Goal: Task Accomplishment & Management: Complete application form

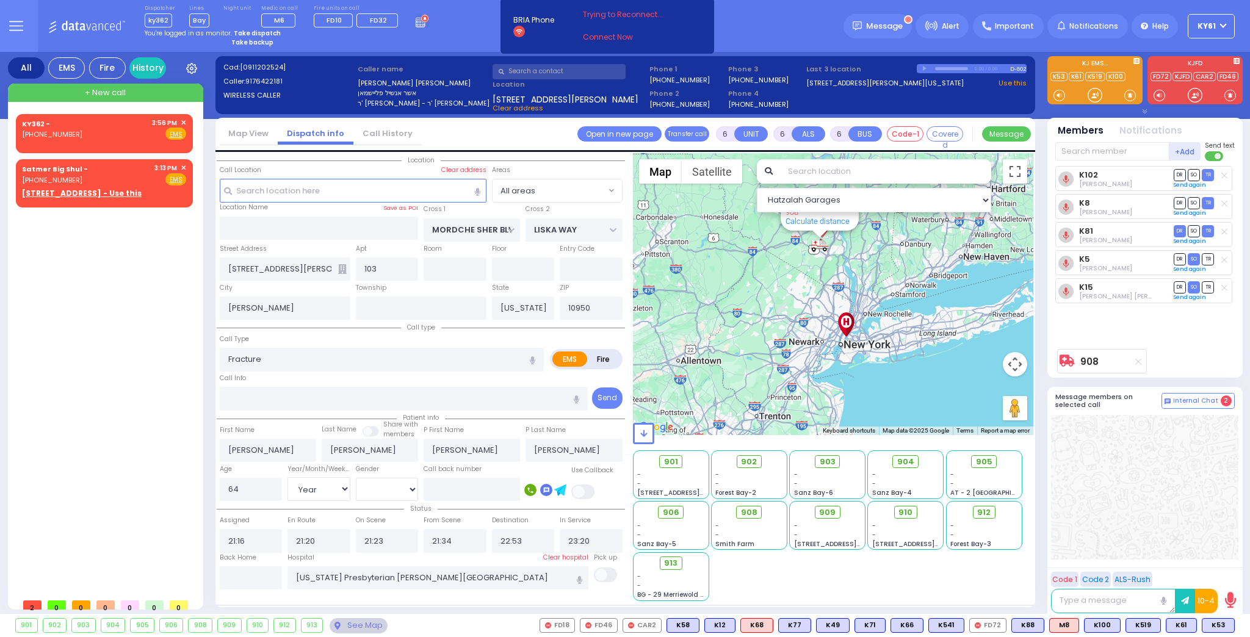
select select "Year"
select select "[DEMOGRAPHIC_DATA]"
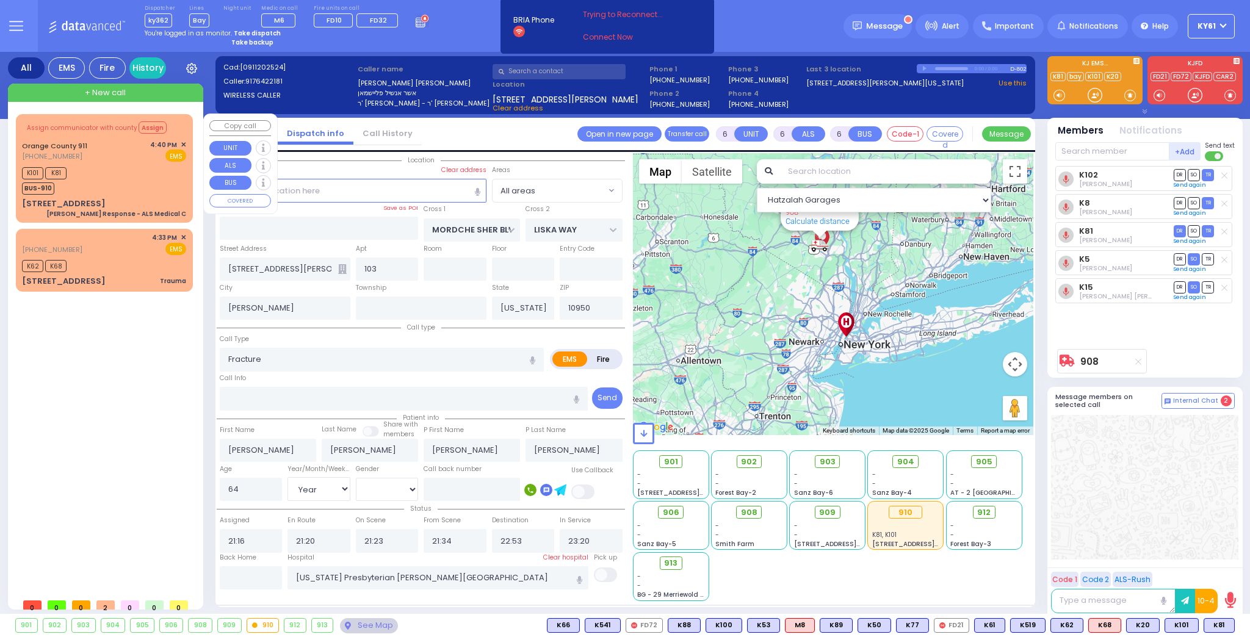
click at [165, 179] on div "K101 K81 BUS-910" at bounding box center [104, 179] width 164 height 31
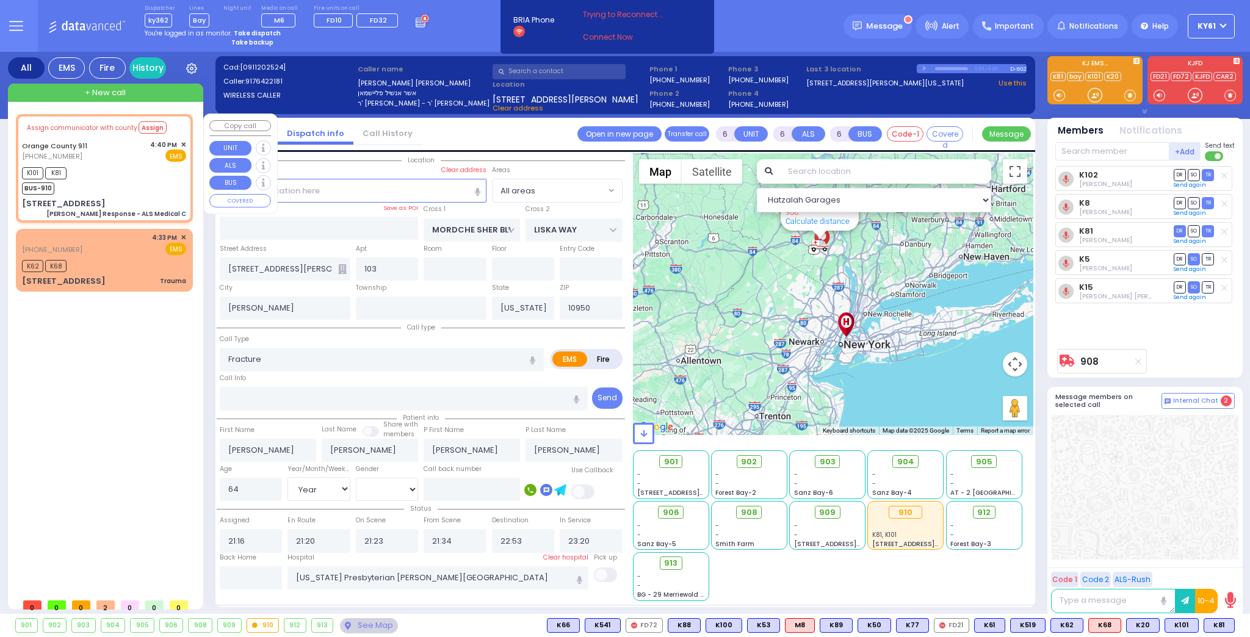
select select
type input "[PERSON_NAME] Response - ALS Medical C"
radio input "true"
type input "Nature: : Charlie Response - ALS Medical C Address: : [STREET_ADDRESS][GEOGRAPH…"
select select
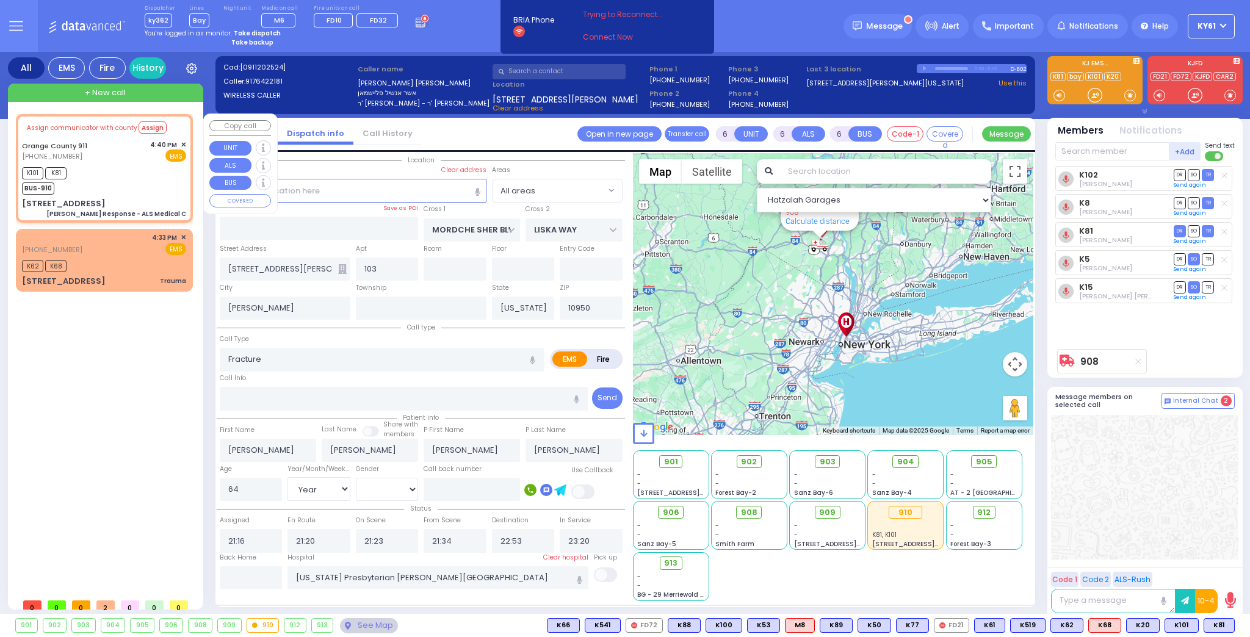
select select
type input "16:41"
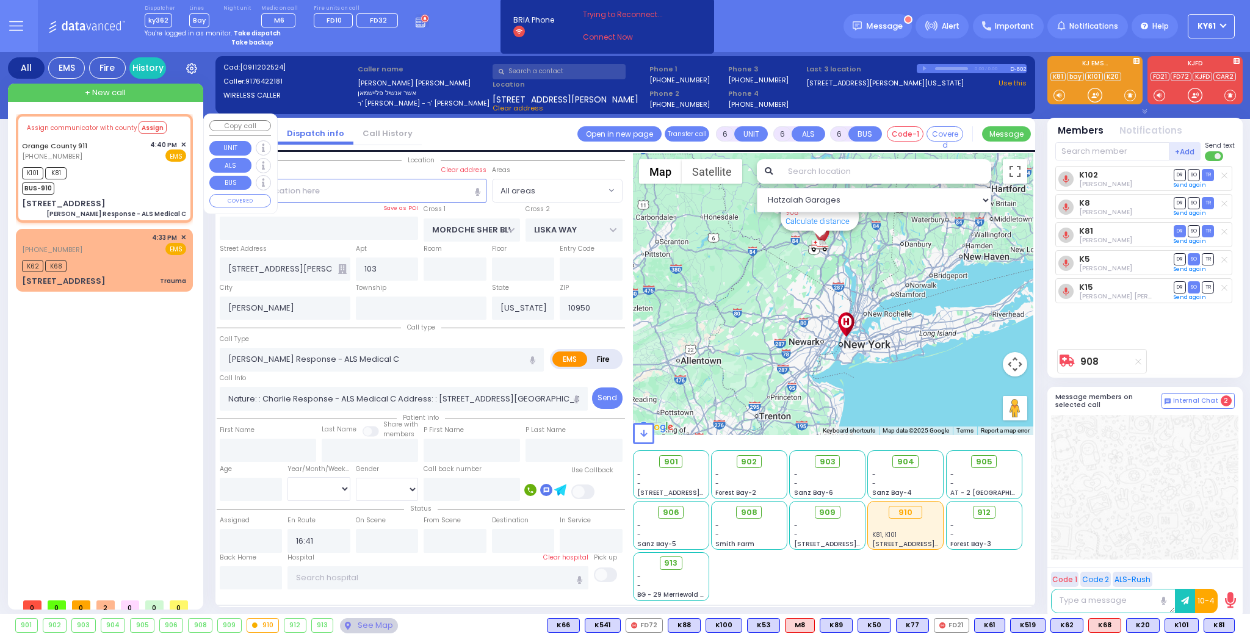
select select "Hatzalah Garages"
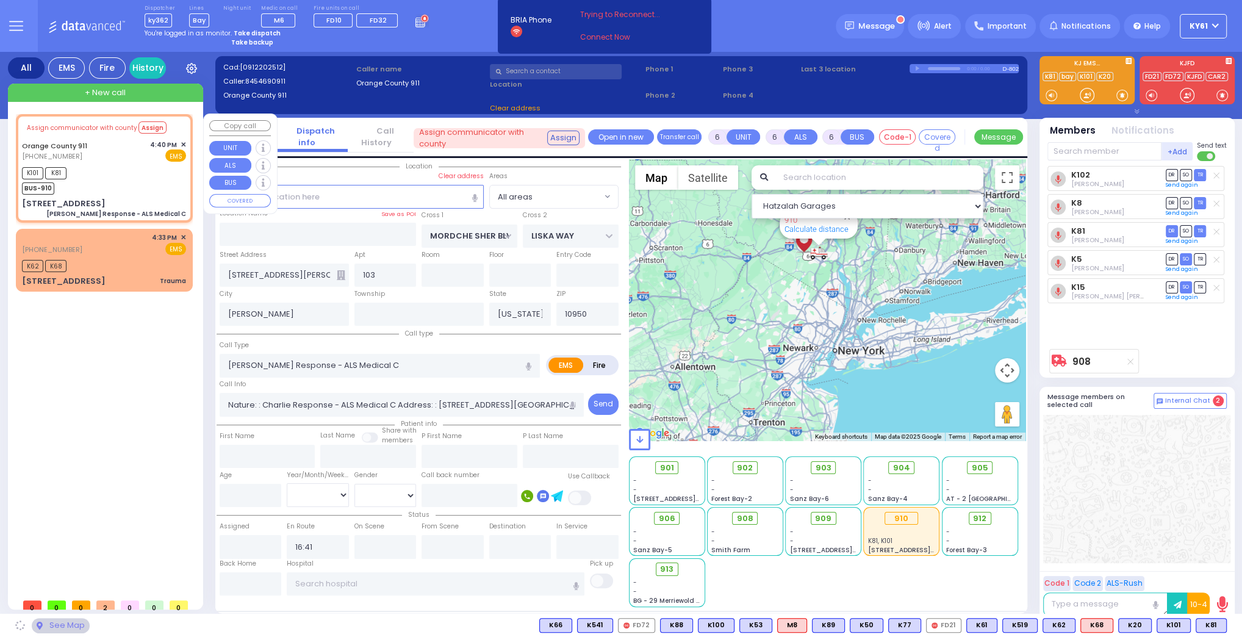
type input "[STREET_ADDRESS]"
type input "Monroe"
type input "10918"
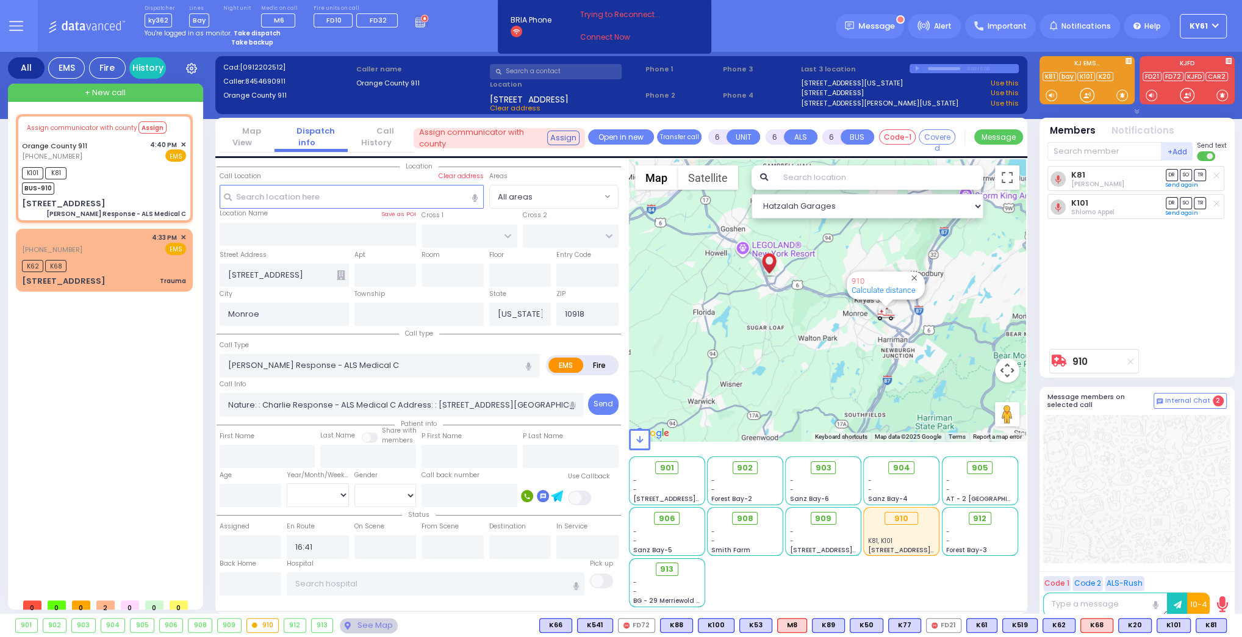
click at [577, 399] on button "button" at bounding box center [572, 405] width 23 height 24
click at [570, 403] on icon "button" at bounding box center [572, 406] width 5 height 8
select select
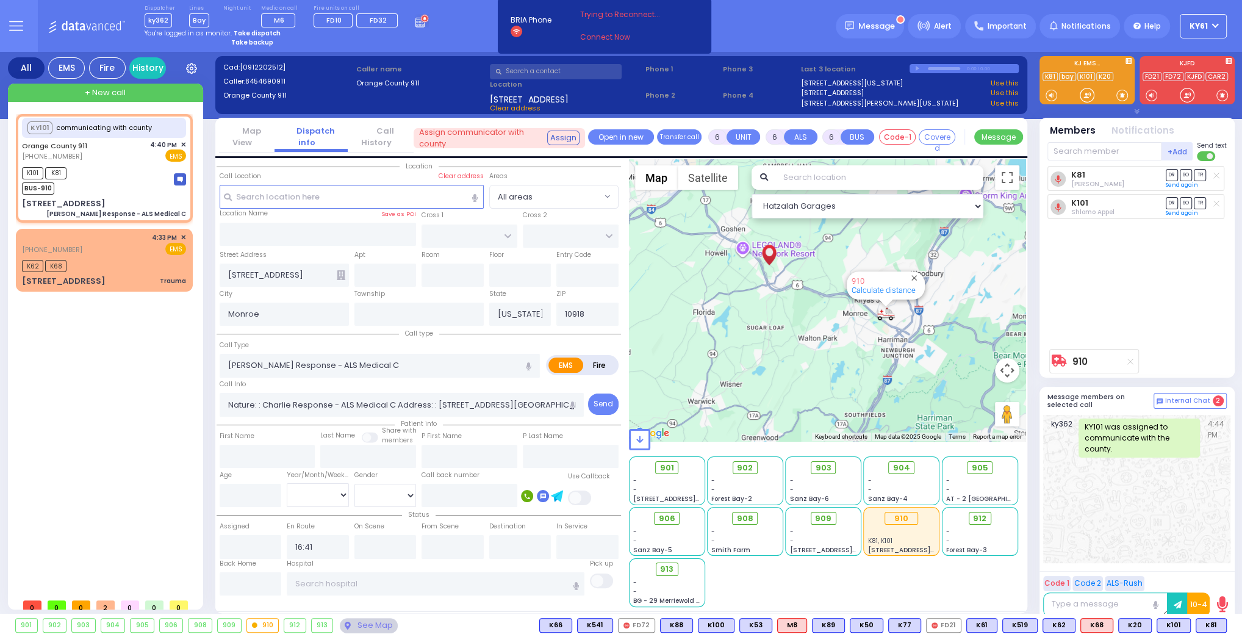
radio input "true"
select select
select select "Hatzalah Garages"
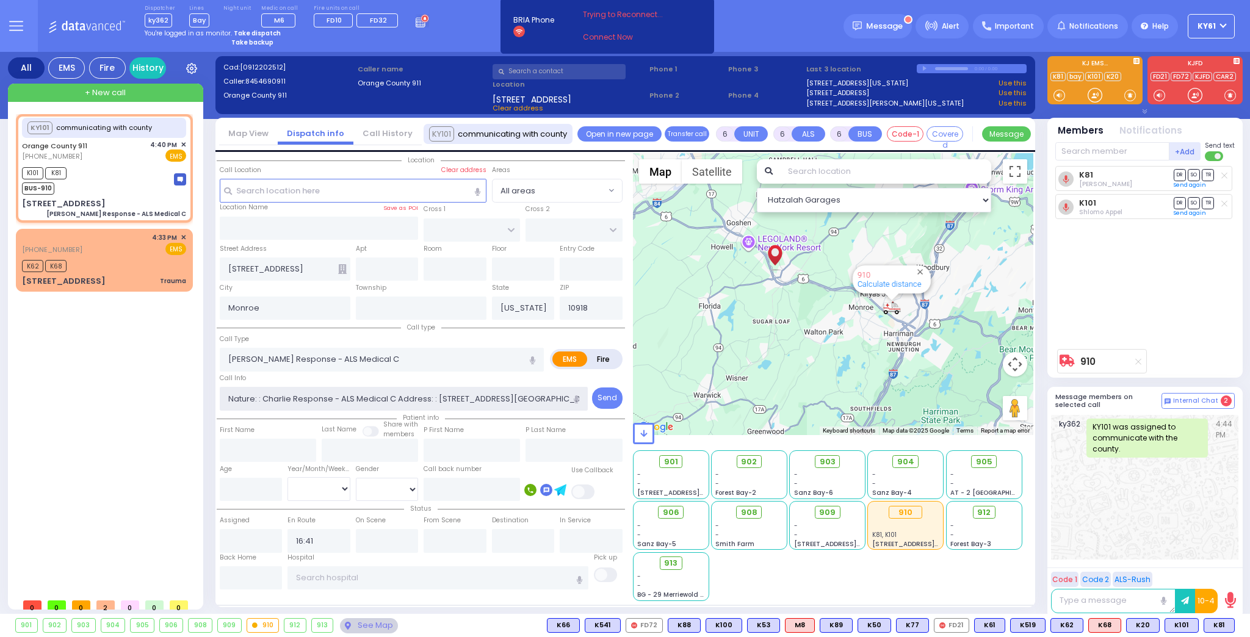
click at [549, 394] on input "Nature: : Charlie Response - ALS Medical C Address: : [STREET_ADDRESS][GEOGRAPH…" at bounding box center [404, 398] width 369 height 23
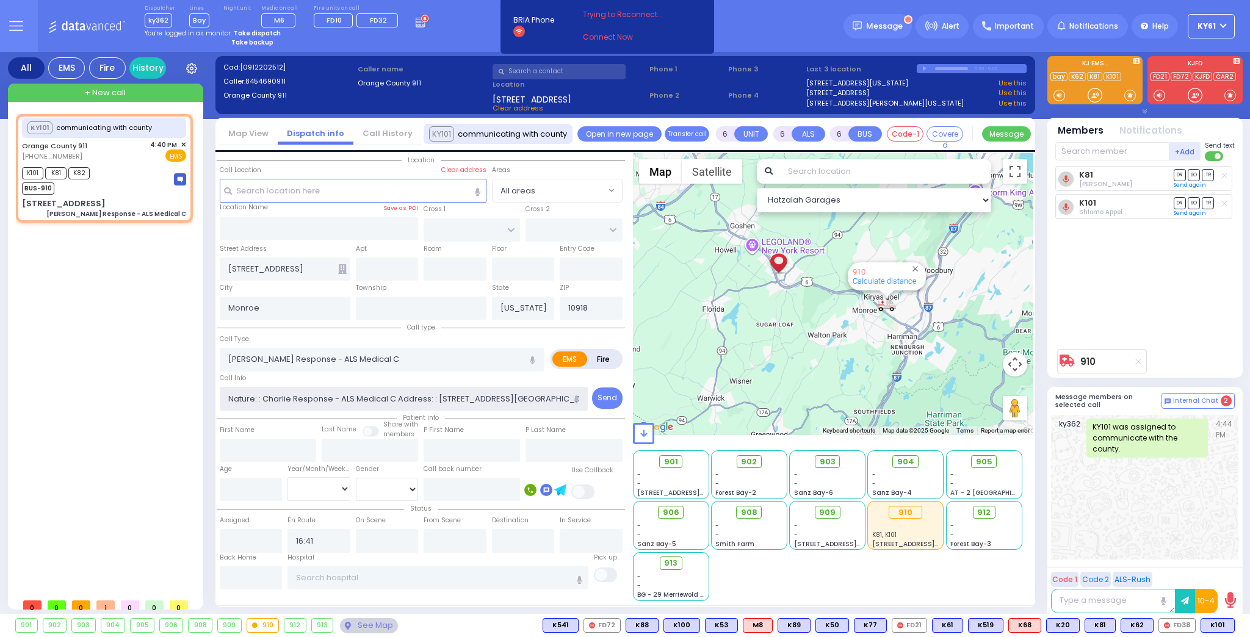
select select
radio input "true"
select select
select select "Hatzalah Garages"
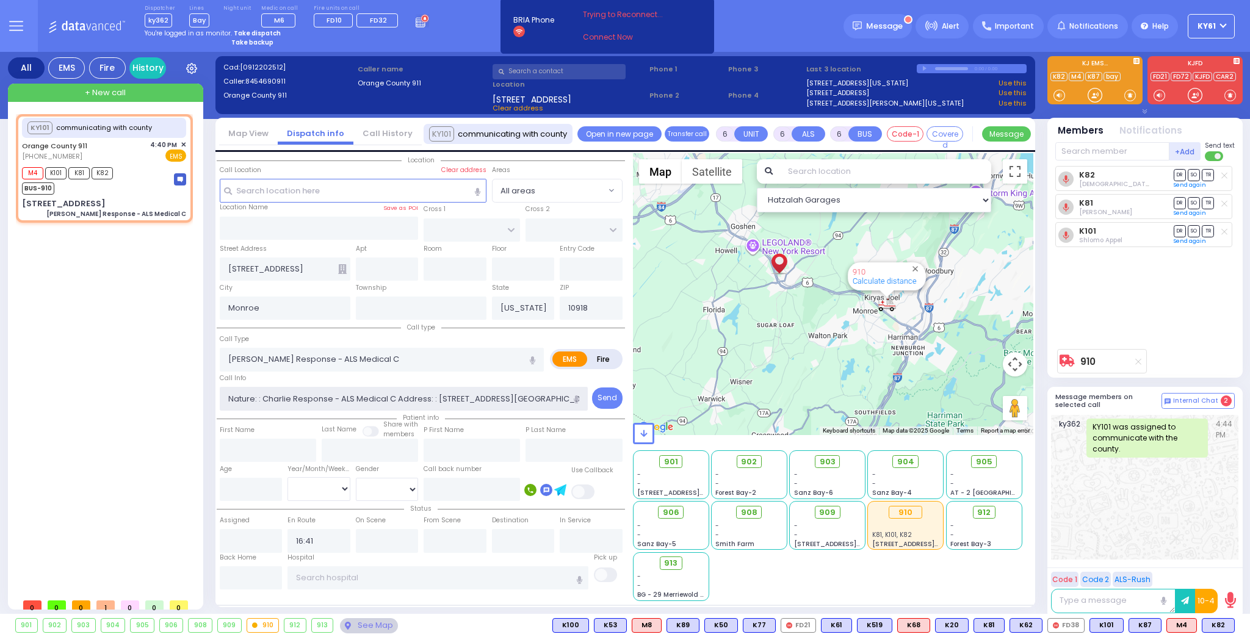
select select
radio input "true"
select select
select select "Hatzalah Garages"
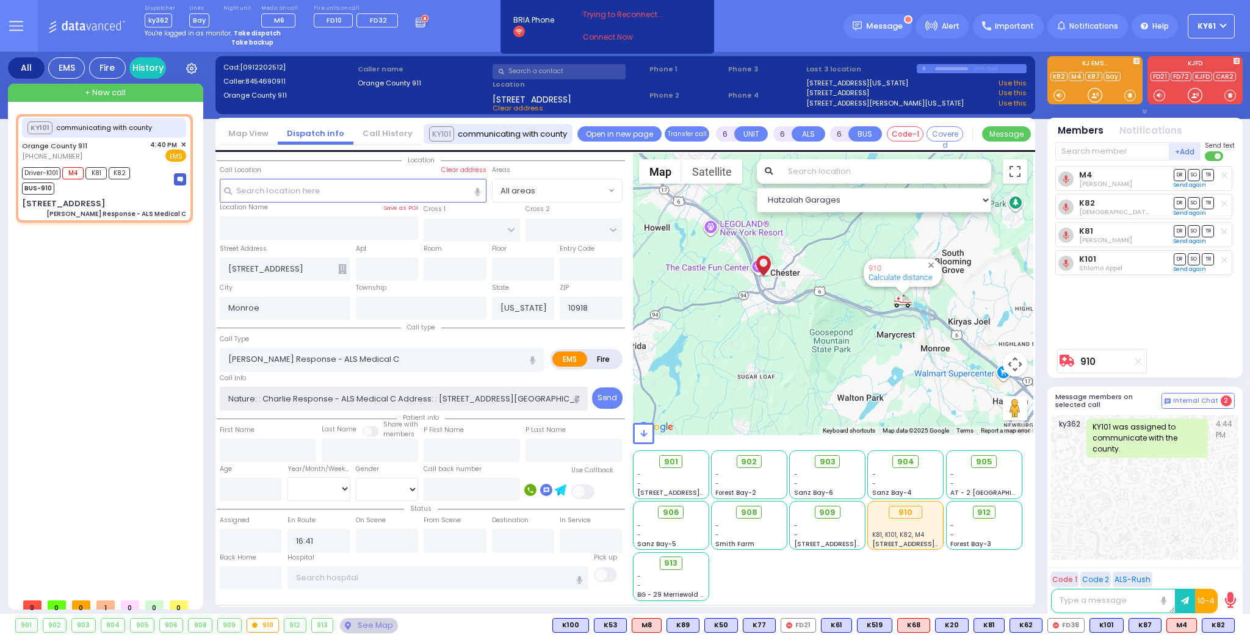
select select
radio input "true"
select select
select select "Hatzalah Garages"
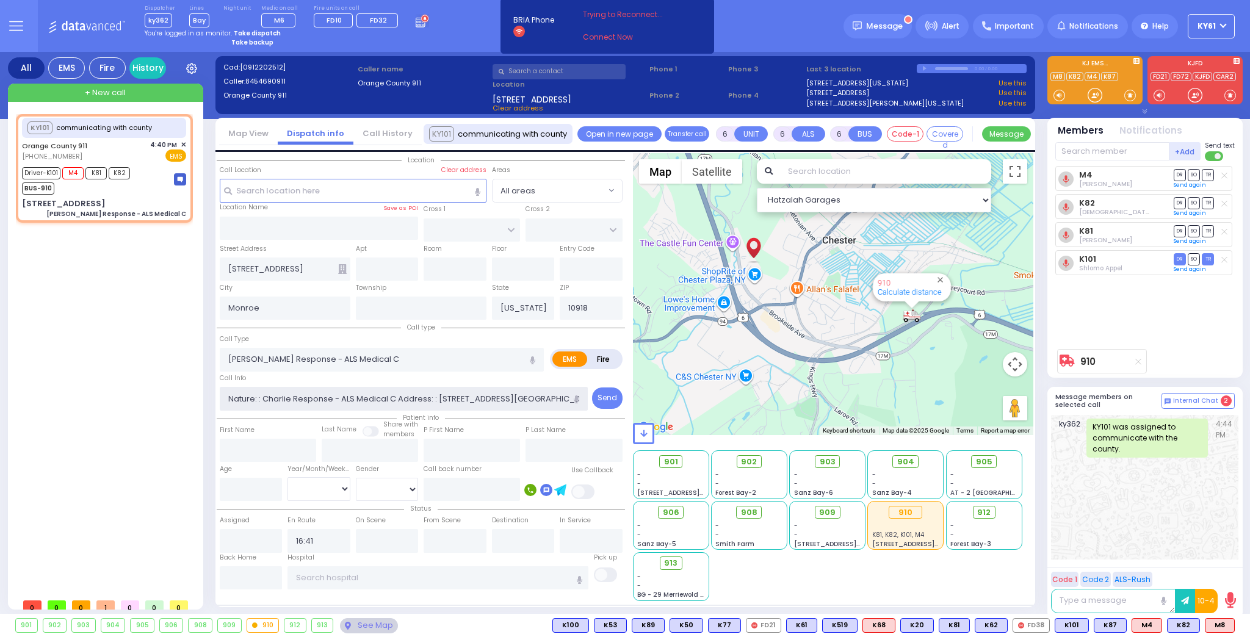
select select
radio input "true"
type input "Unknown"
select select "Year"
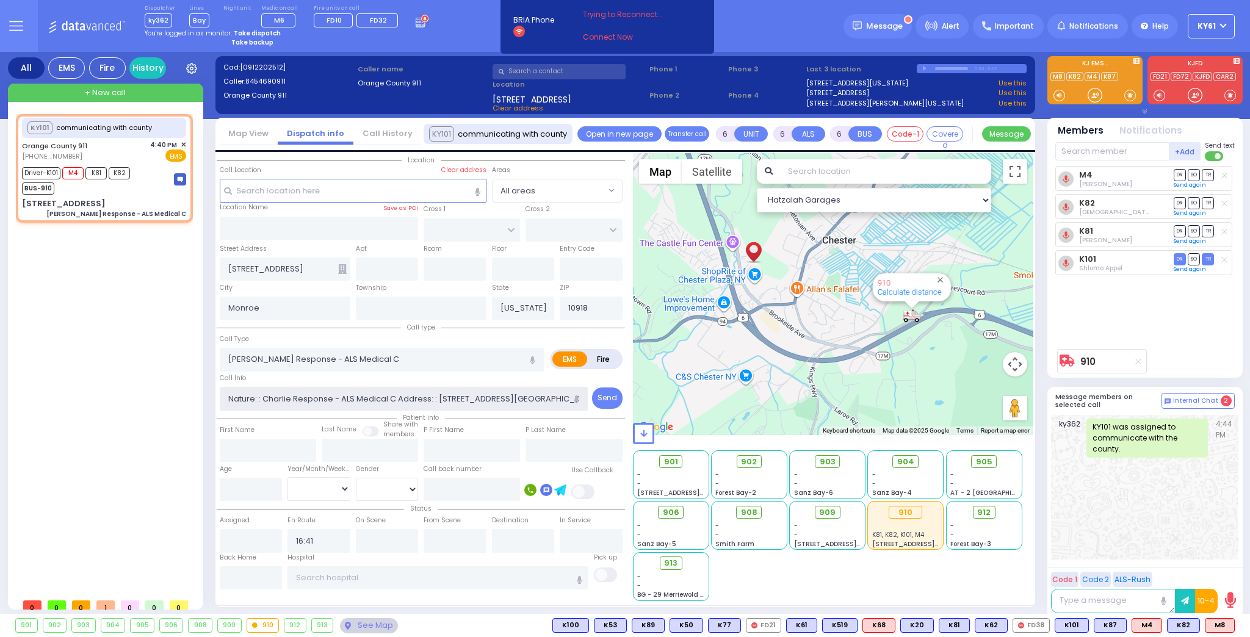
type input "16:41"
select select "Hatzalah Garages"
select select
radio input "true"
select select "Year"
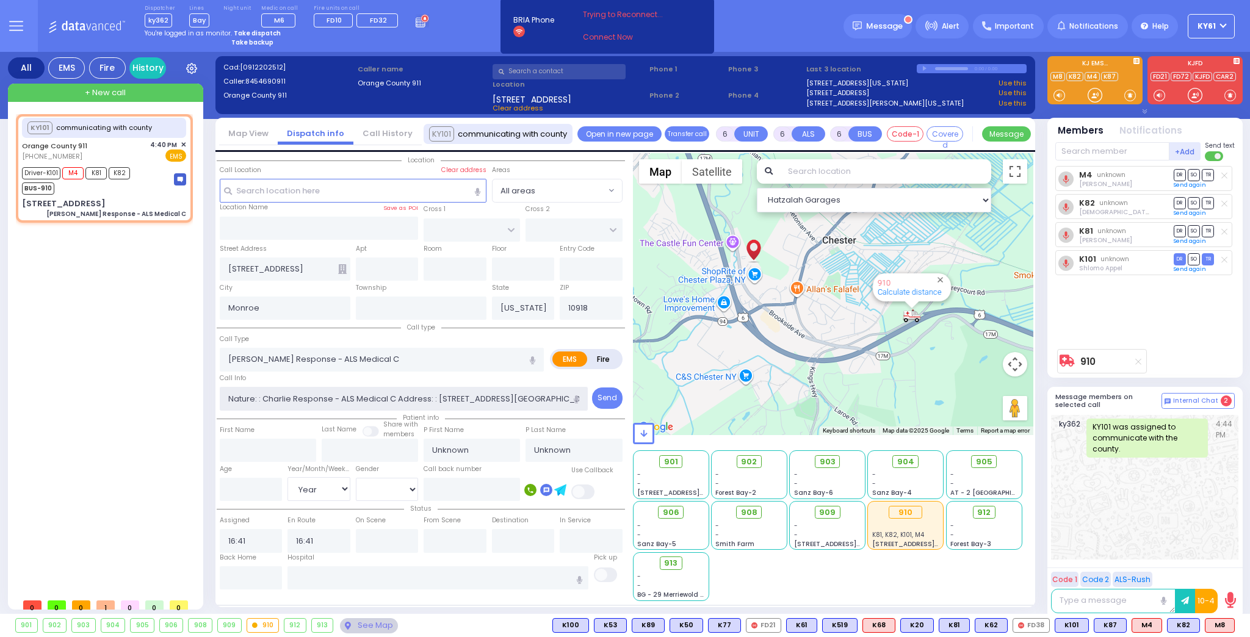
select select "Hatzalah Garages"
select select
radio input "true"
select select "Year"
select select "Hatzalah Garages"
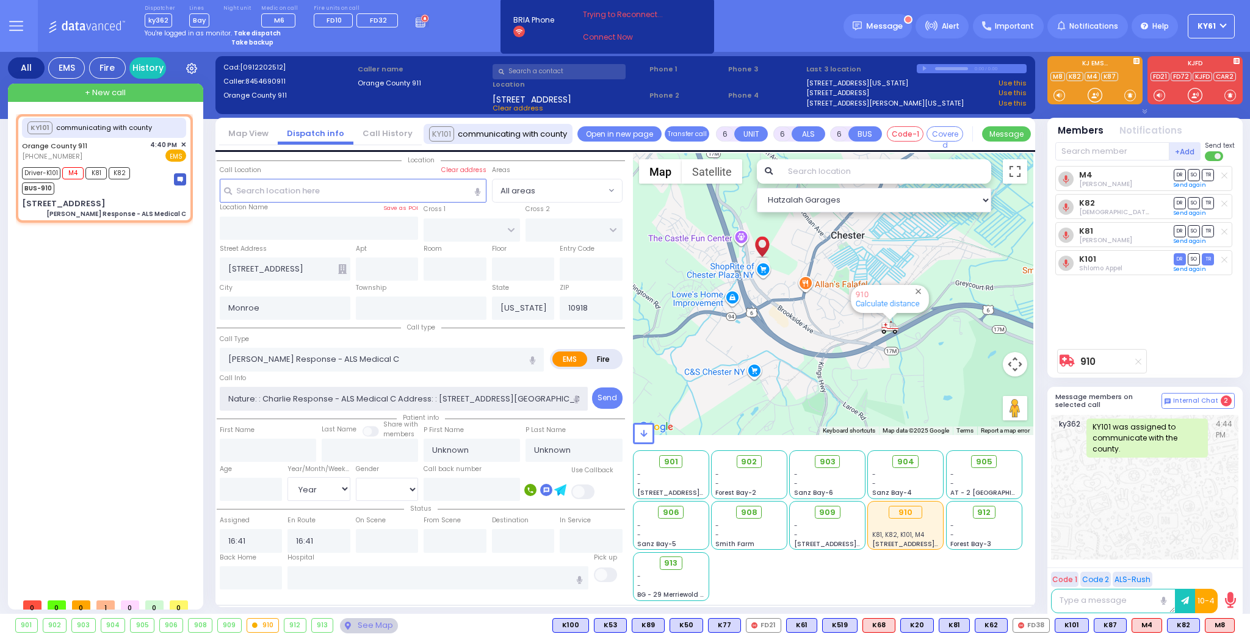
select select
radio input "true"
select select "Year"
select select "Hatzalah Garages"
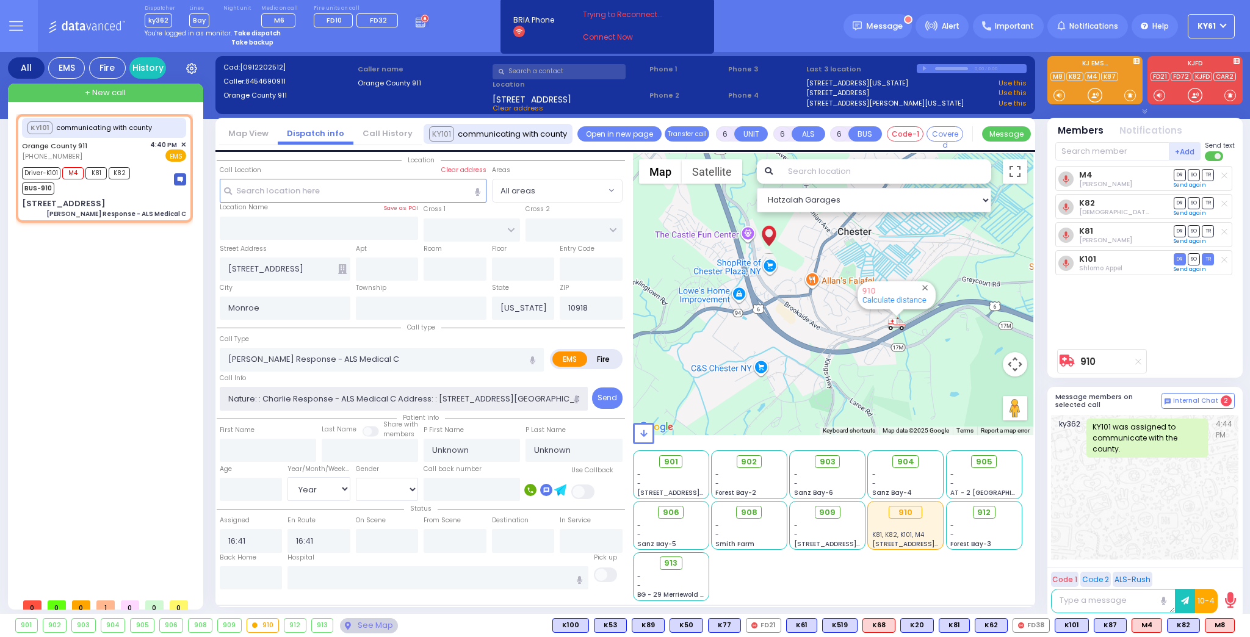
select select
radio input "true"
select select "Year"
select select "Hatzalah Garages"
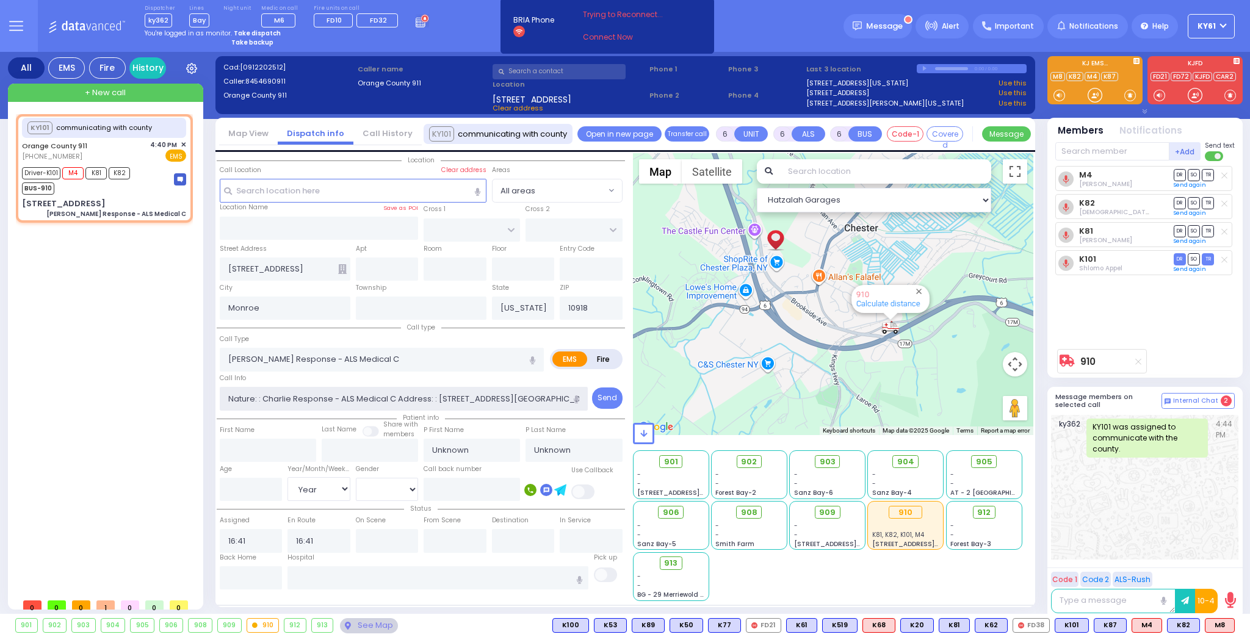
select select
radio input "true"
select select "Year"
select select "Hatzalah Garages"
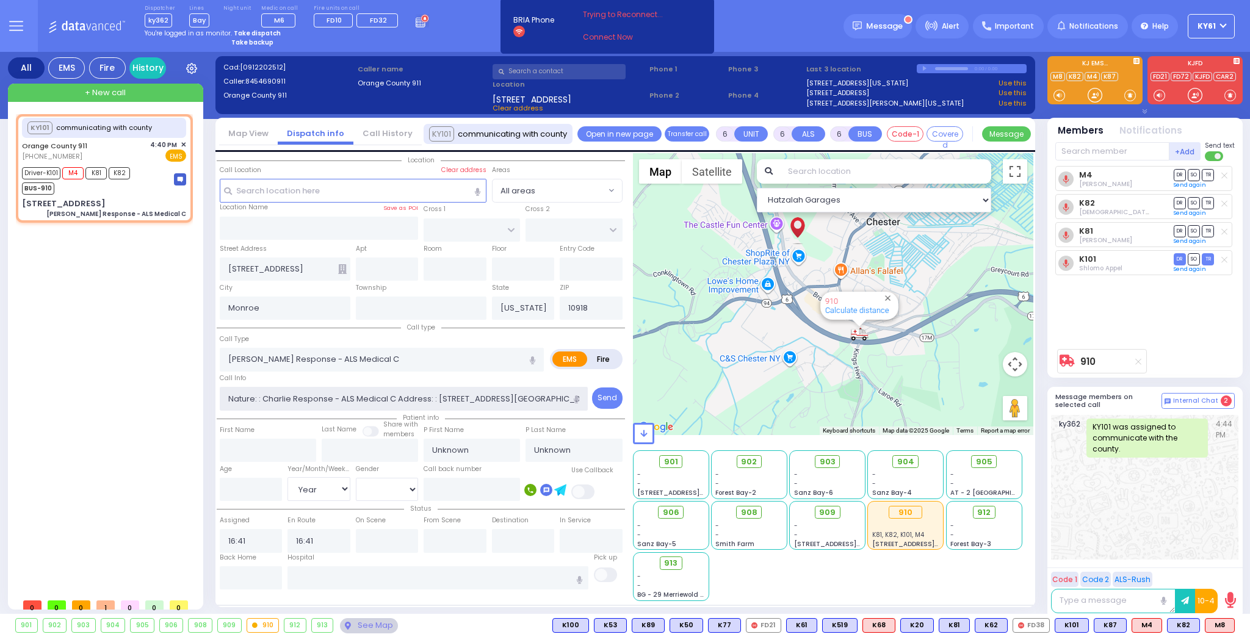
select select
radio input "true"
select select "Year"
select select "Hatzalah Garages"
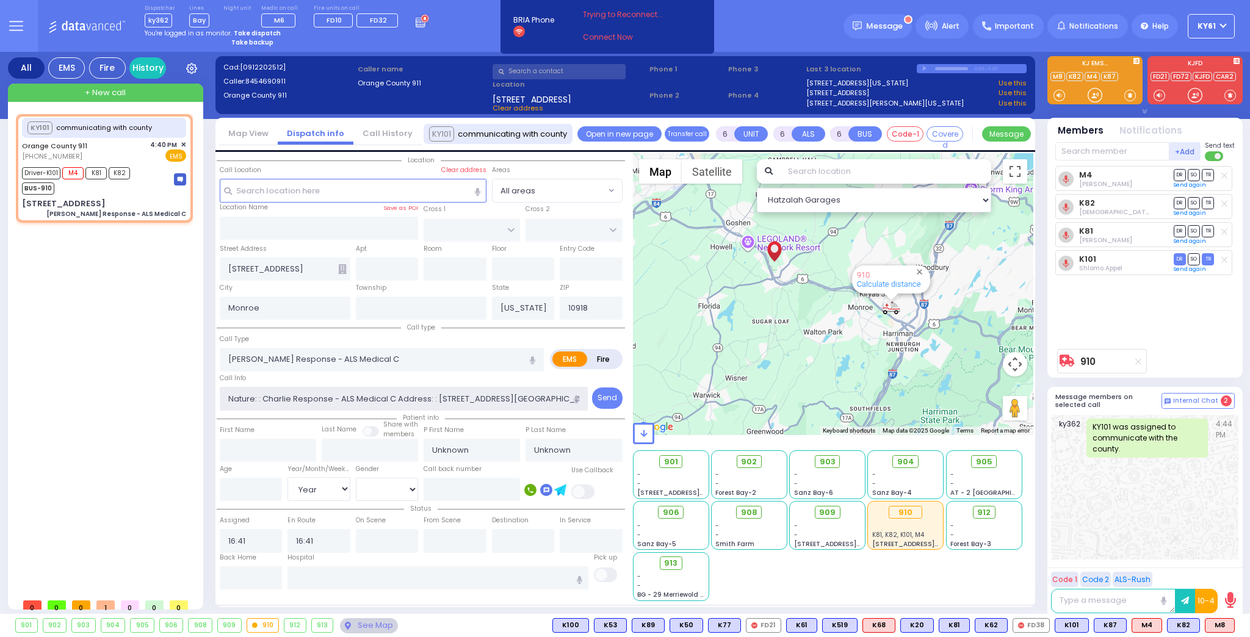
select select
radio input "true"
select select "Year"
select select "Hatzalah Garages"
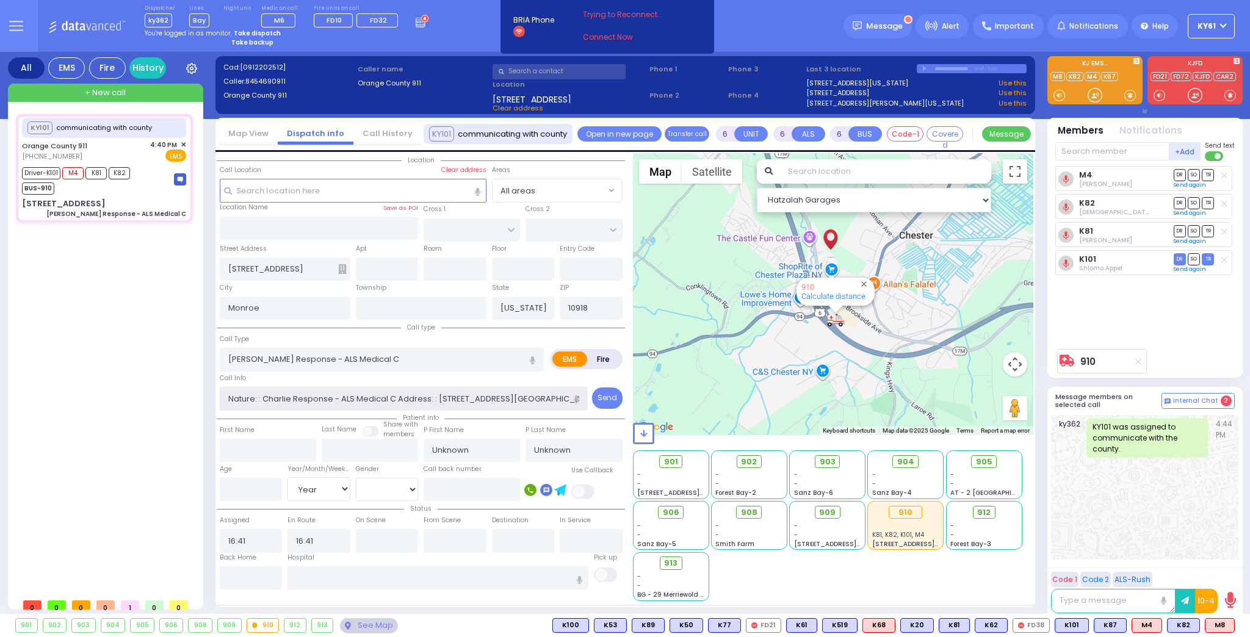
select select
radio input "true"
type input "[PERSON_NAME]"
type input "9"
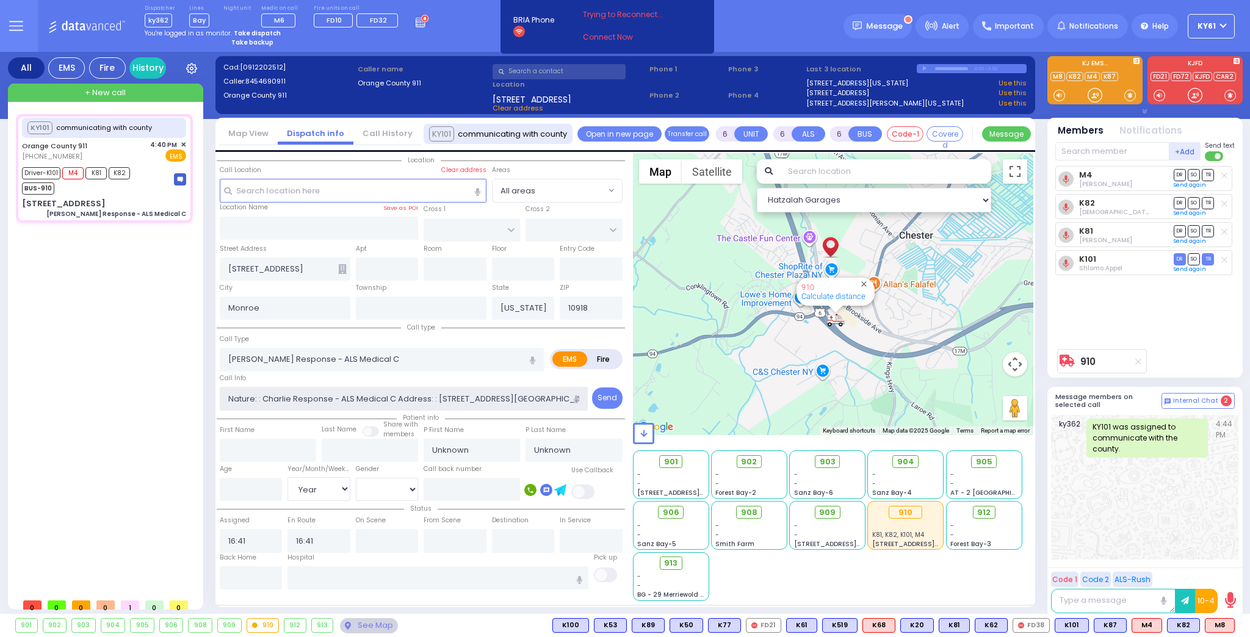
select select "Year"
select select "[DEMOGRAPHIC_DATA]"
type input "16:52"
select select "Hatzalah Garages"
select select
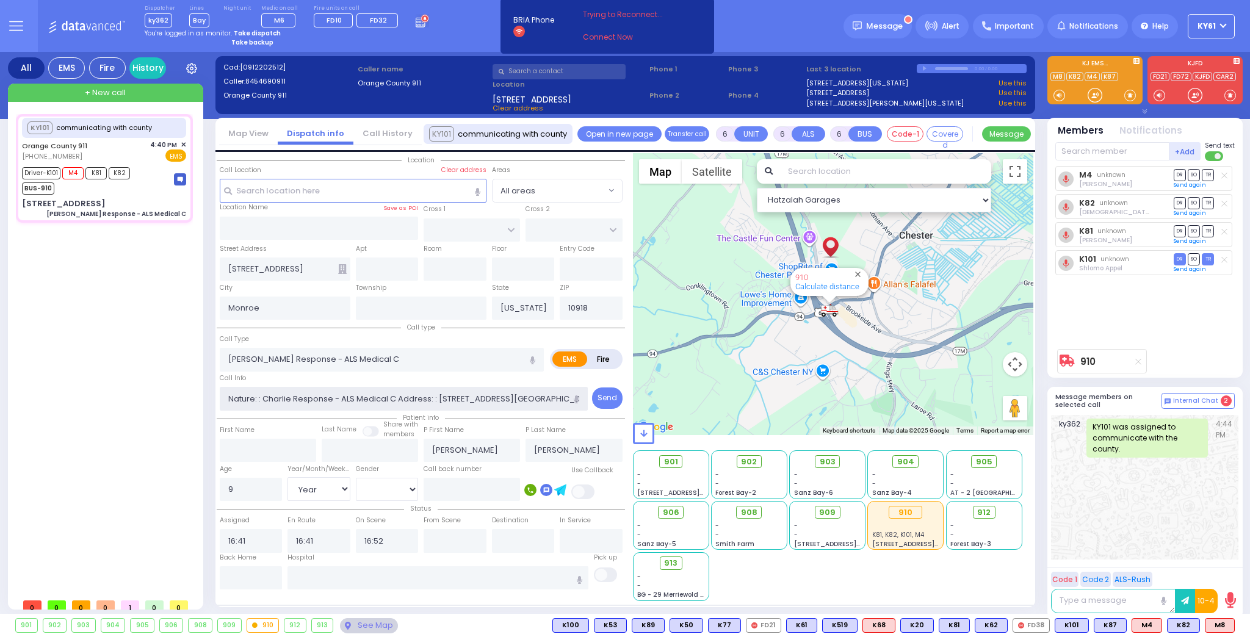
radio input "true"
select select "Year"
select select "[DEMOGRAPHIC_DATA]"
select select "Hatzalah Garages"
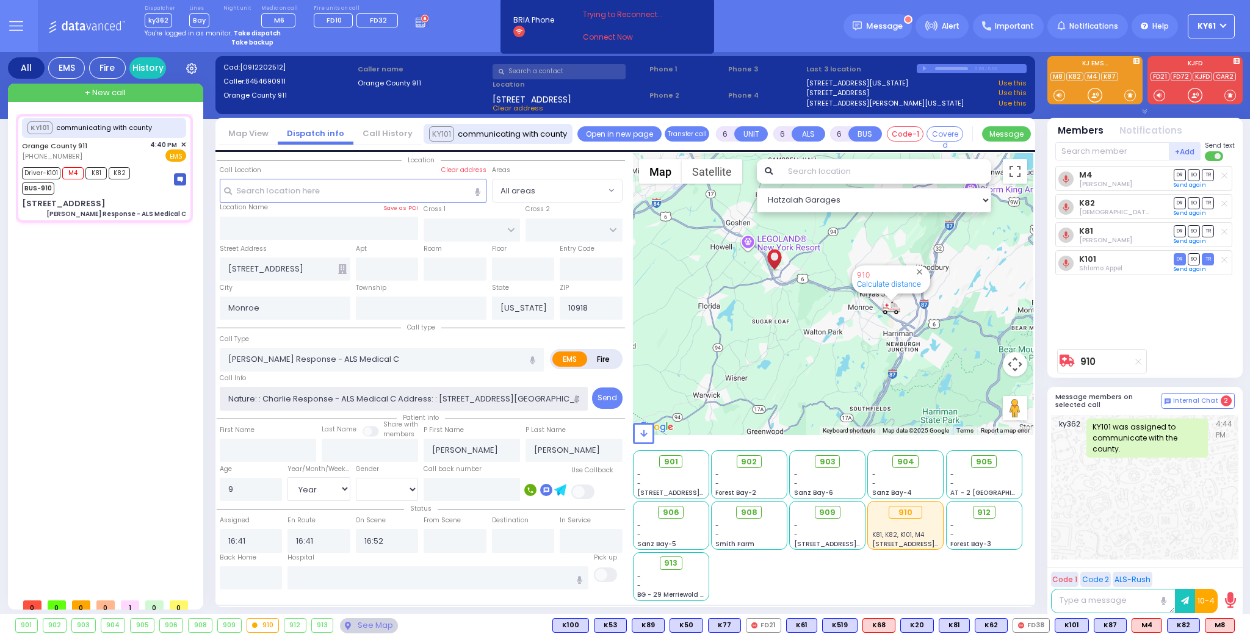
select select
radio input "true"
select select "Year"
select select "[DEMOGRAPHIC_DATA]"
select select "Hatzalah Garages"
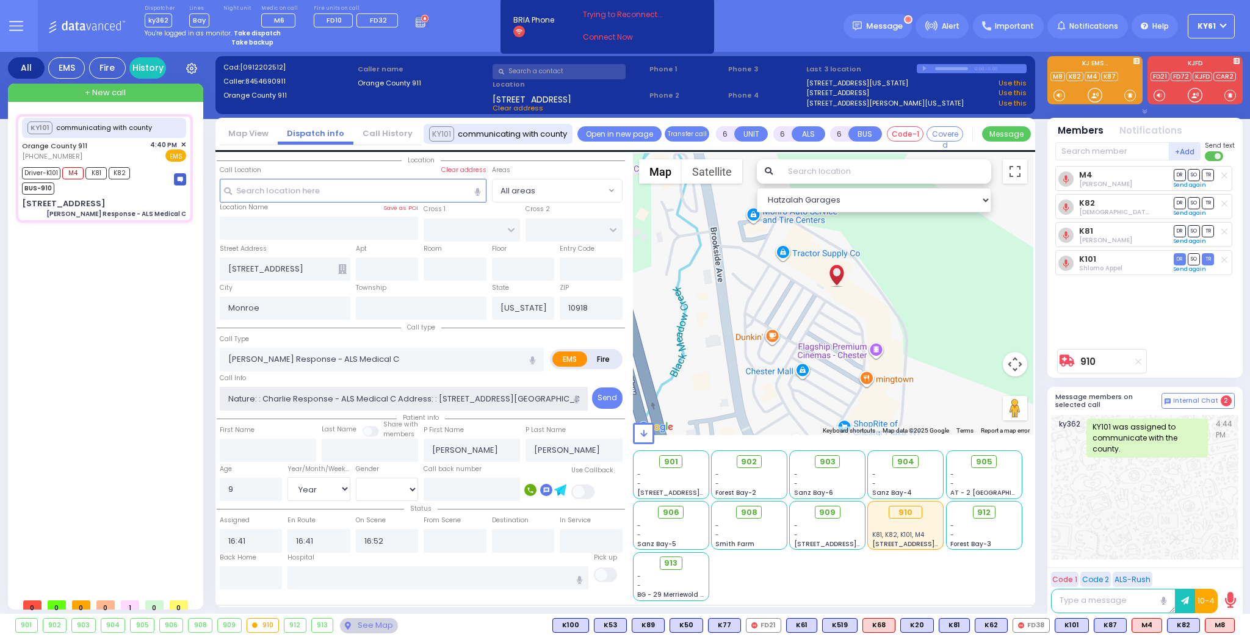
select select
radio input "true"
select select "Year"
select select "[DEMOGRAPHIC_DATA]"
type input "[GEOGRAPHIC_DATA] [STREET_ADDRESS]"
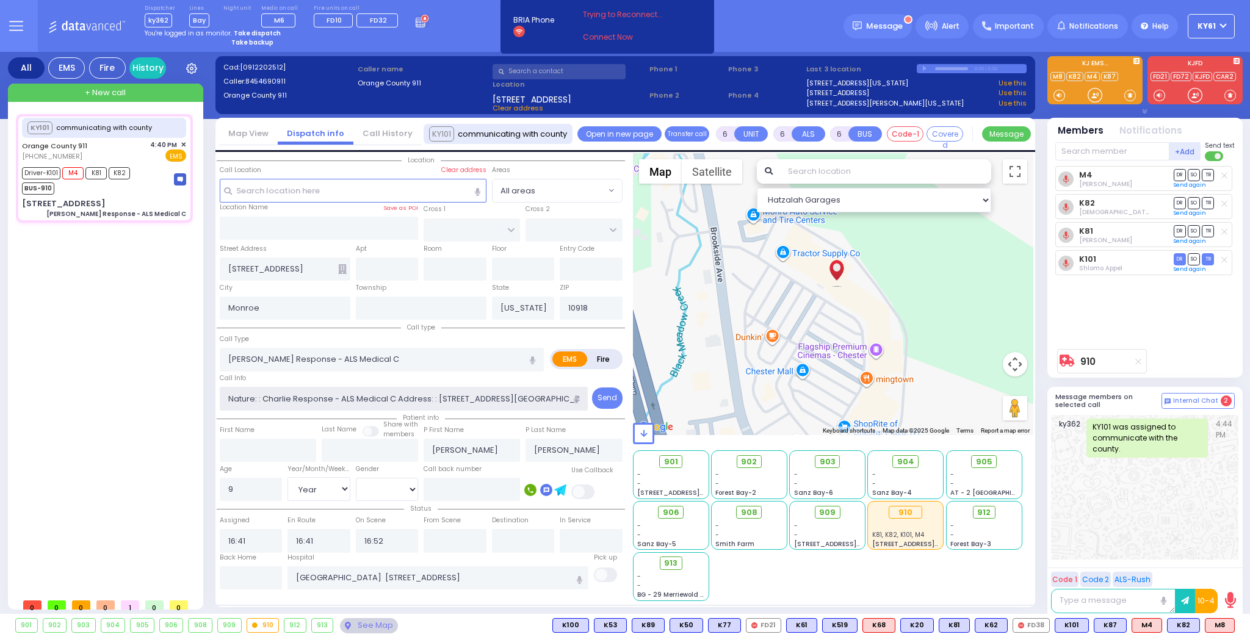
select select "Hatzalah Garages"
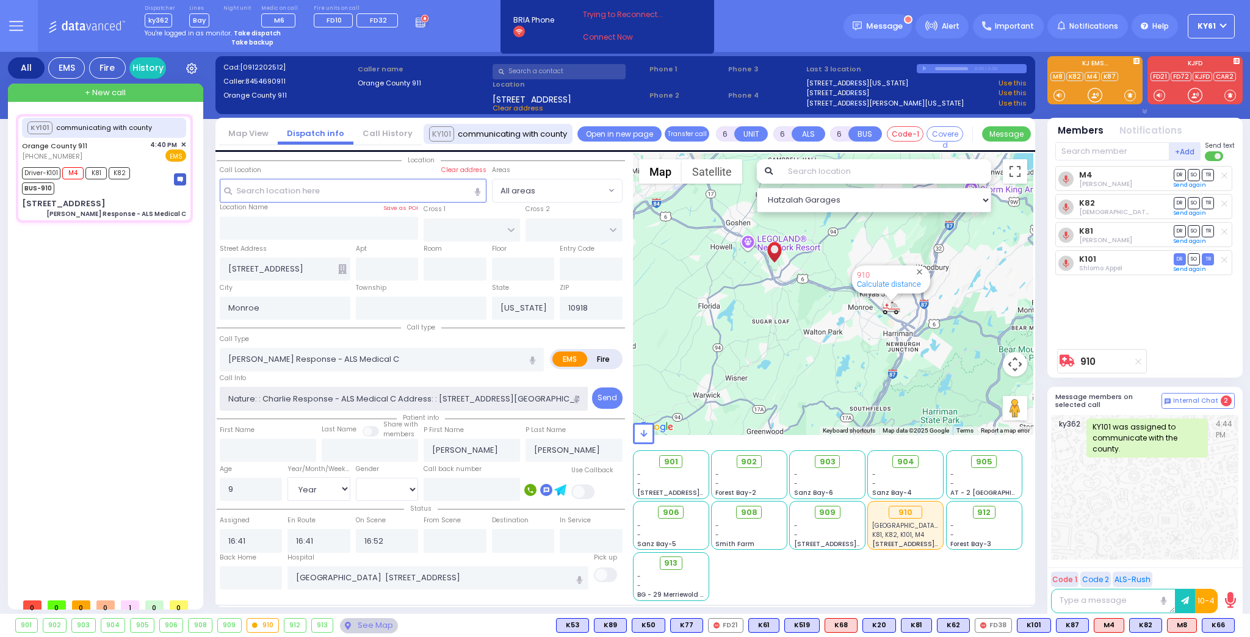
select select
radio input "true"
select select "Year"
select select "[DEMOGRAPHIC_DATA]"
select select "Hatzalah Garages"
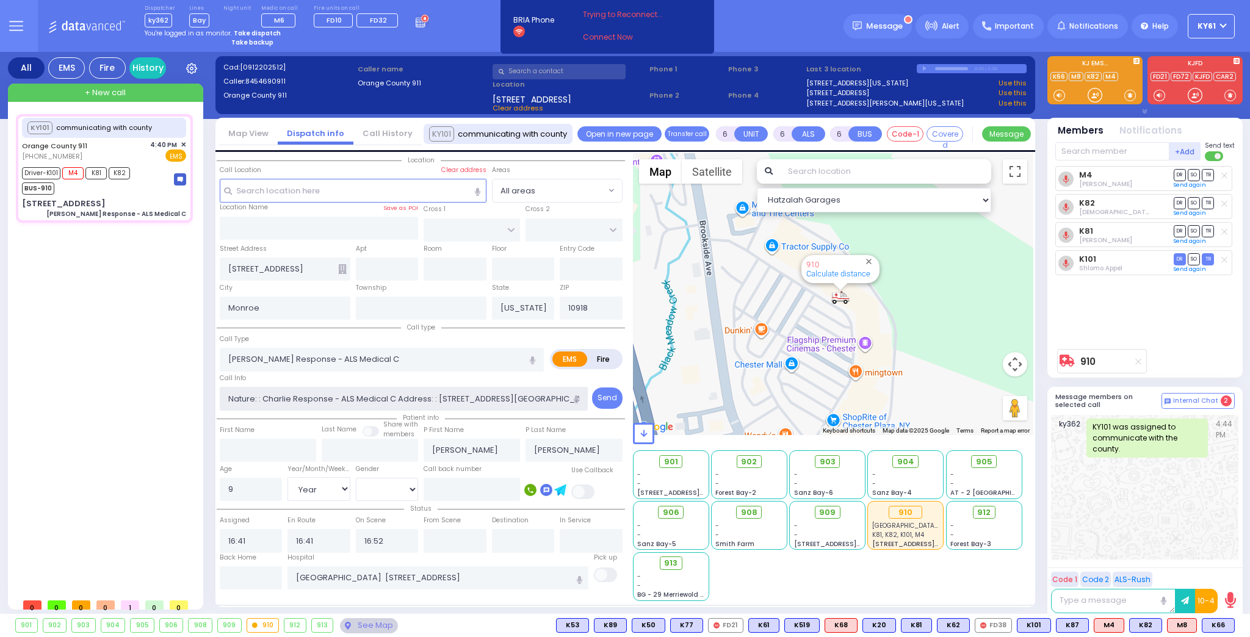
select select
radio input "true"
select select "Year"
select select "[DEMOGRAPHIC_DATA]"
select select "Hatzalah Garages"
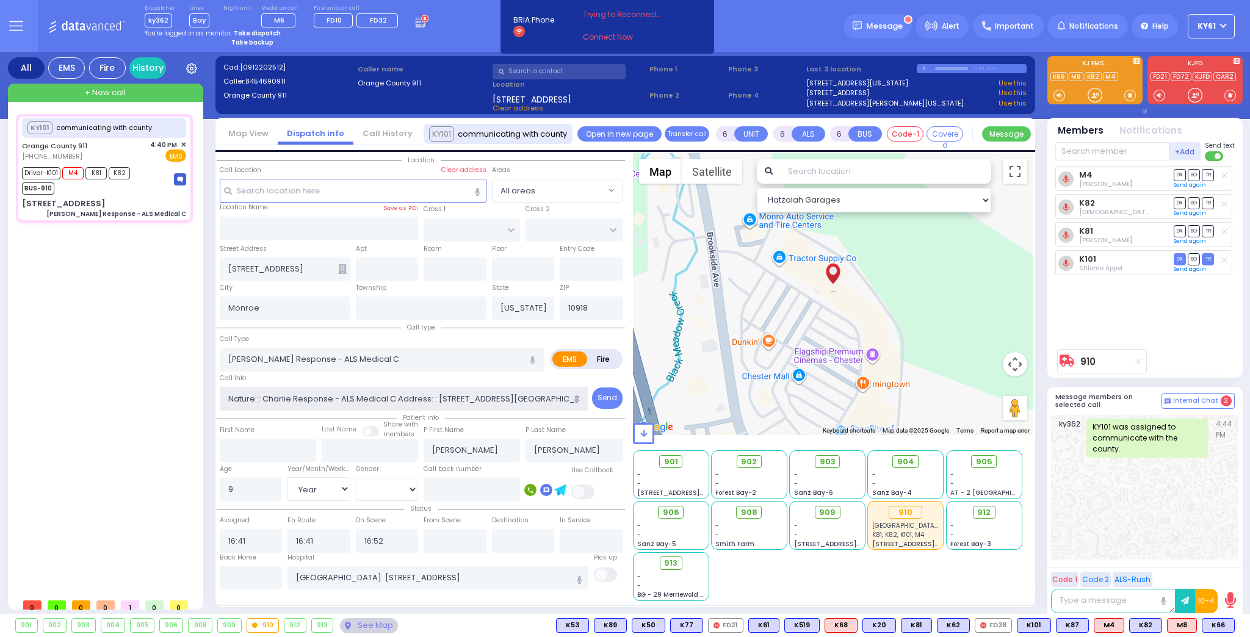
select select
radio input "true"
select select "Year"
select select "[DEMOGRAPHIC_DATA]"
select select "Hatzalah Garages"
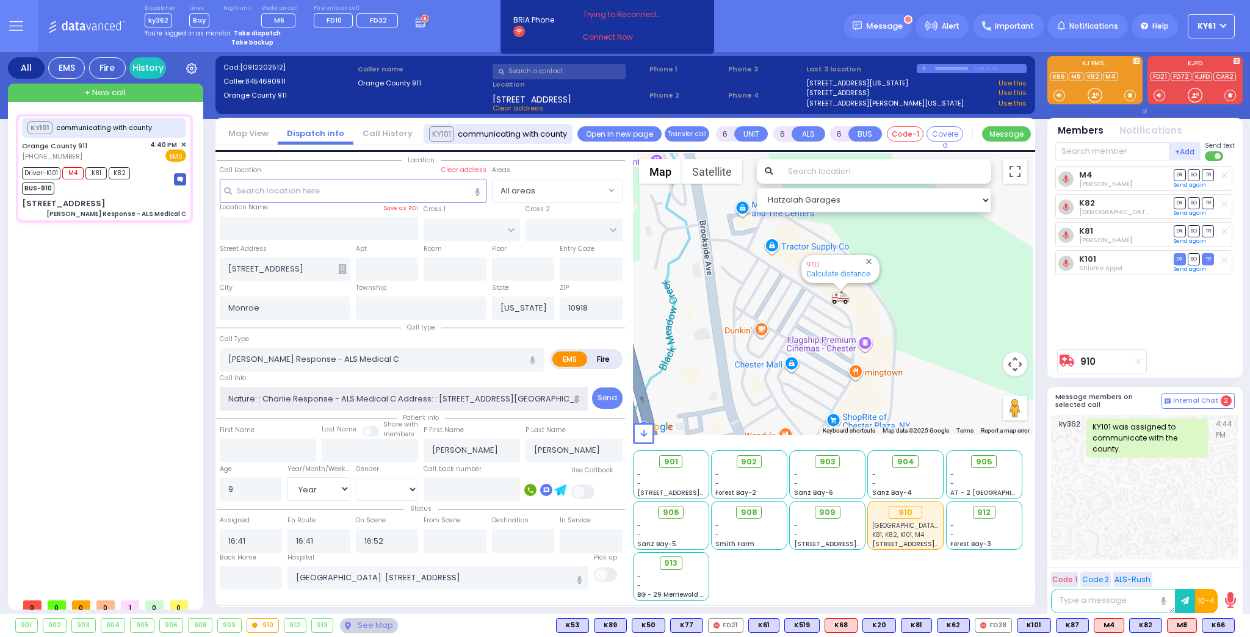
select select
radio input "true"
select select "Year"
select select "[DEMOGRAPHIC_DATA]"
select select "Hatzalah Garages"
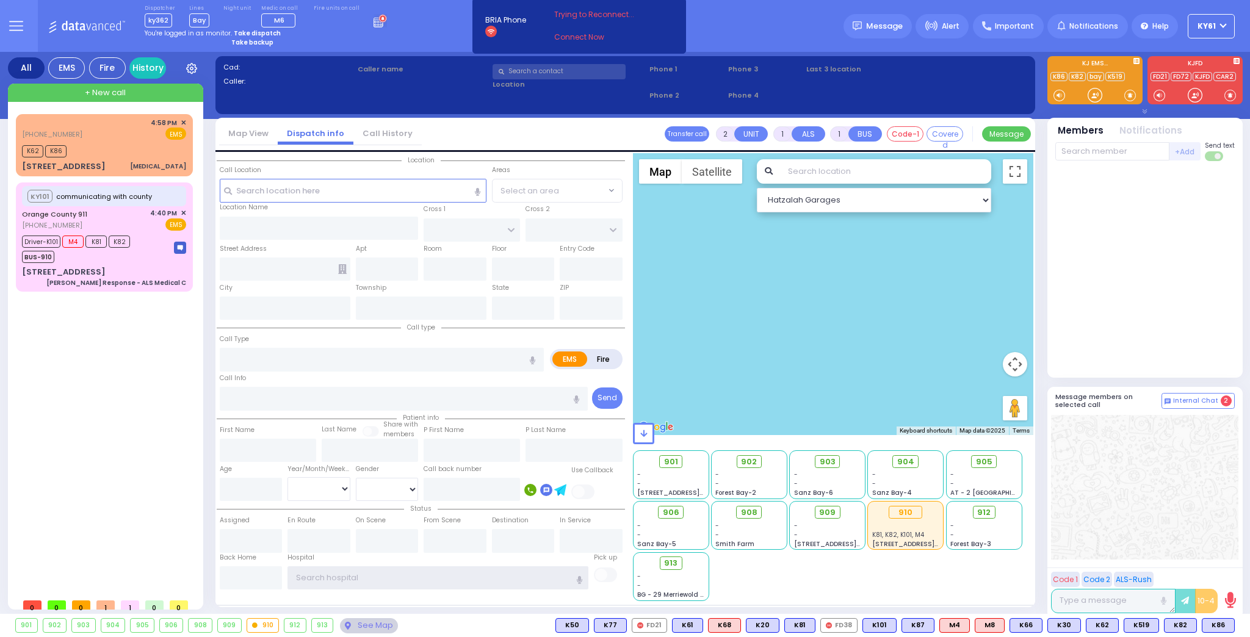
type input "ky61"
click at [253, 32] on strong "Take dispatch" at bounding box center [257, 33] width 47 height 9
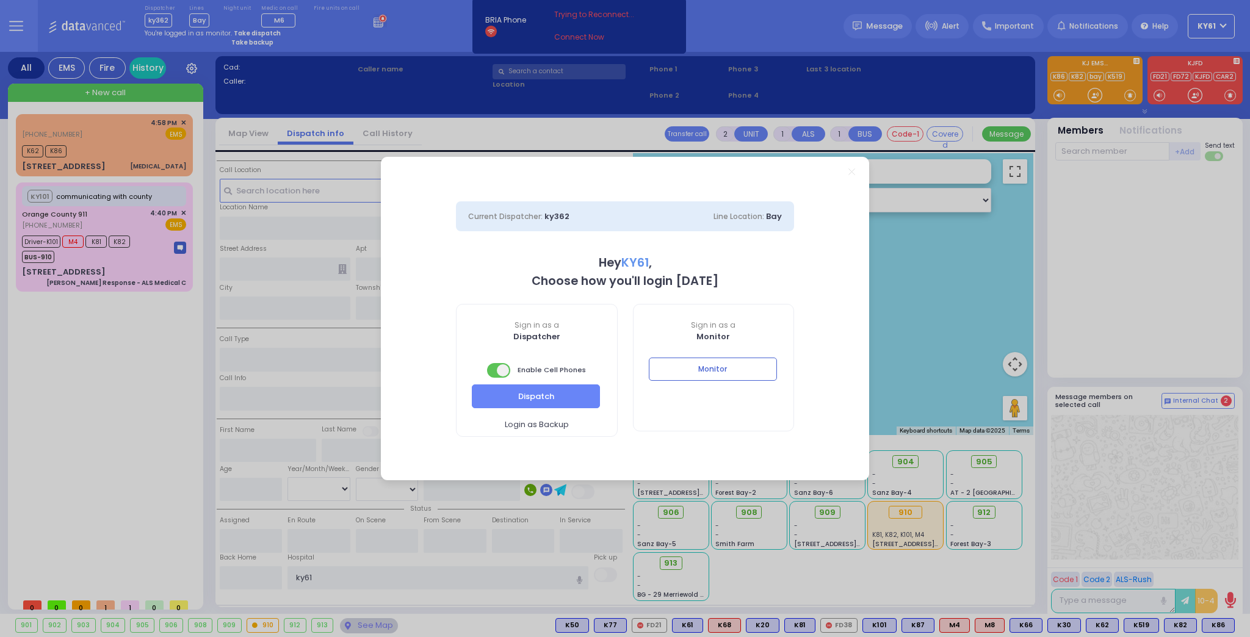
select select "7"
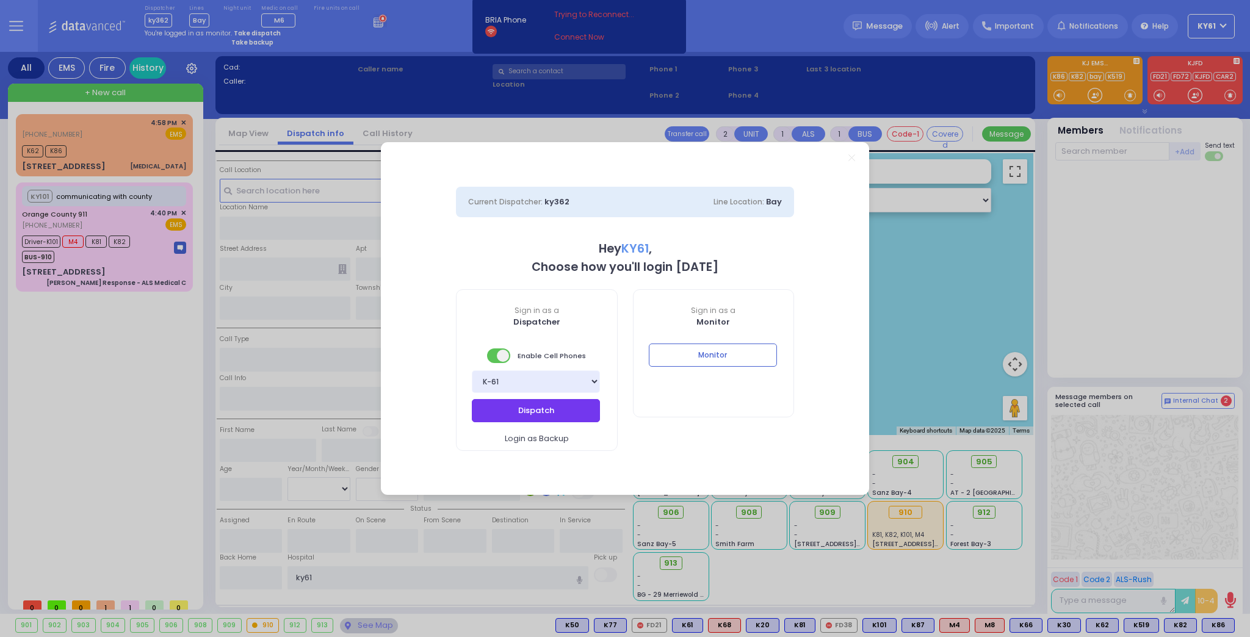
click at [539, 411] on button "Dispatch" at bounding box center [536, 410] width 128 height 23
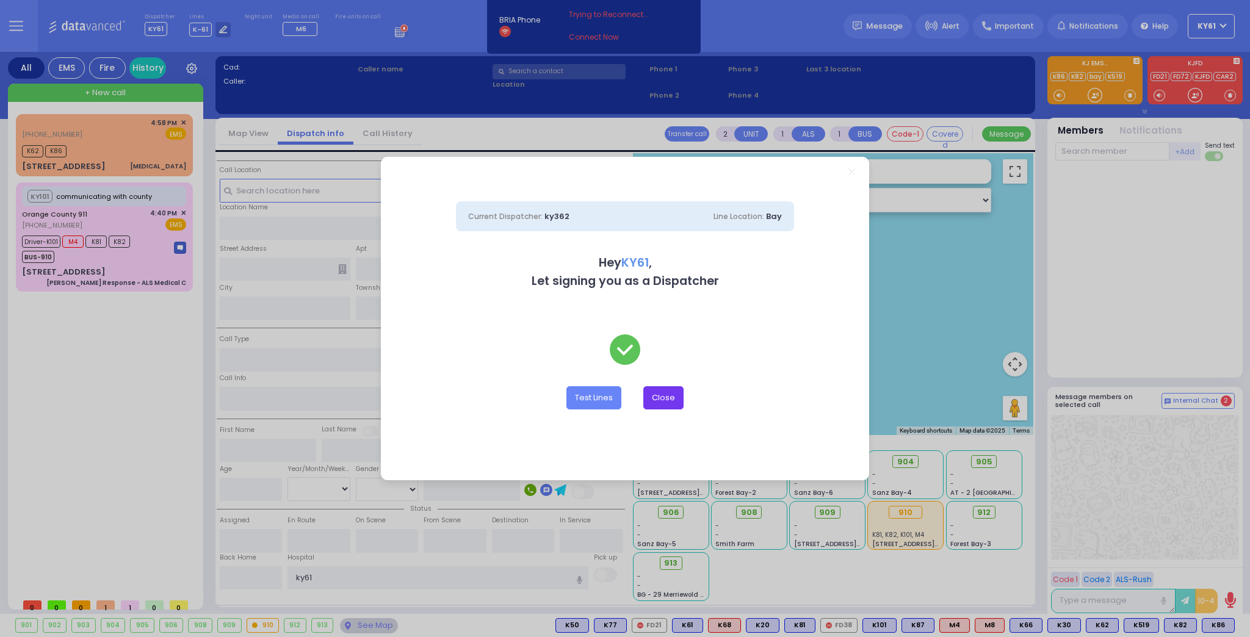
click at [677, 394] on button "Close" at bounding box center [663, 397] width 40 height 23
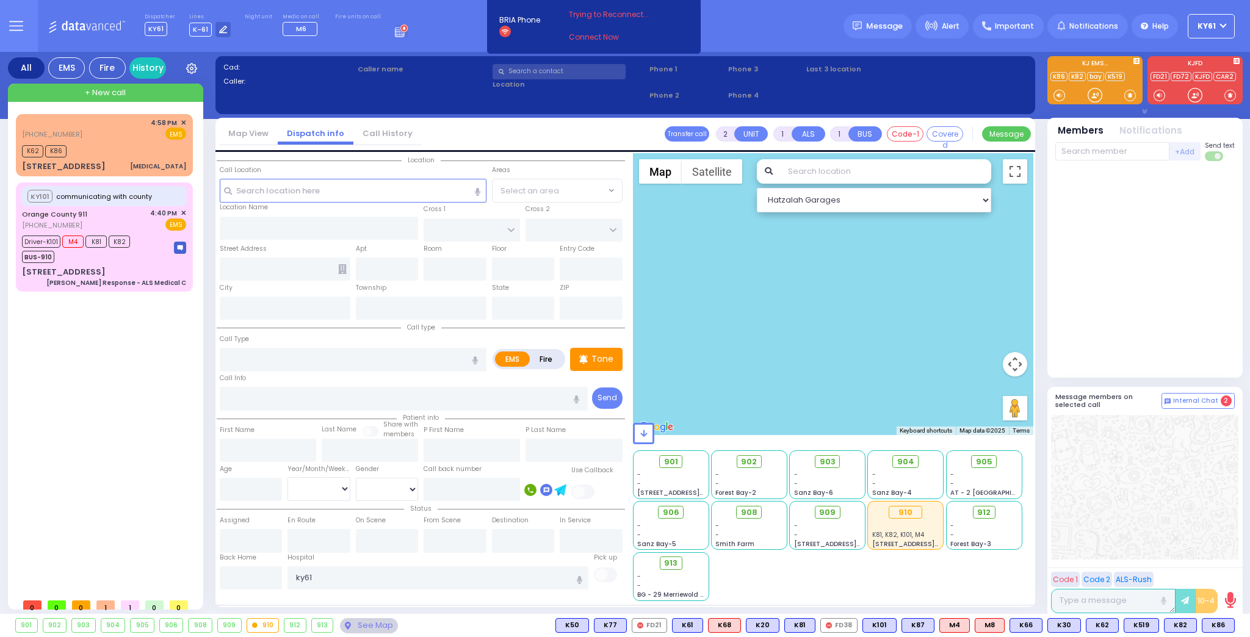
click at [1168, 305] on div at bounding box center [1144, 269] width 179 height 207
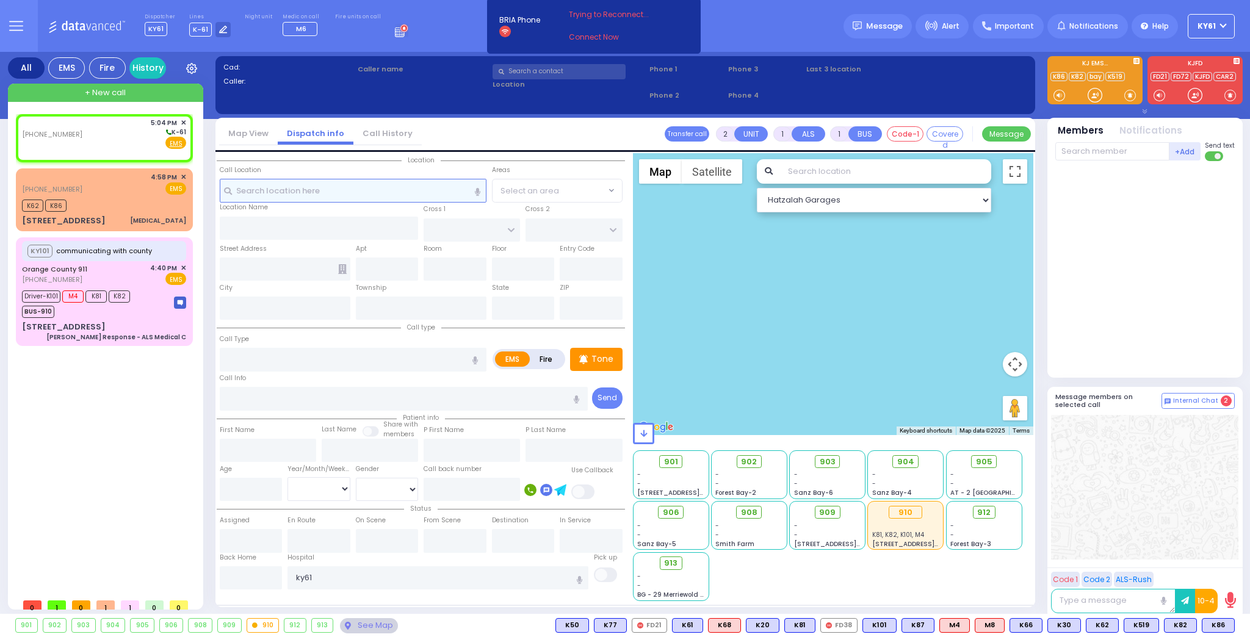
select select
radio input "true"
select select
type input "17:04"
select select "Hatzalah Garages"
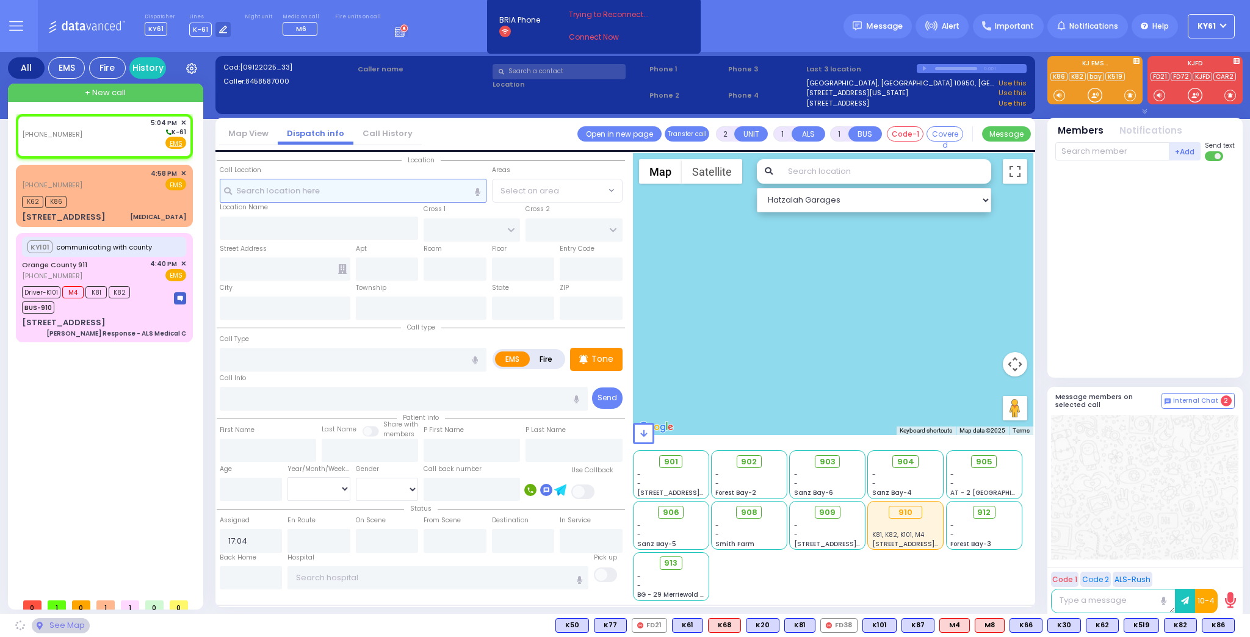
select select
radio input "true"
select select
select select "Hatzalah Garages"
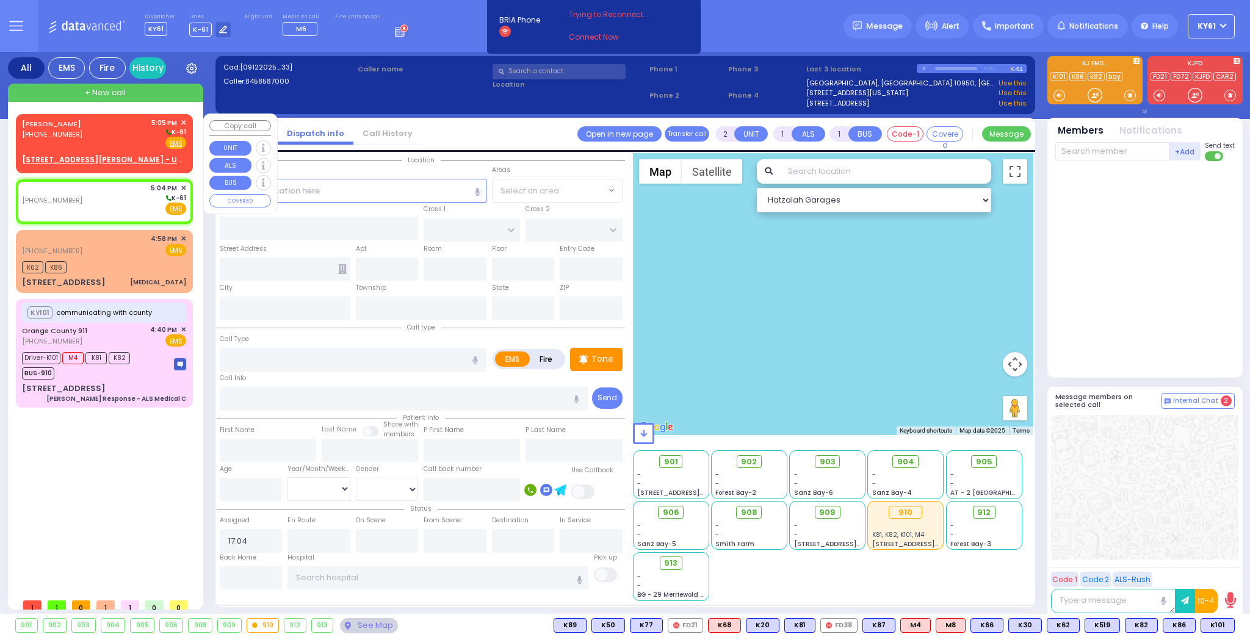
click at [106, 141] on div "JOSEPH DRESDNER (347) 645-4070 5:05 PM ✕ K-61" at bounding box center [104, 134] width 164 height 32
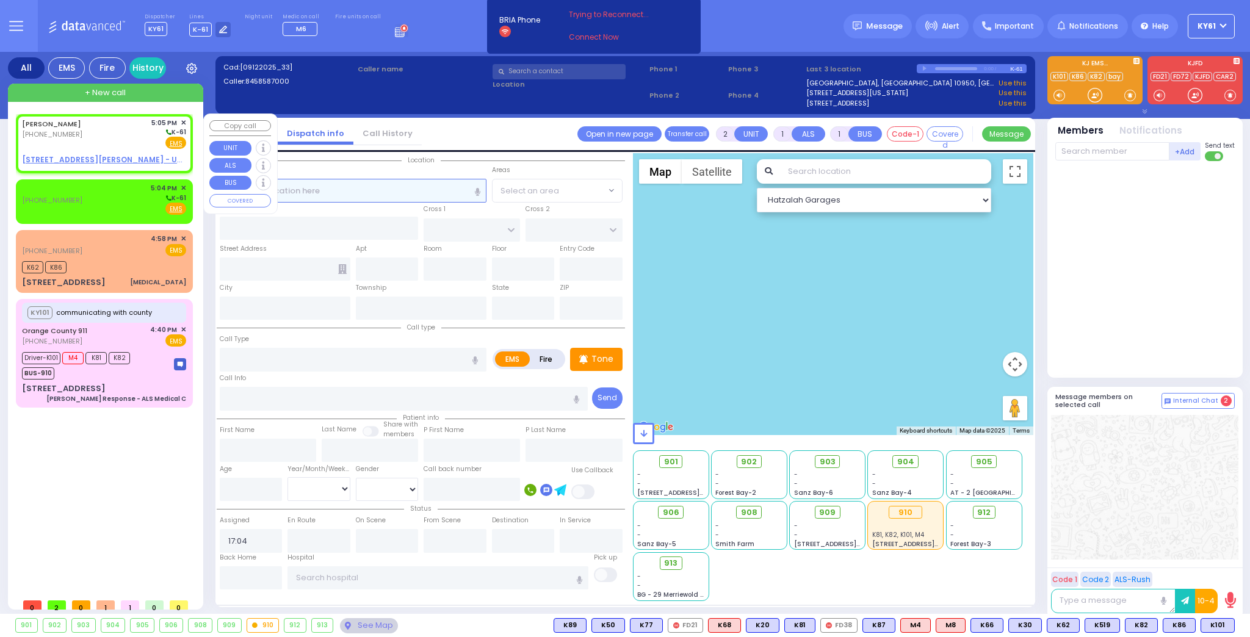
select select
radio input "true"
type input "JOSEPH"
type input "DRESDNER"
select select
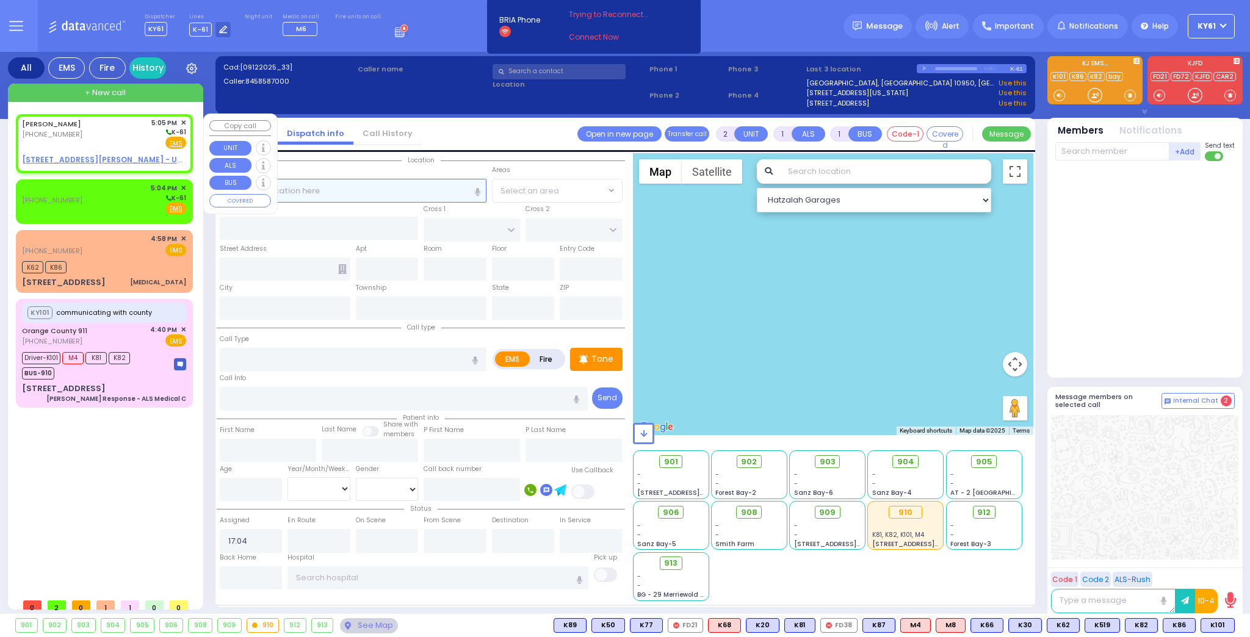
type input "17:05"
select select "Hatzalah Garages"
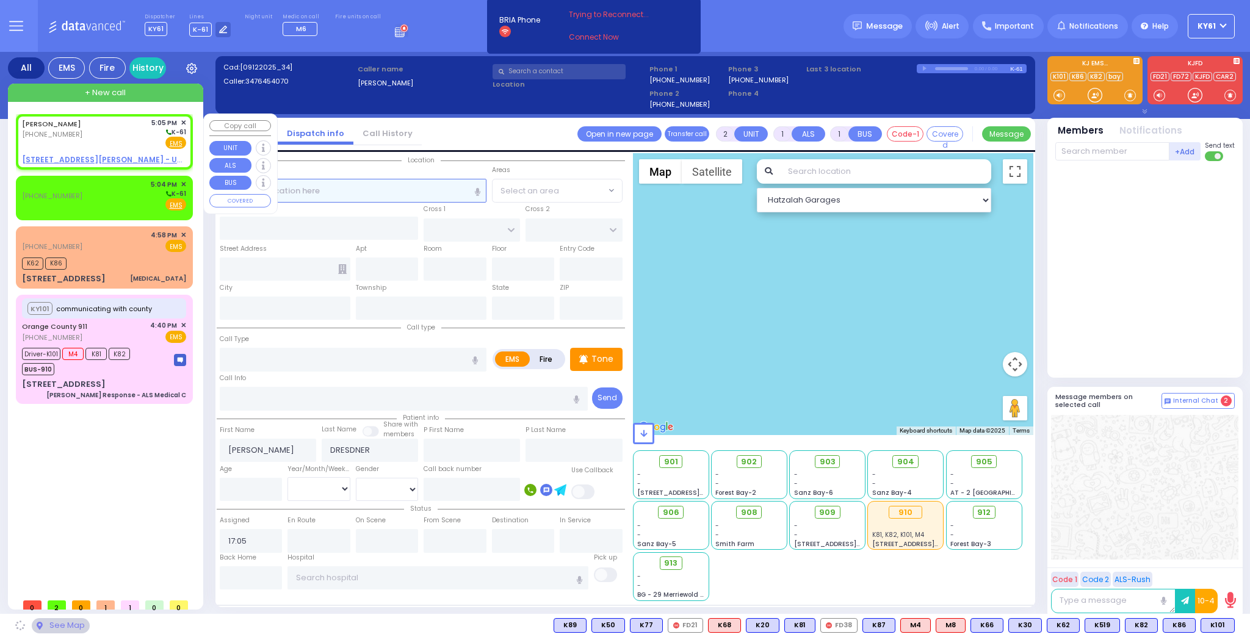
select select
radio input "true"
select select
select select "Hatzalah Garages"
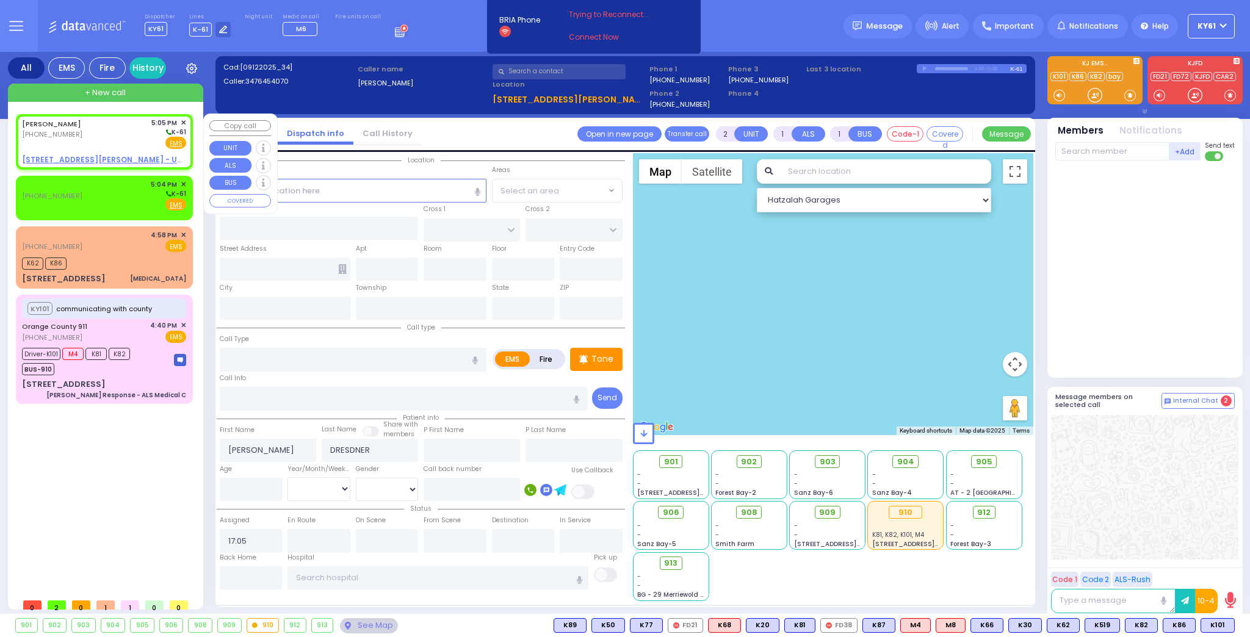
click at [146, 147] on div "JOSEPH DRESDNER (347) 645-4070 5:05 PM ✕ K-61" at bounding box center [104, 134] width 164 height 32
select select
radio input "true"
select select
select select "Hatzalah Garages"
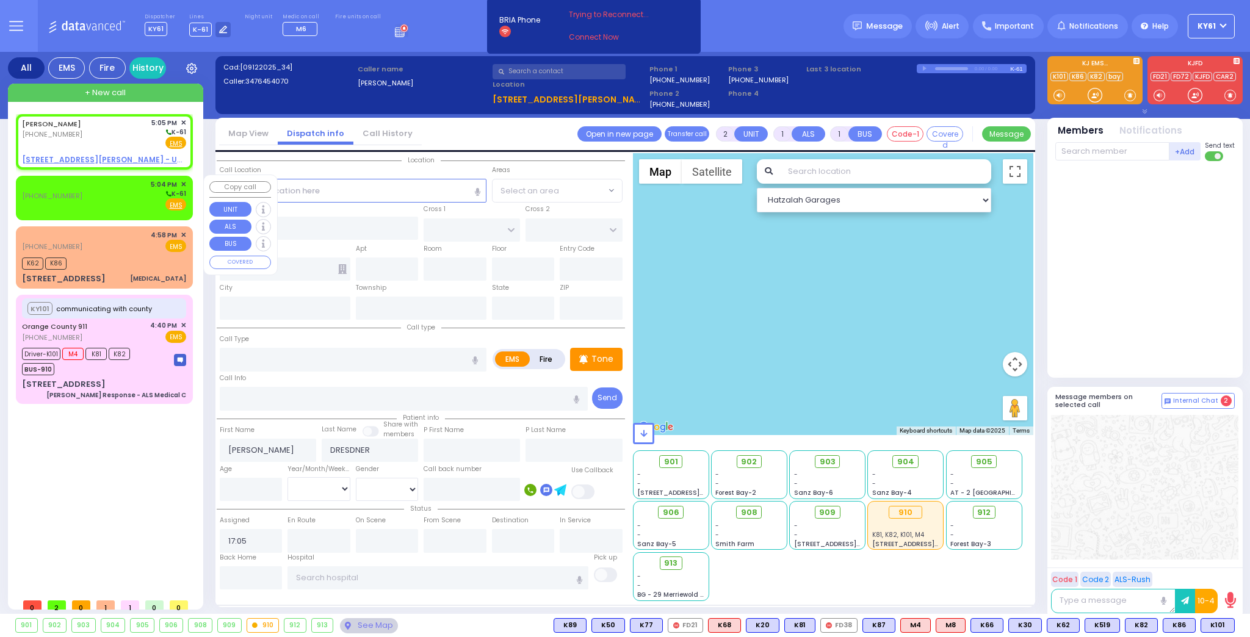
click at [115, 194] on div "(845) 858-7000 5:04 PM ✕ K-61 EMS" at bounding box center [104, 195] width 164 height 32
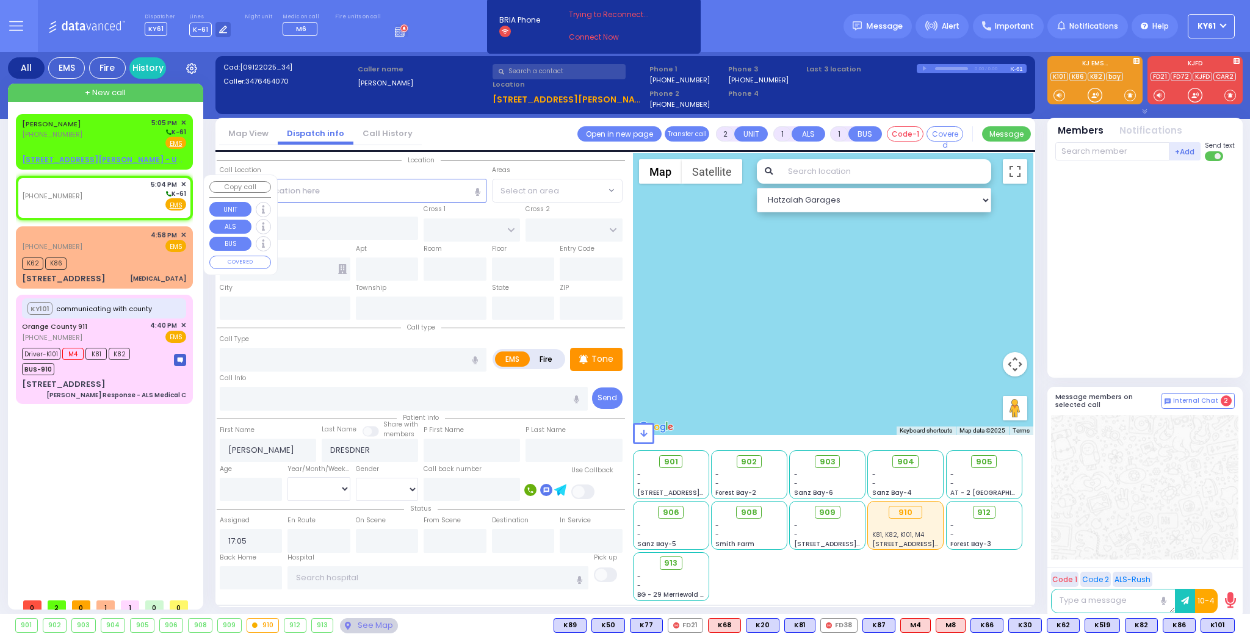
select select
radio input "true"
select select
type input "17:04"
select select "Hatzalah Garages"
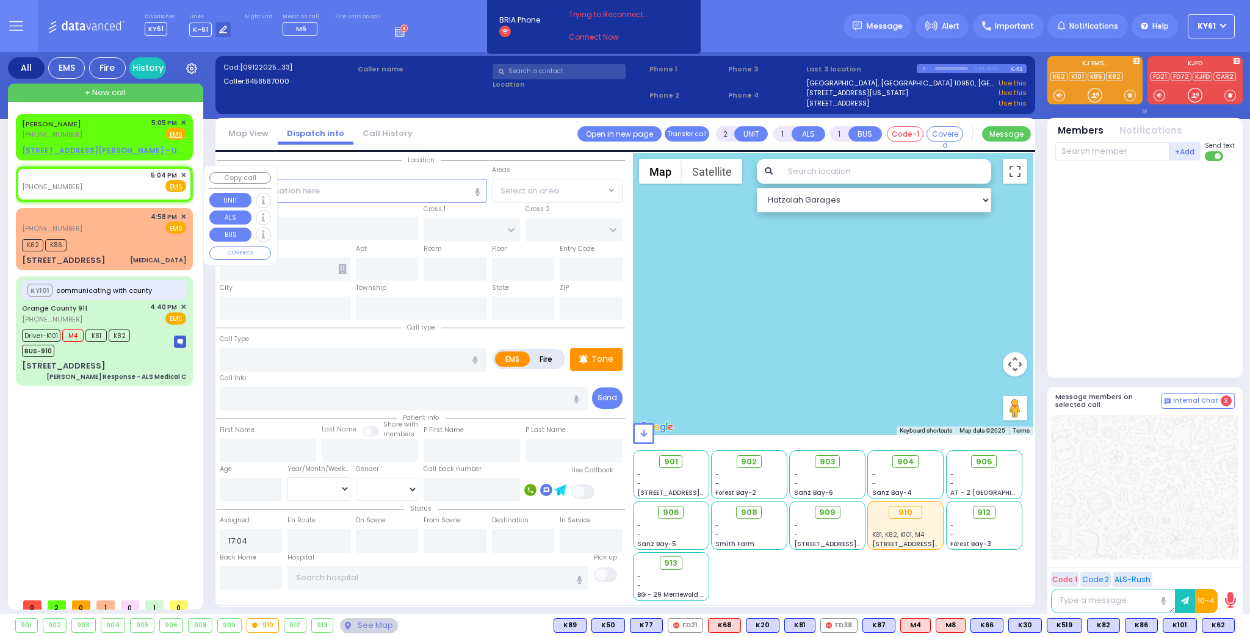
select select
radio input "true"
select select
select select "Hatzalah Garages"
click at [142, 149] on div "8 SUTHERLAND DR - Use this" at bounding box center [104, 150] width 164 height 11
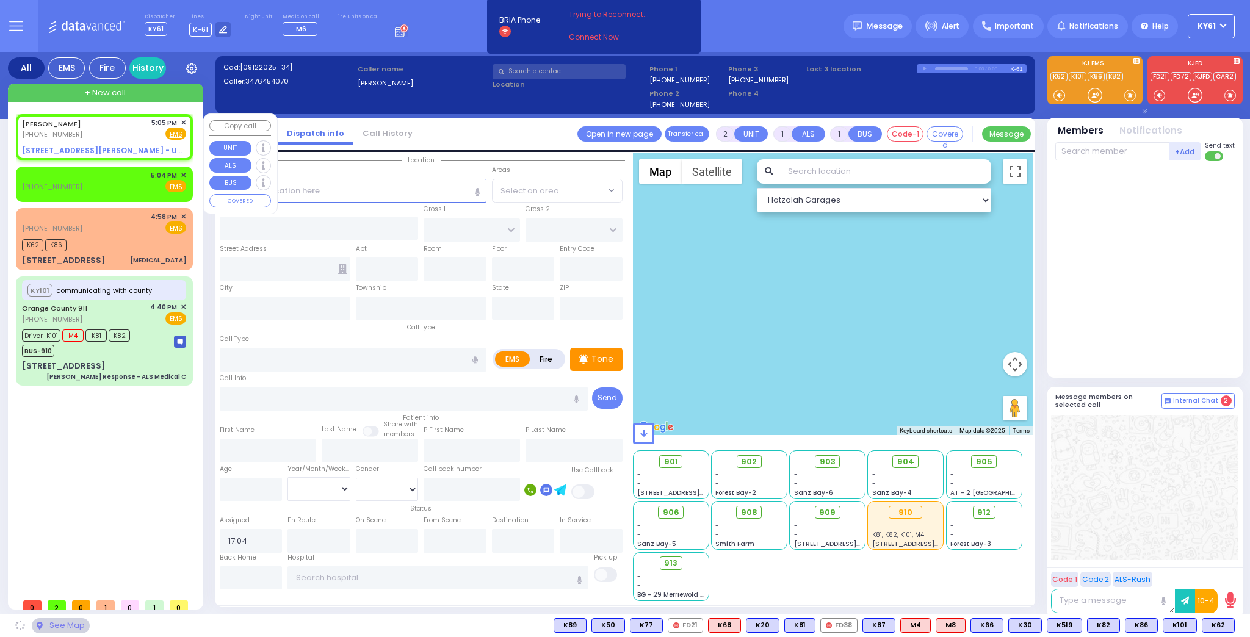
select select
radio input "true"
type input "JOSEPH"
type input "DRESDNER"
select select
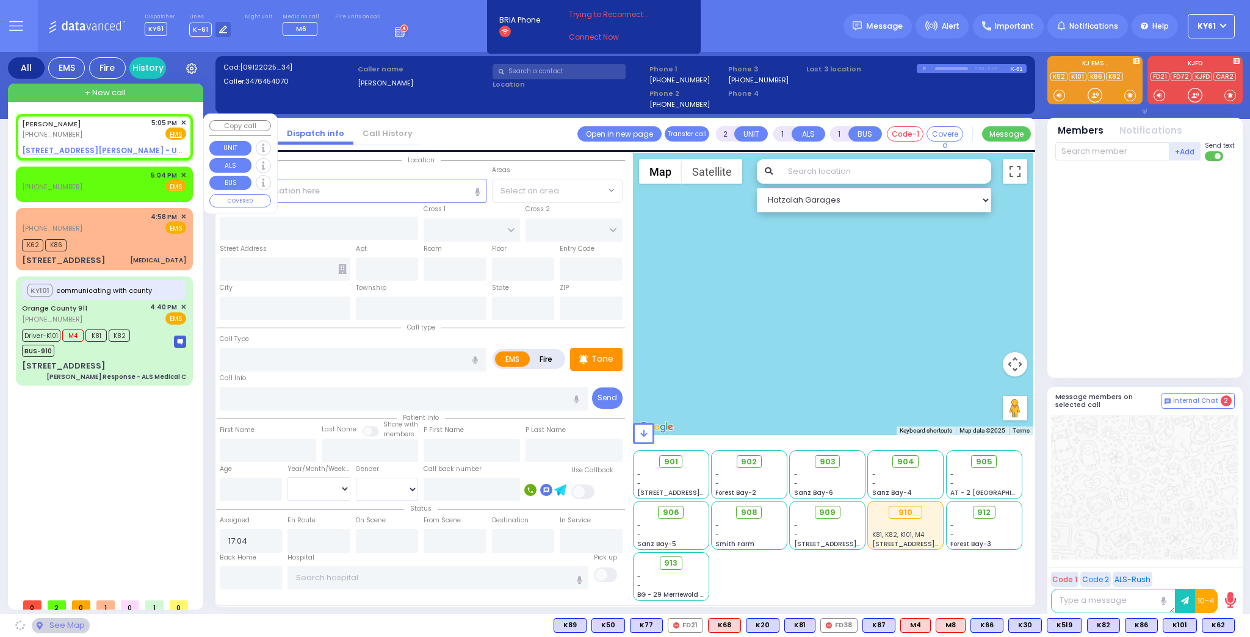
type input "17:05"
select select "Hatzalah Garages"
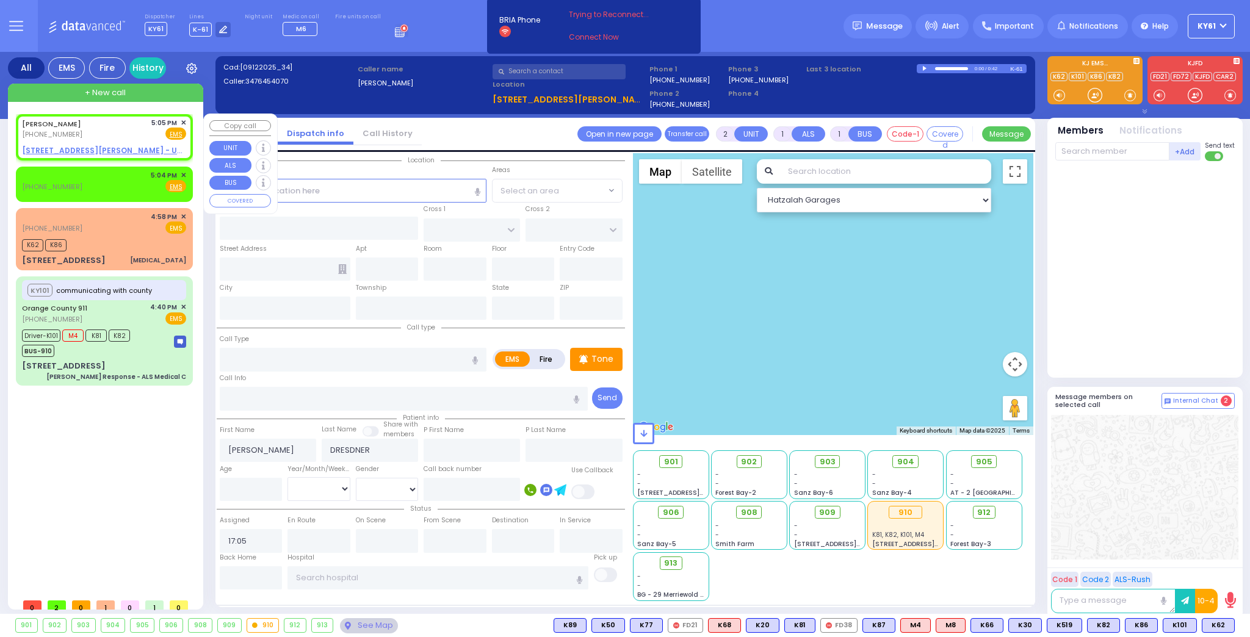
click at [64, 148] on u "8 SUTHERLAND DR - Use this" at bounding box center [112, 150] width 181 height 10
select select
radio input "true"
select select
select select "Hatzalah Garages"
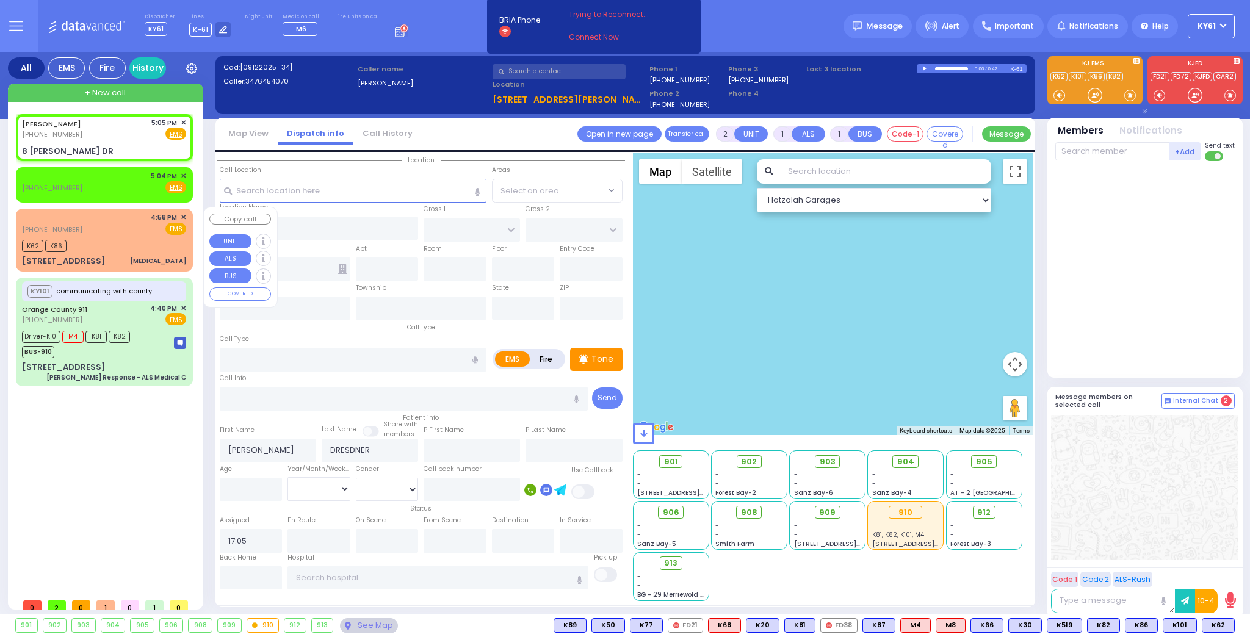
select select
radio input "true"
select select
type input "PEARSALL DR"
type input "HALF HOLLOW TURN"
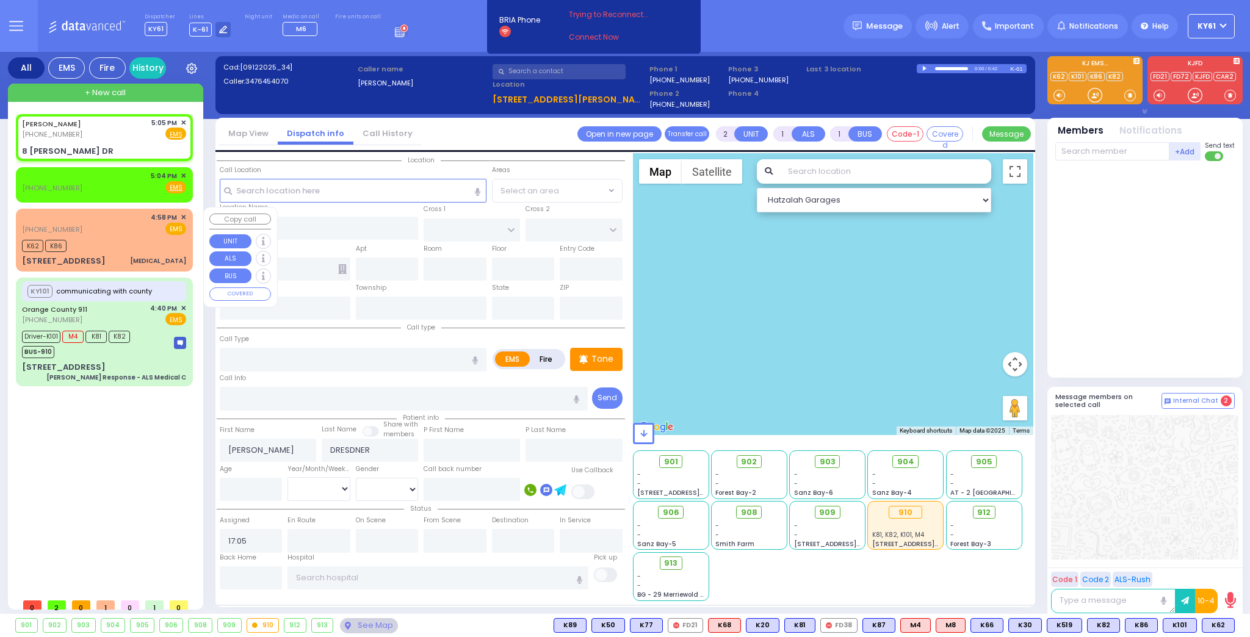
type input "8 SUTHERLAND DR"
type input "Monroe"
type input "[US_STATE]"
type input "10950"
select select "Hatzalah Garages"
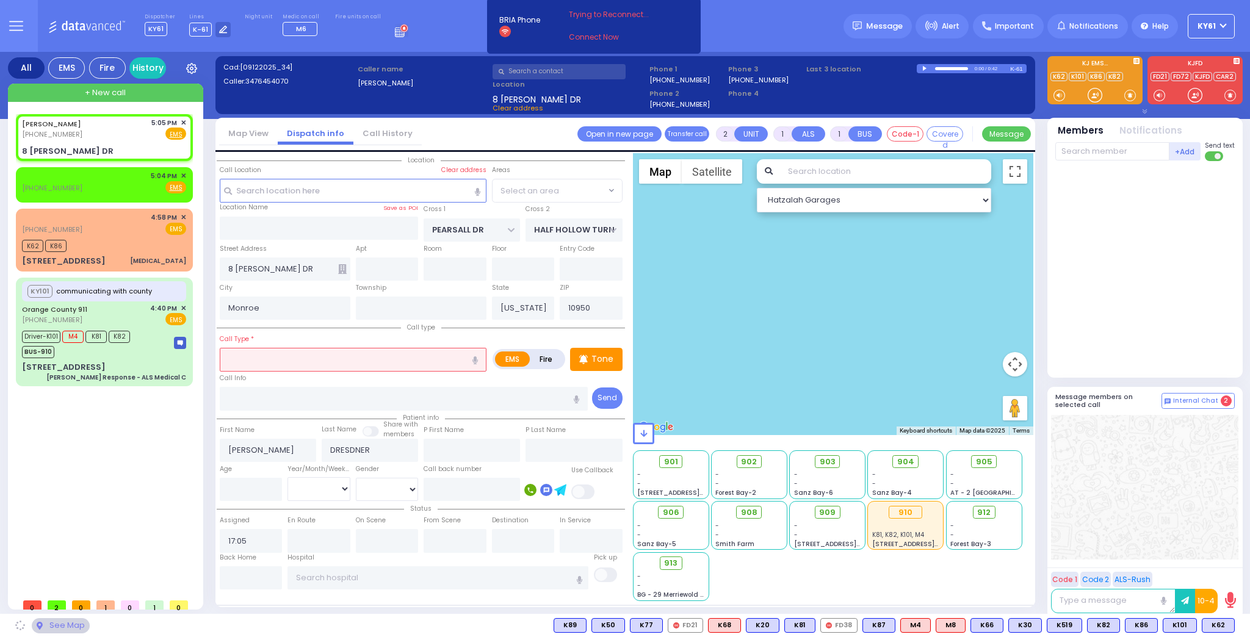
select select "HALF HOLLOW"
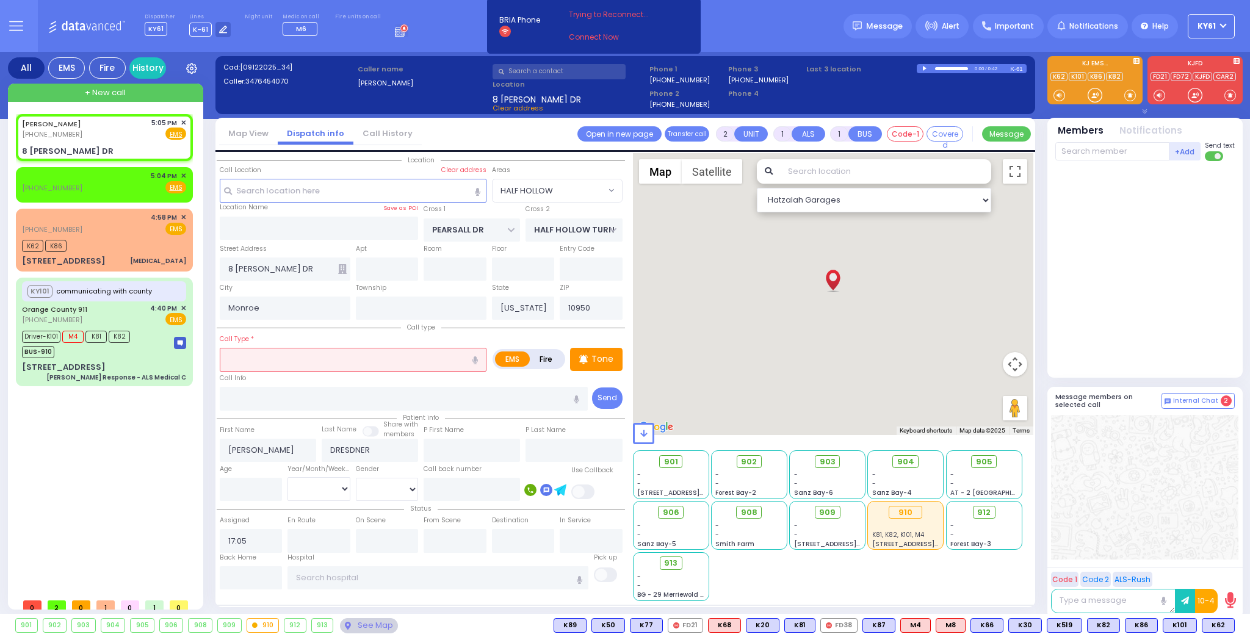
click at [296, 364] on input "text" at bounding box center [353, 359] width 267 height 23
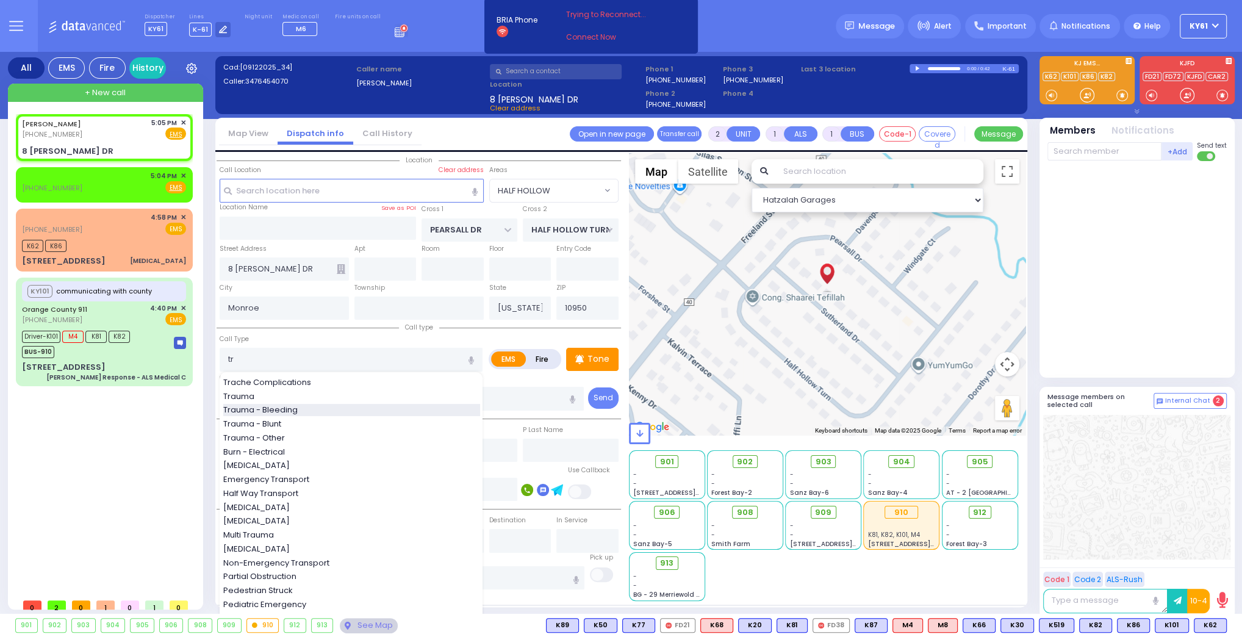
click at [320, 406] on div "Trauma - Bleeding" at bounding box center [351, 410] width 257 height 12
type input "Trauma - Bleeding"
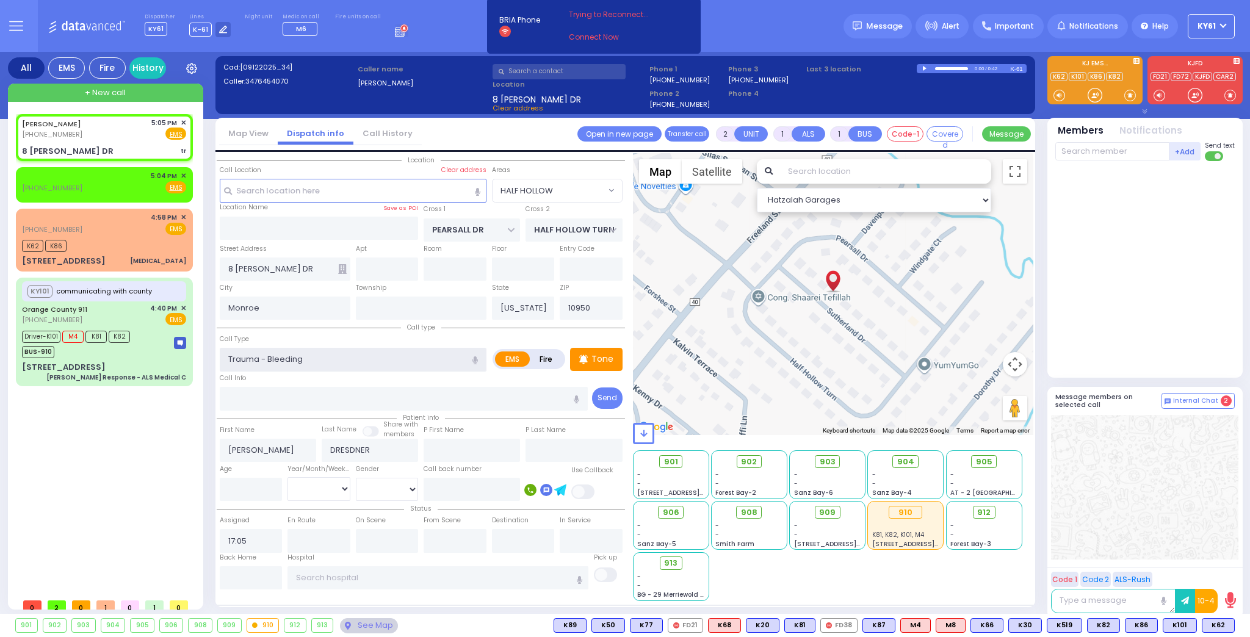
select select
radio input "true"
select select
select select "Hatzalah Garages"
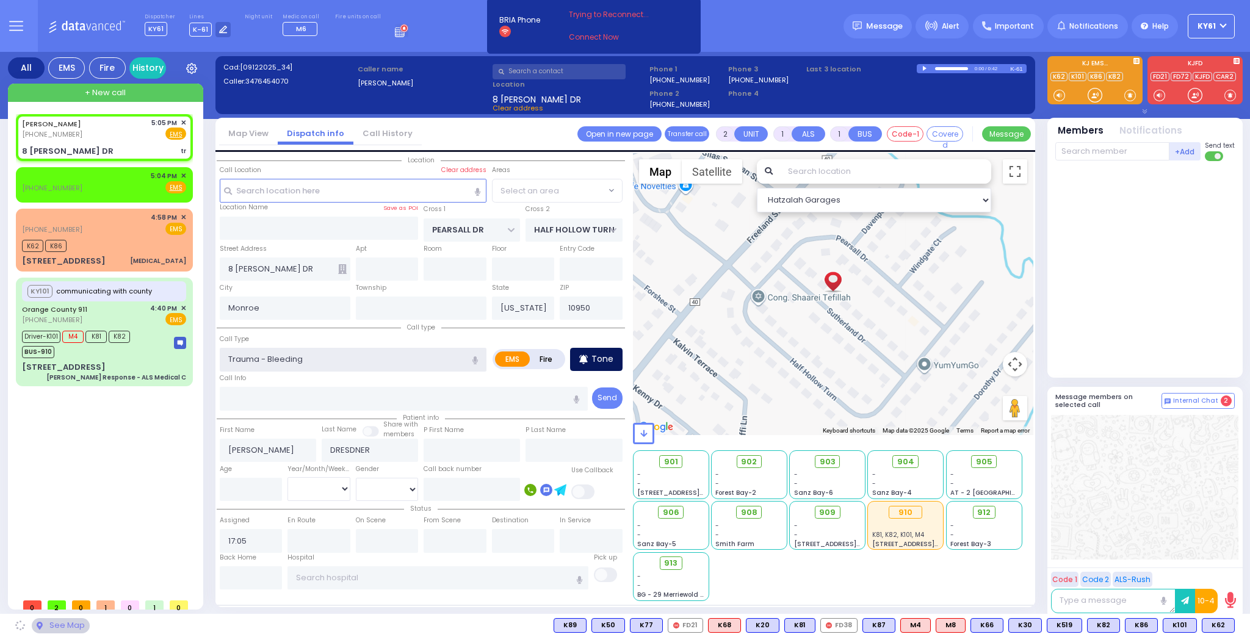
select select "HALF HOLLOW"
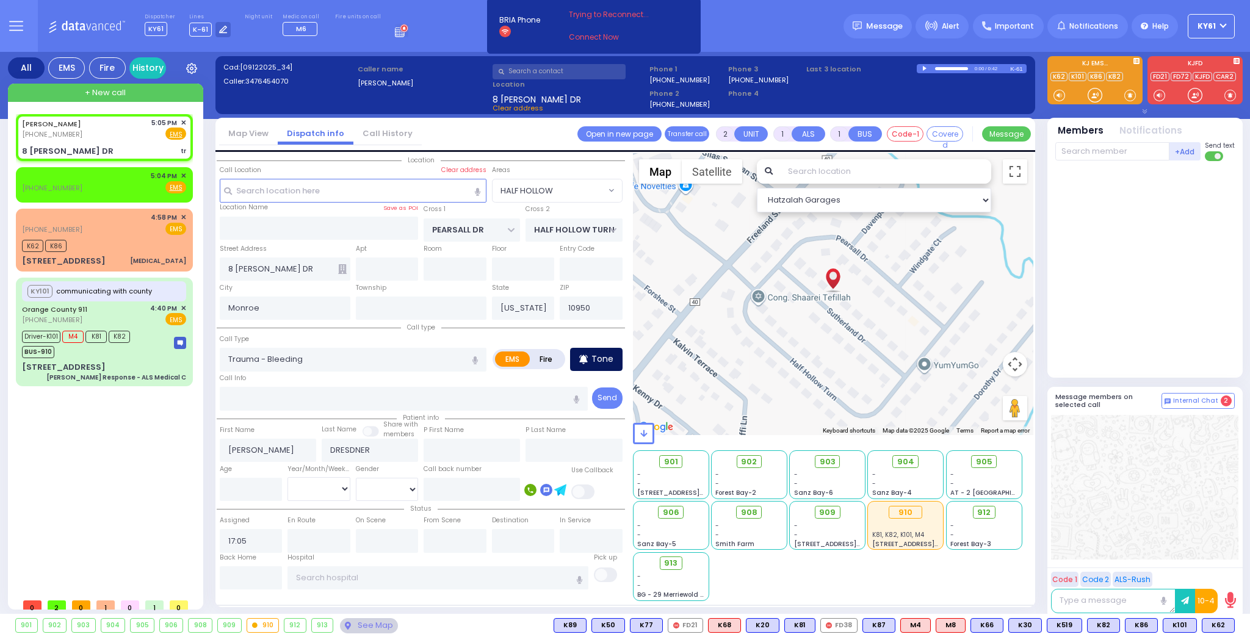
click at [599, 364] on div "Tone" at bounding box center [596, 359] width 52 height 23
select select
radio input "true"
select select
select select "Hatzalah Garages"
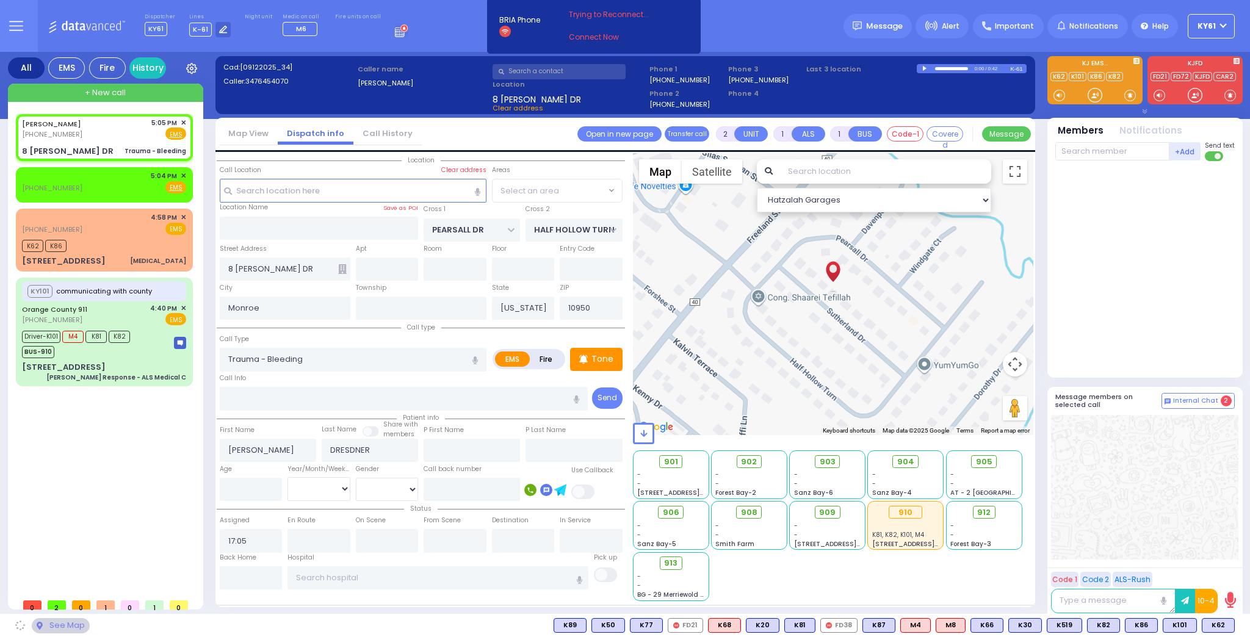
select select "HALF HOLLOW"
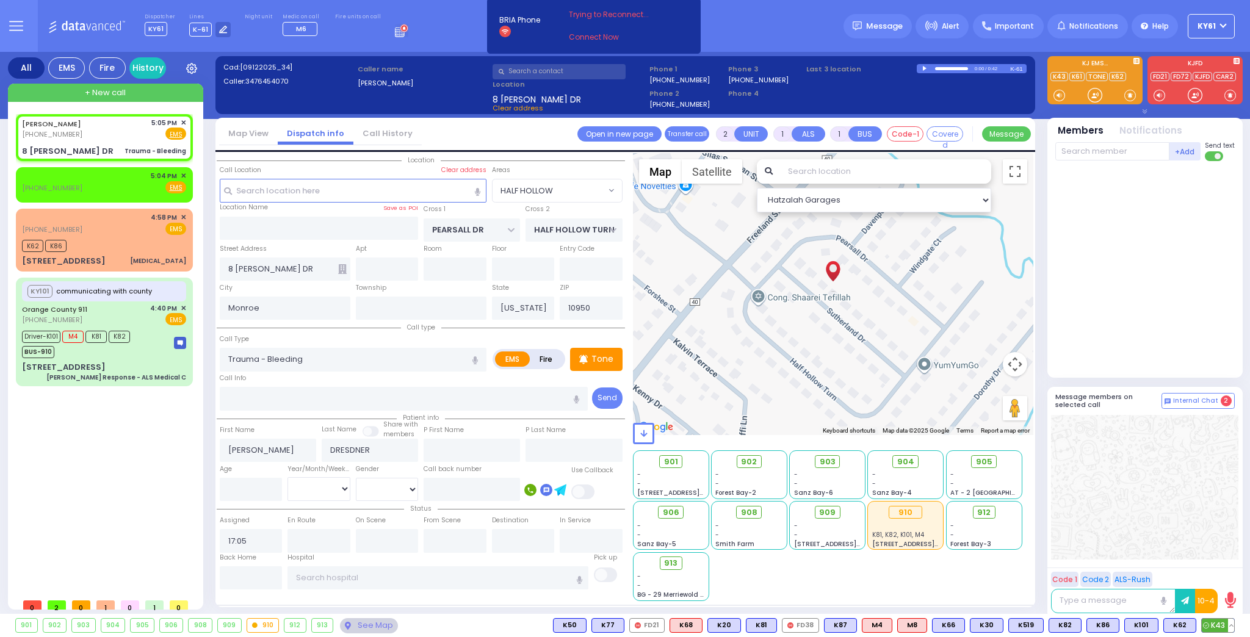
click at [1213, 619] on span "K43" at bounding box center [1218, 625] width 32 height 13
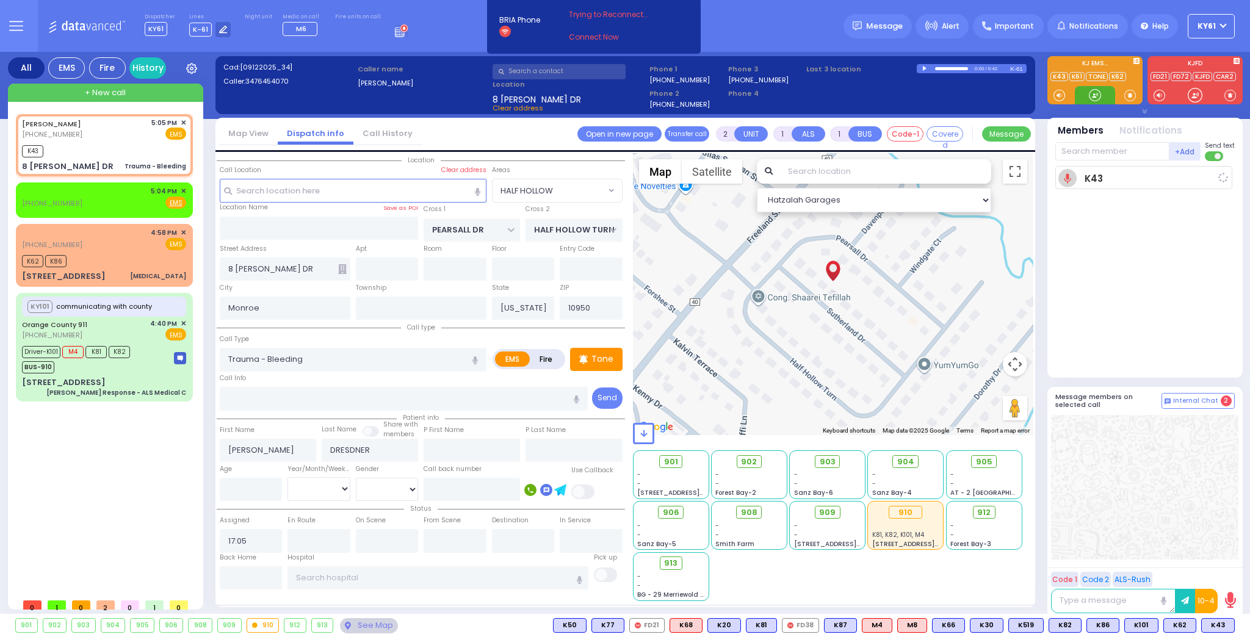
select select
radio input "true"
select select
type input "17:07"
select select "Hatzalah Garages"
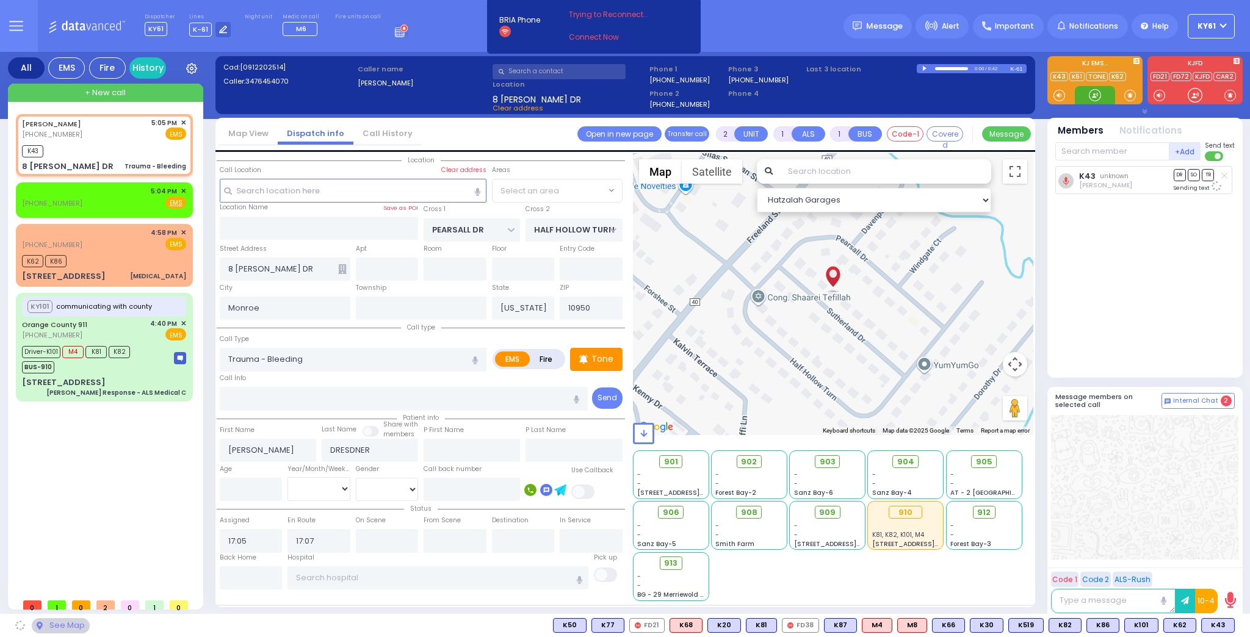
select select "HALF HOLLOW"
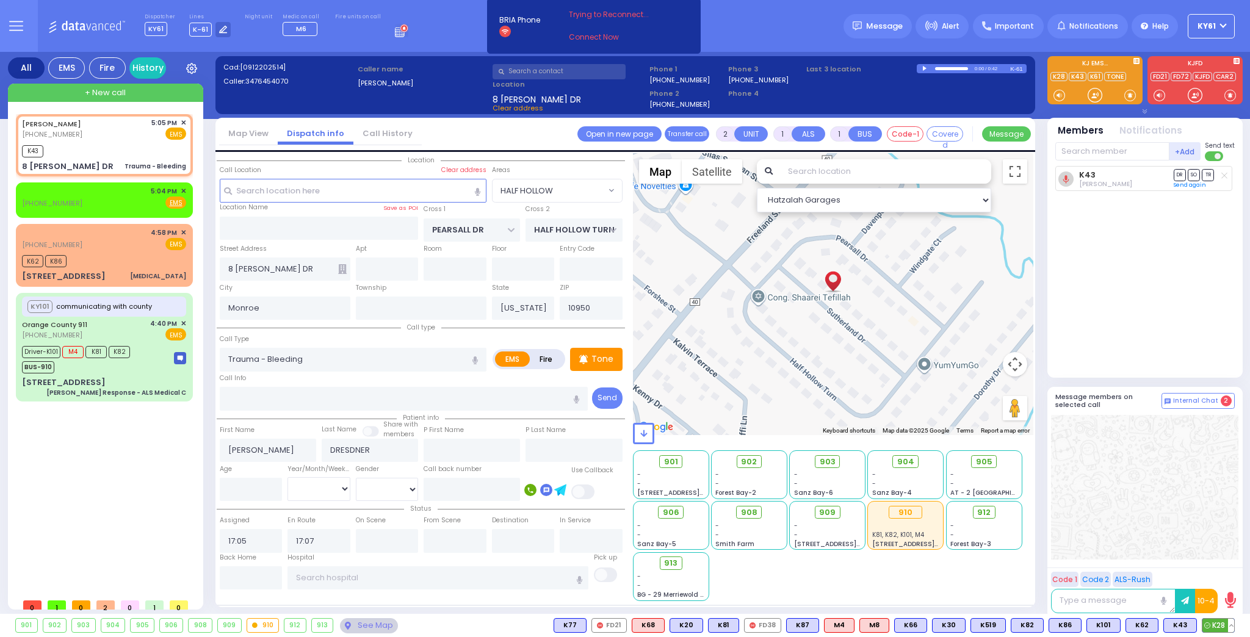
click at [1214, 624] on span "K28" at bounding box center [1218, 625] width 32 height 13
select select
radio input "true"
select select
select select "Hatzalah Garages"
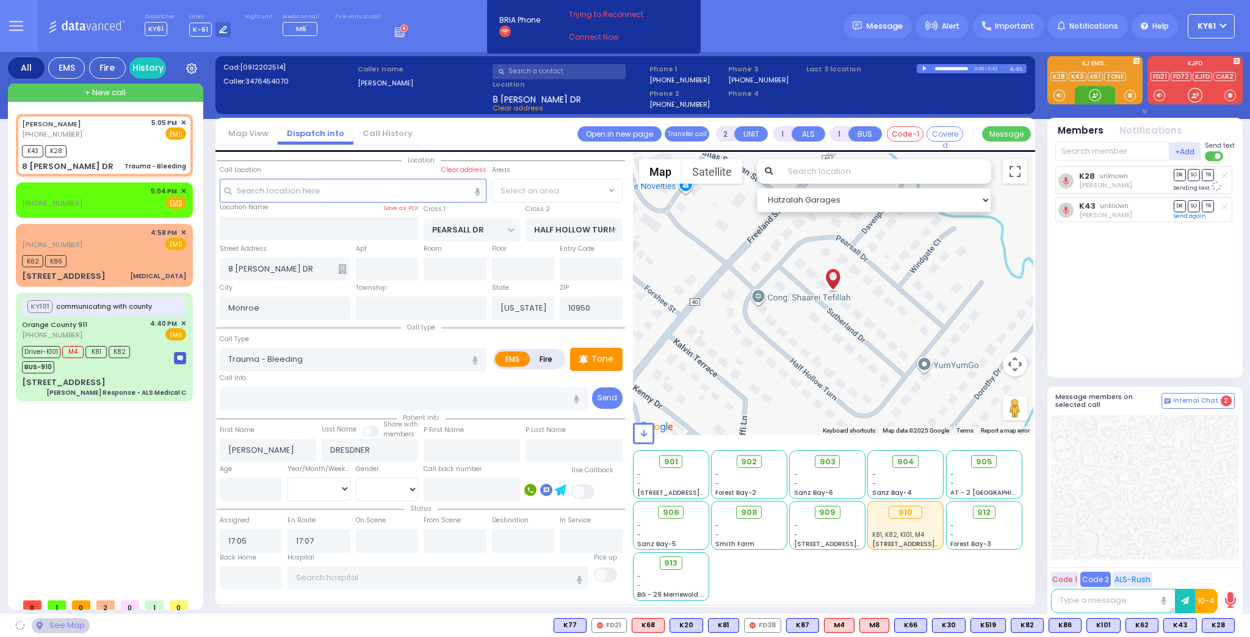
select select "HALF HOLLOW"
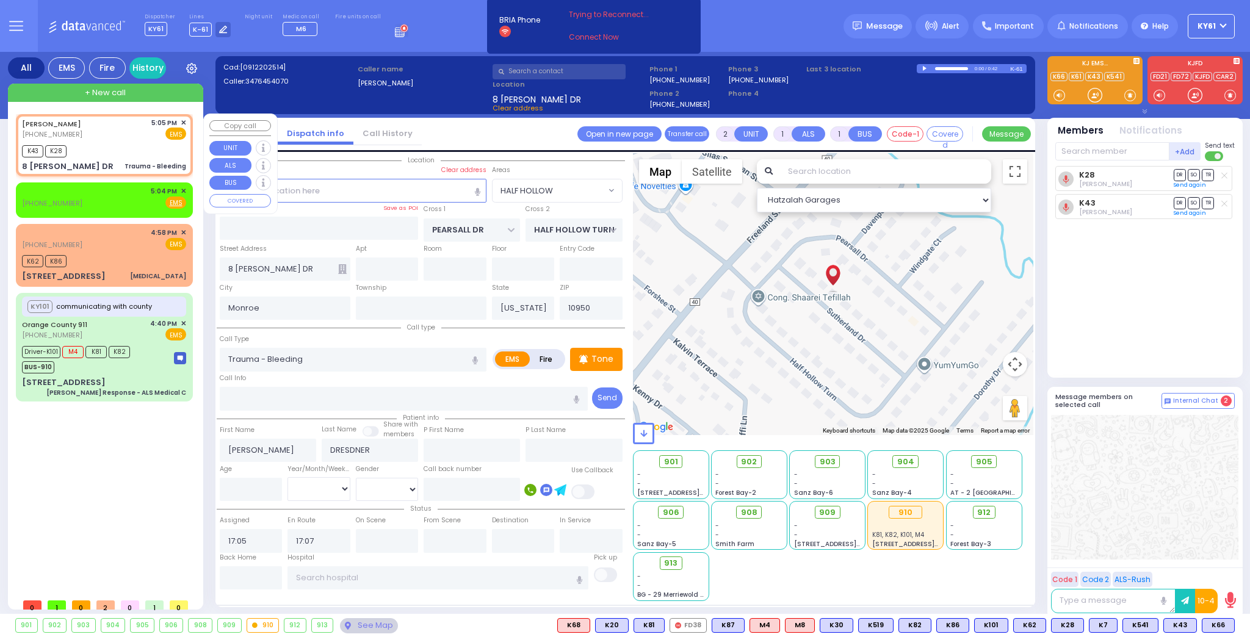
click at [157, 91] on div "+ New call" at bounding box center [105, 93] width 195 height 18
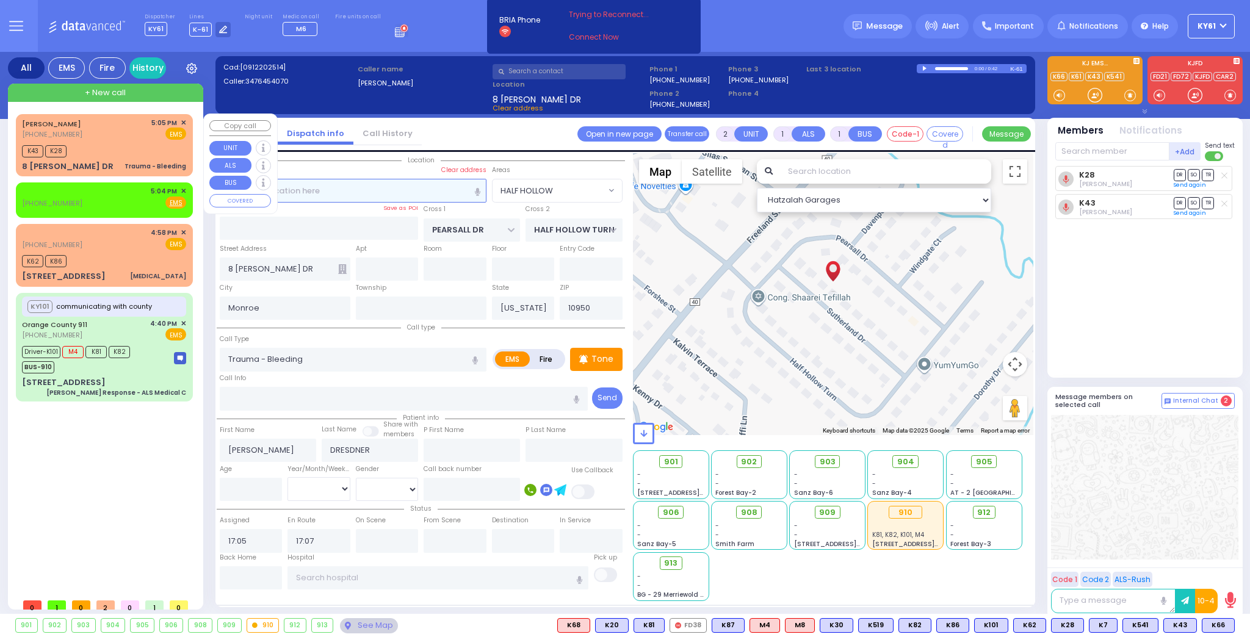
select select
radio input "true"
select select
type input "17:20"
select select "Hatzalah Garages"
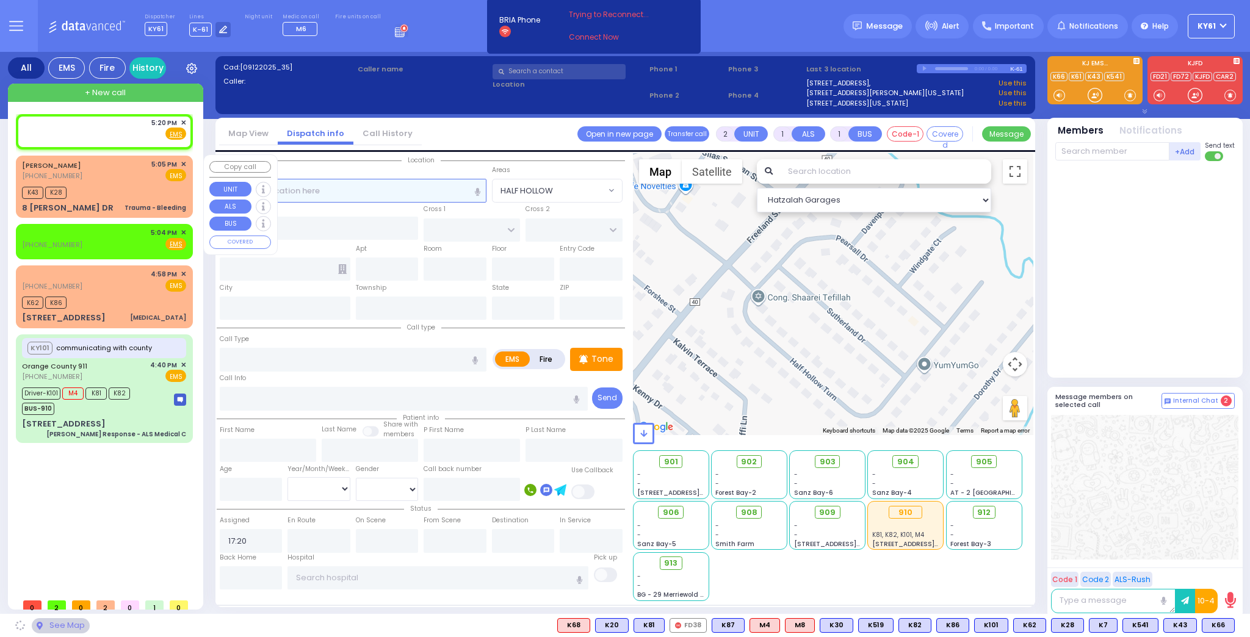
select select
radio input "true"
select select
select select "Hatzalah Garages"
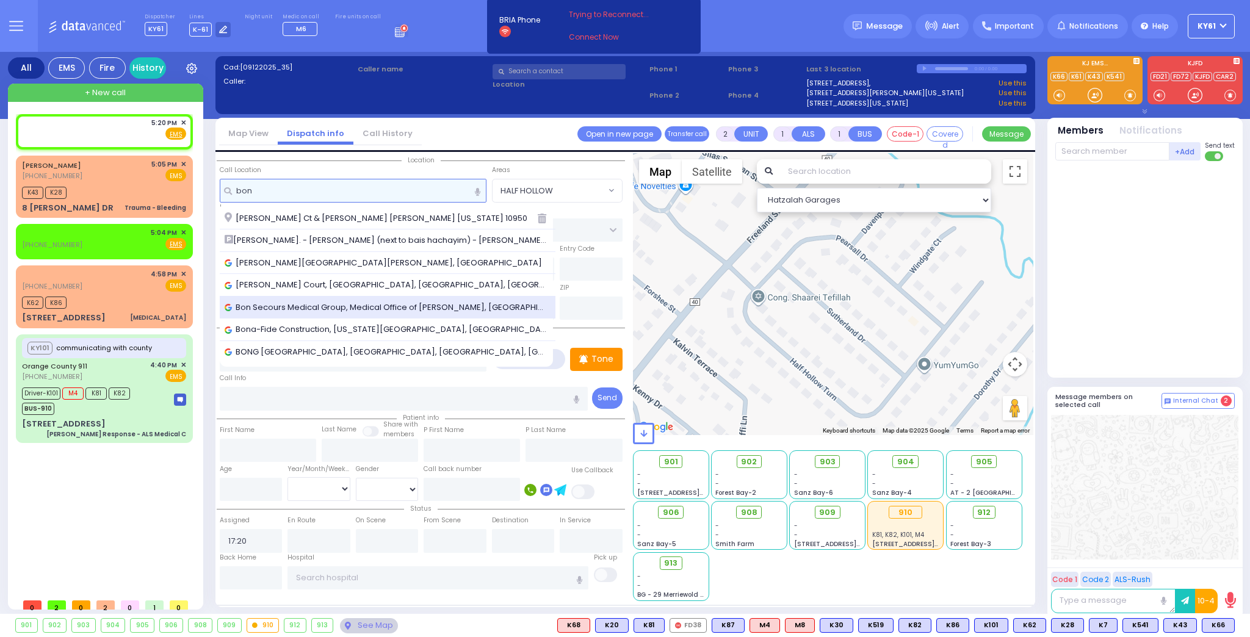
type input "bon"
click at [295, 308] on span "Bon Secours Medical Group, Medical Office of Seymour H. Lutwak, MD, Cardiology,…" at bounding box center [388, 307] width 326 height 12
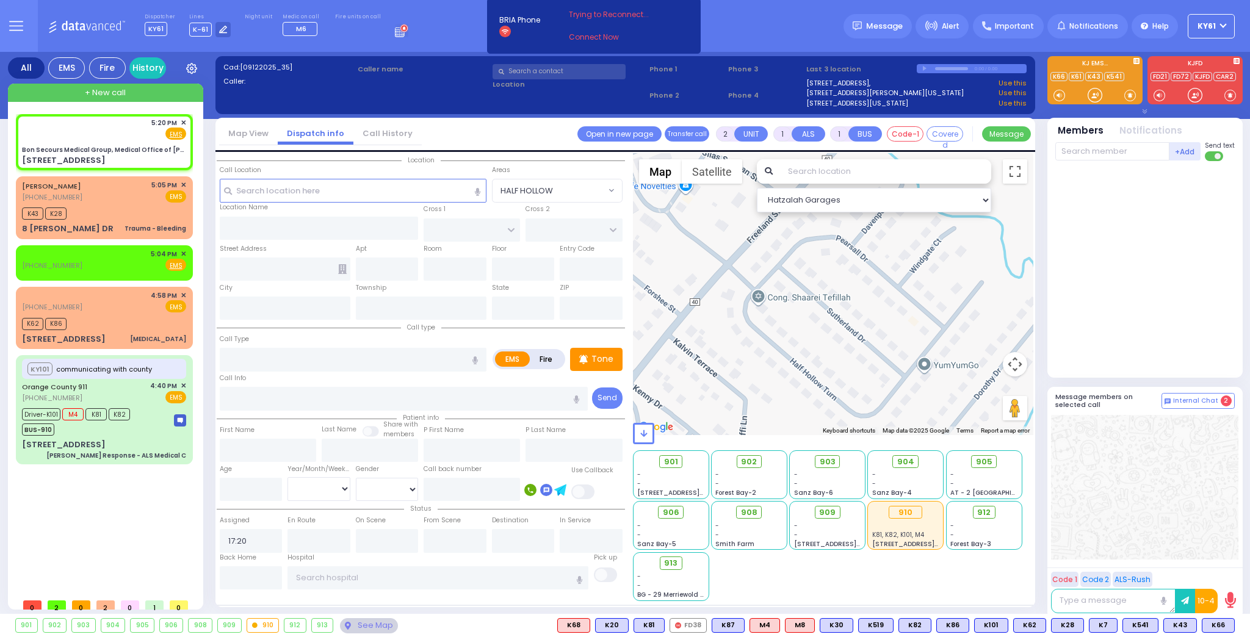
select select
radio input "true"
select select
select select "Hatzalah Garages"
type input "Bon Secours Medical Group, Medical Office of Seymour H. Lutwak, MD, Cardiology,…"
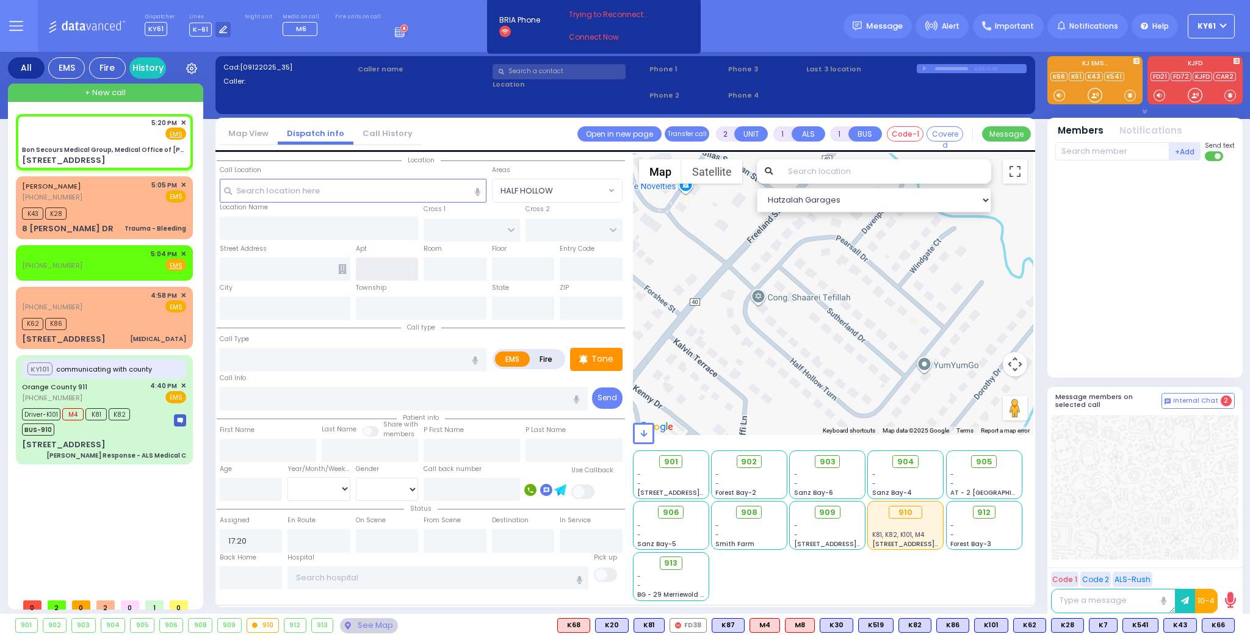
type input "US-6 WEST"
type input "US-6 EAST"
type input "505 NY-208 Suite"
type input "Monroe"
type input "[US_STATE]"
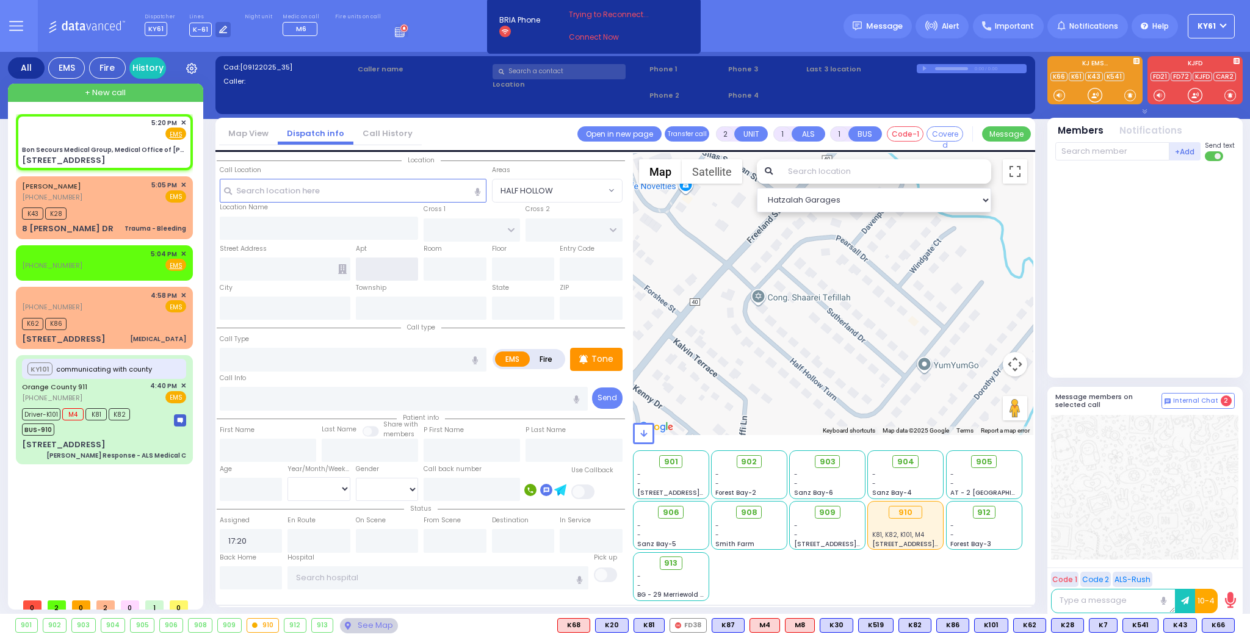
type input "10950"
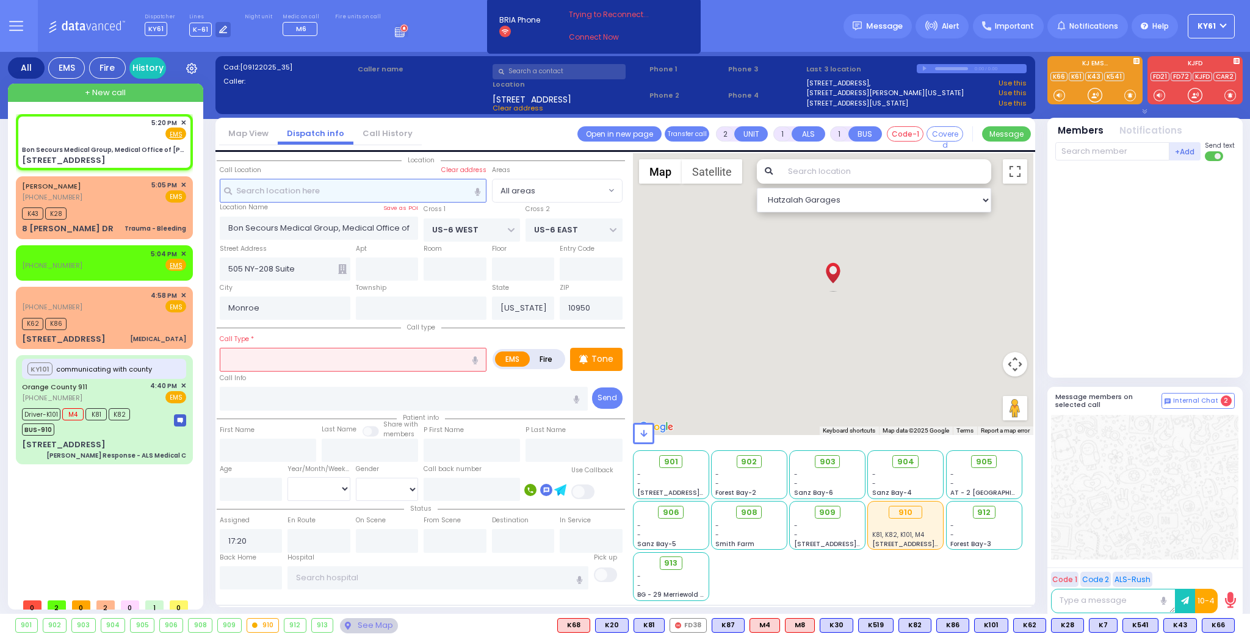
click at [333, 196] on input "text" at bounding box center [353, 190] width 267 height 23
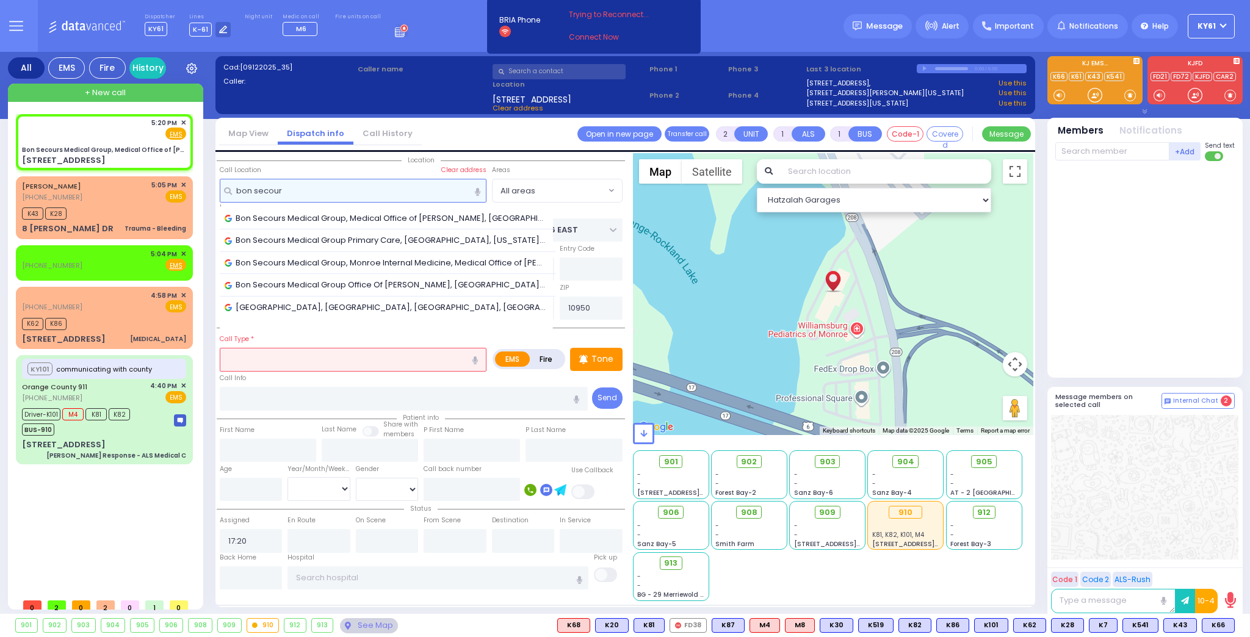
type input "bon secour"
drag, startPoint x: 269, startPoint y: 189, endPoint x: 555, endPoint y: 135, distance: 290.7
click at [555, 135] on div "Map View Dispatch info Call History Assign communicator with county Assign comm…" at bounding box center [625, 135] width 820 height 34
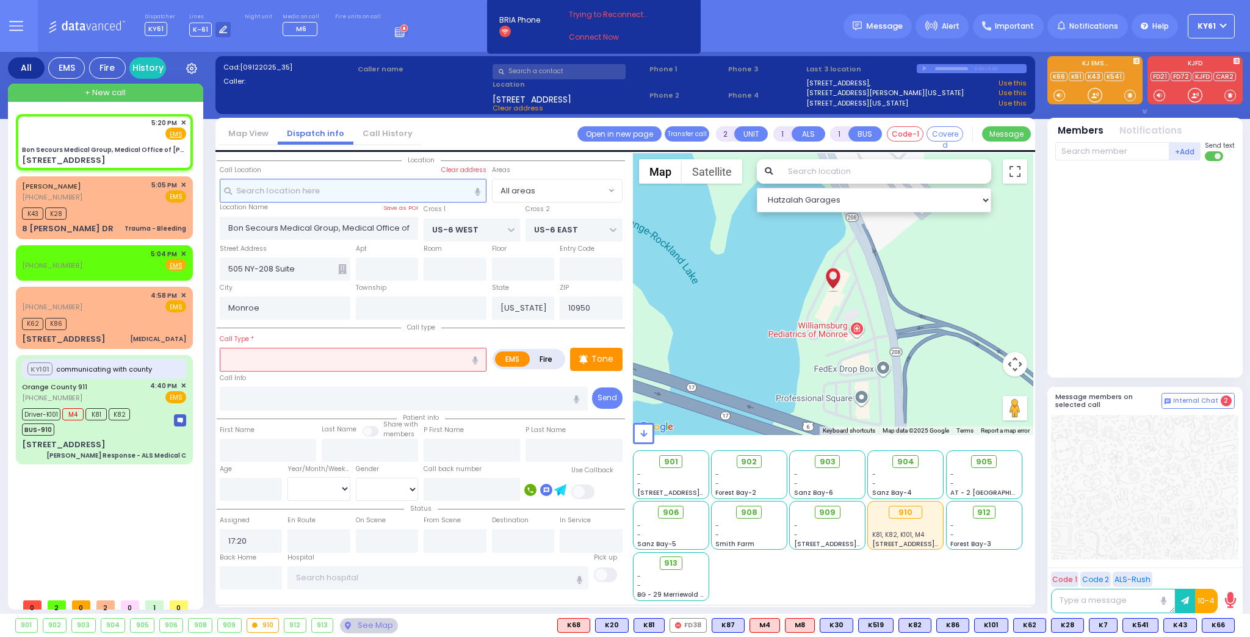
click at [294, 195] on input "text" at bounding box center [353, 190] width 267 height 23
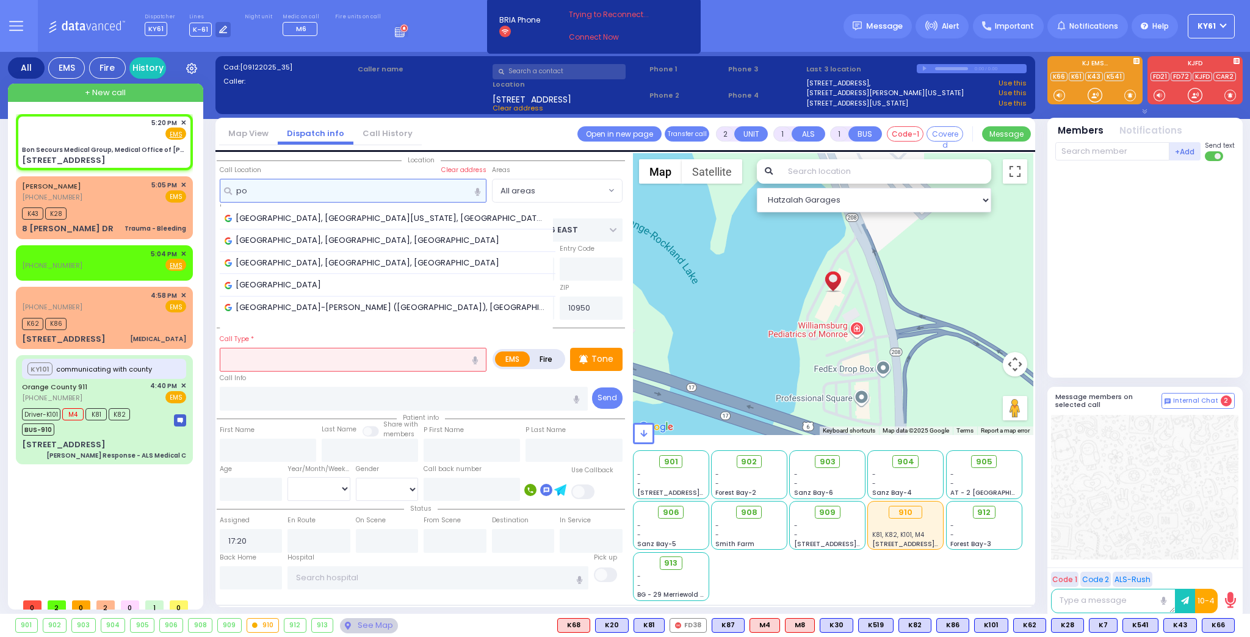
type input "p"
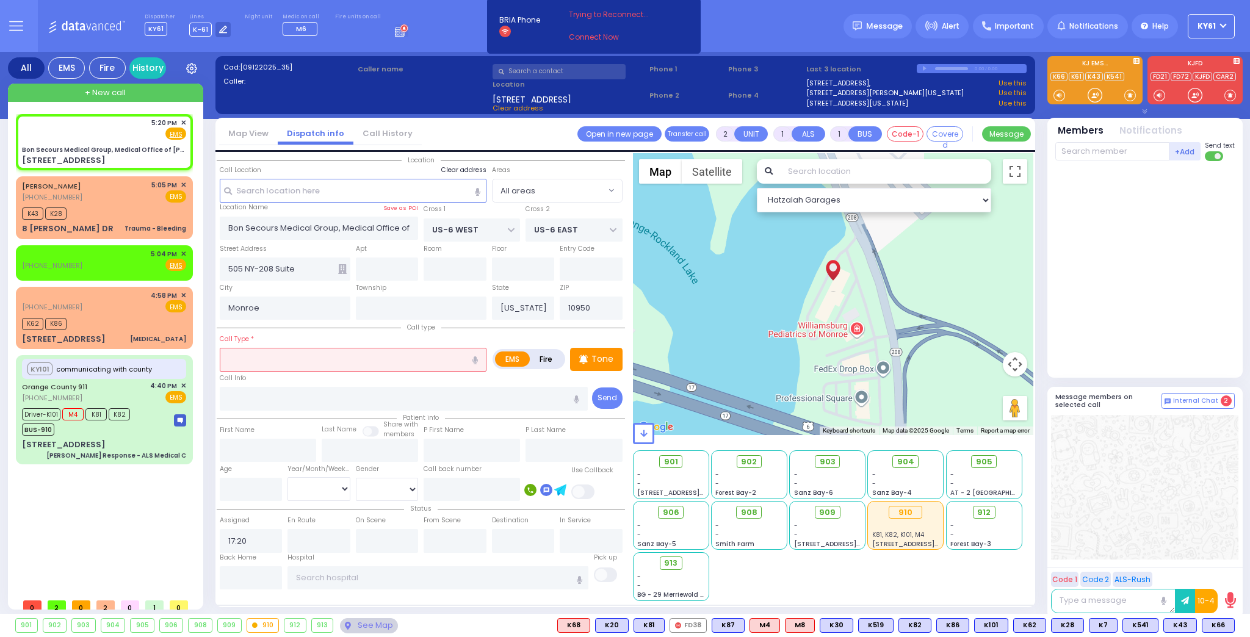
click at [471, 171] on label "Clear address" at bounding box center [463, 170] width 45 height 10
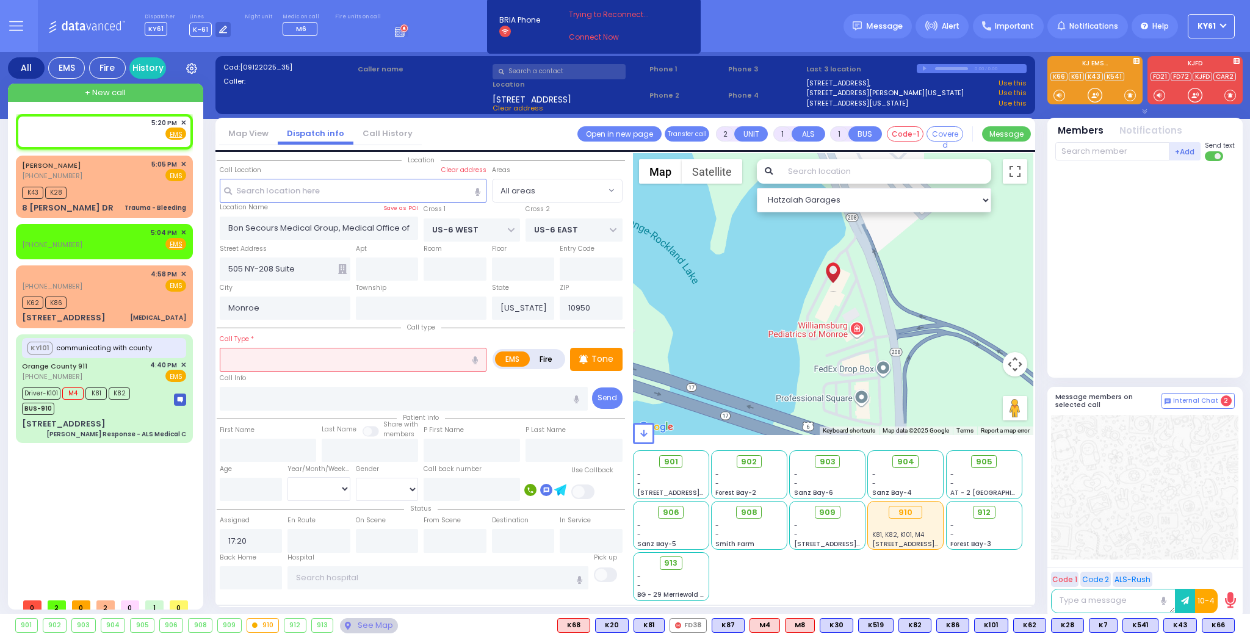
select select
radio input "true"
select select
select select "Hatzalah Garages"
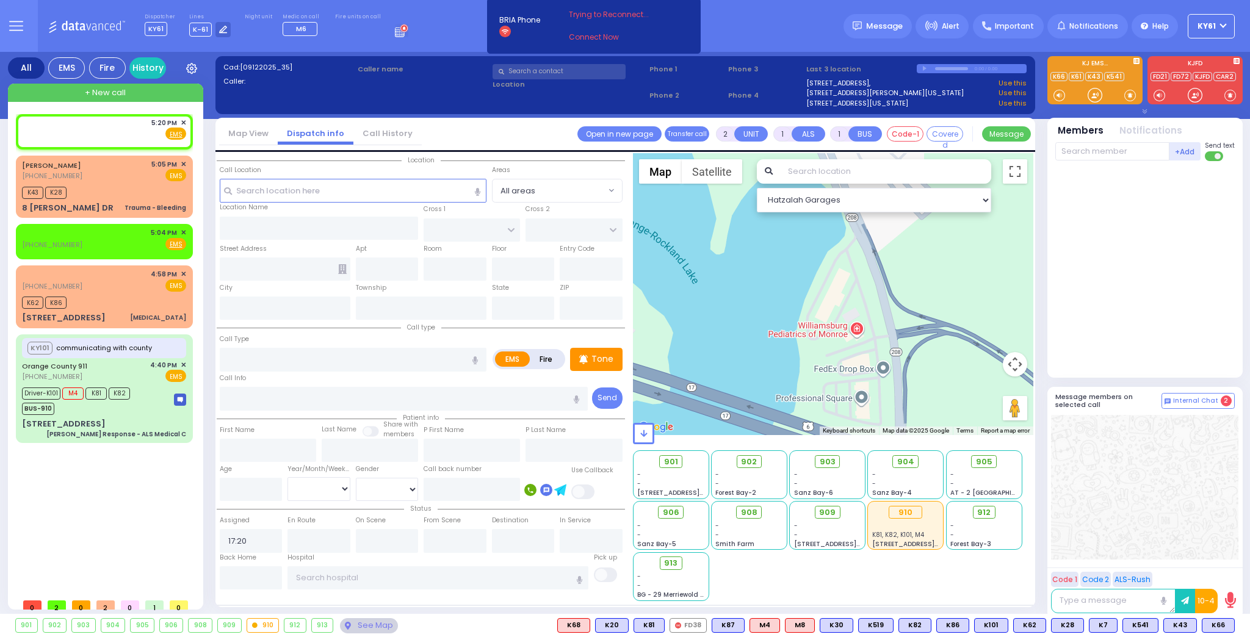
click at [480, 190] on icon "button" at bounding box center [477, 193] width 5 height 10
click at [479, 190] on icon "button" at bounding box center [477, 193] width 5 height 10
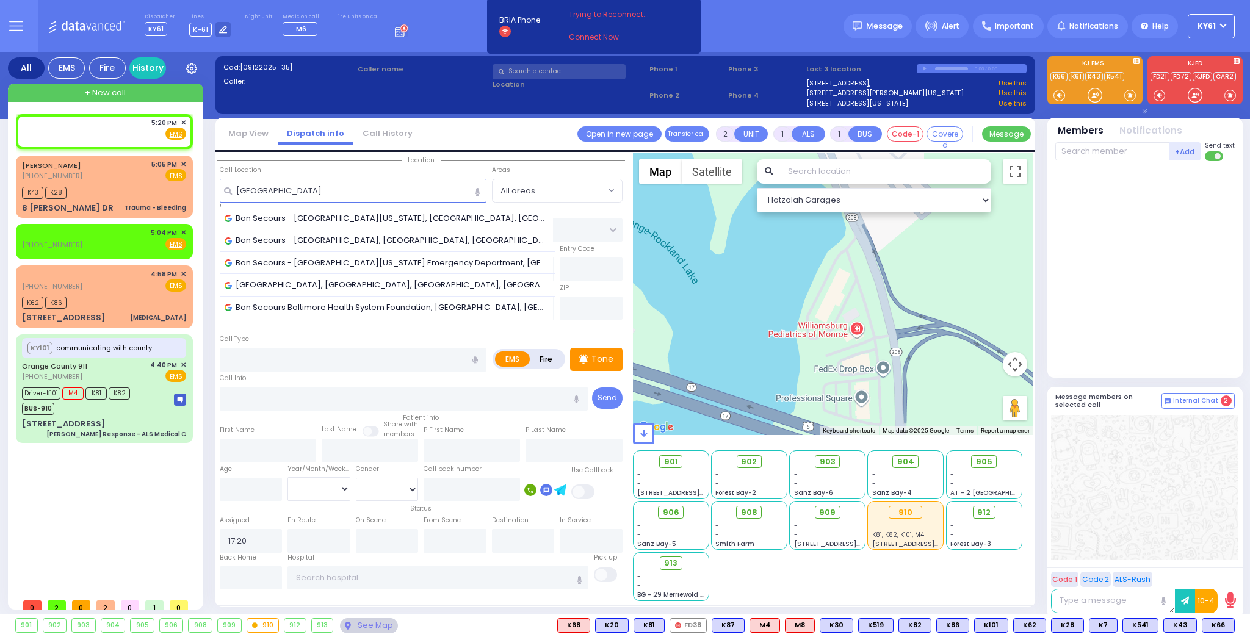
click at [480, 189] on icon "button" at bounding box center [477, 193] width 5 height 10
type input "Bon Secours Medical Center Port Jervis New York"
click at [316, 303] on span "Bon Secours Community Hospital, East Main Street, Port Jervis, New York, USA" at bounding box center [388, 307] width 326 height 12
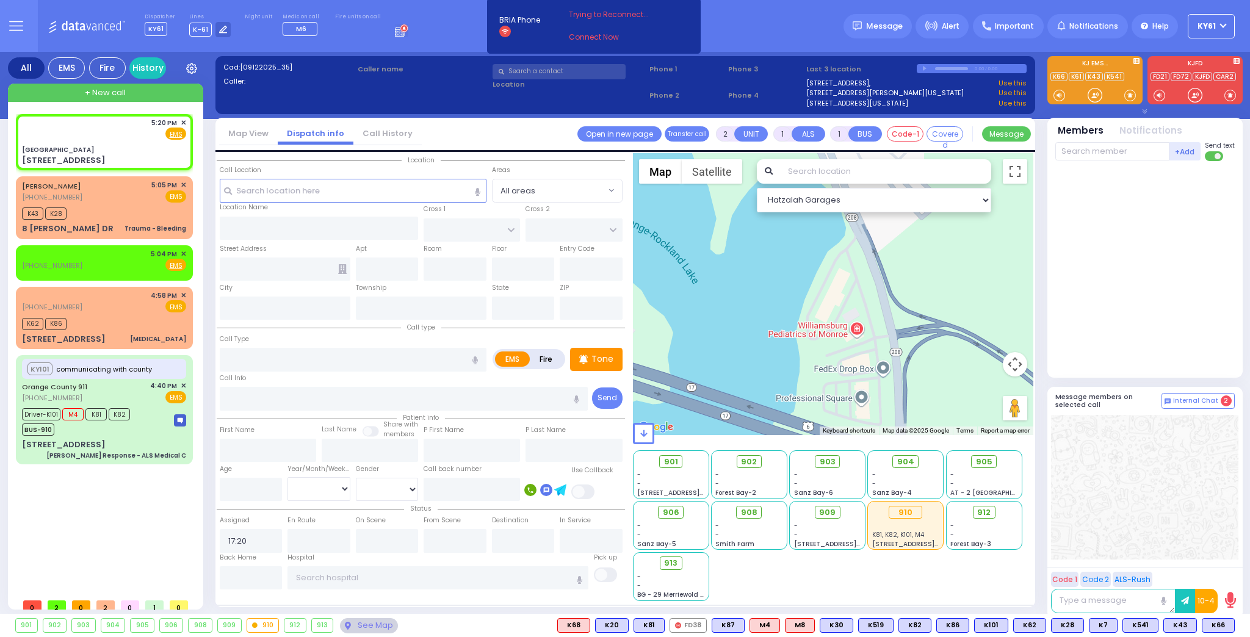
select select
radio input "true"
select select
select select "Hatzalah Garages"
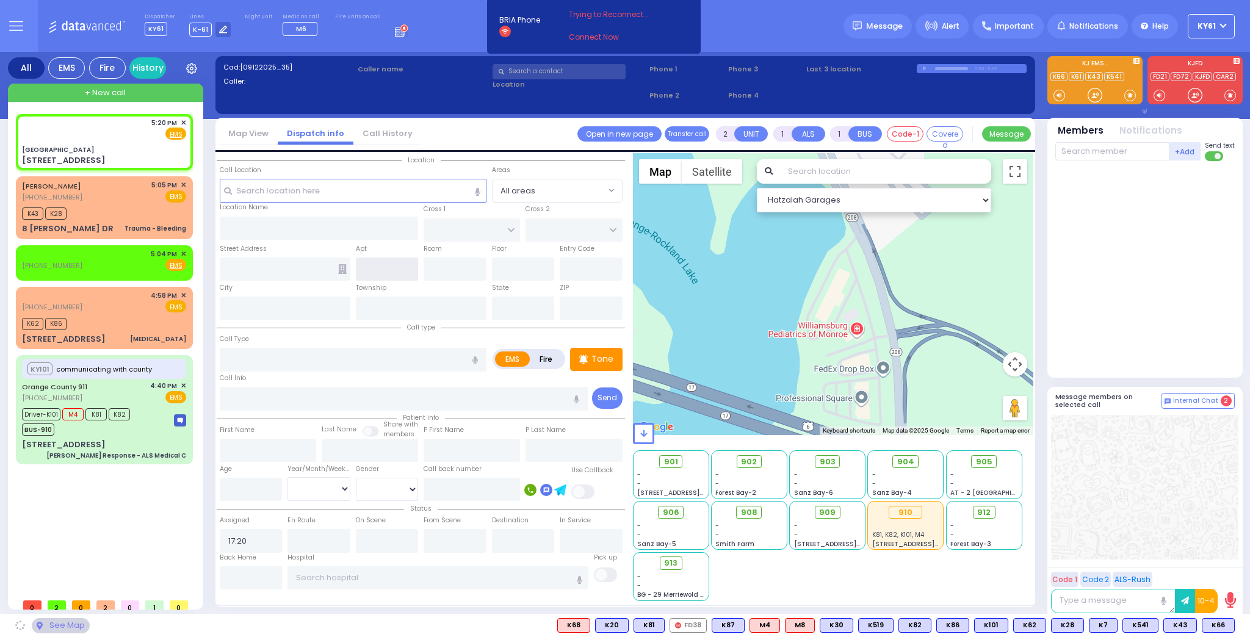
type input "Bon Secours Community Hospital"
type input "COLE ST"
type input "SKINNER ST"
type input "160 E Main St"
type input "Port Jervis"
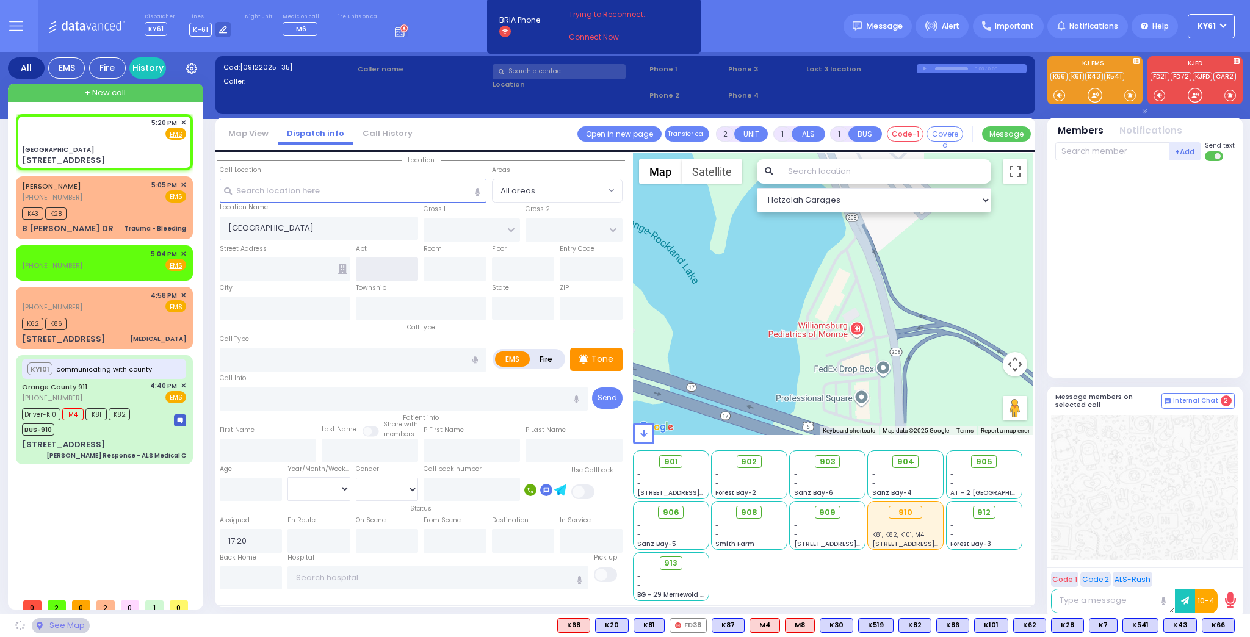
type input "[US_STATE]"
type input "12771"
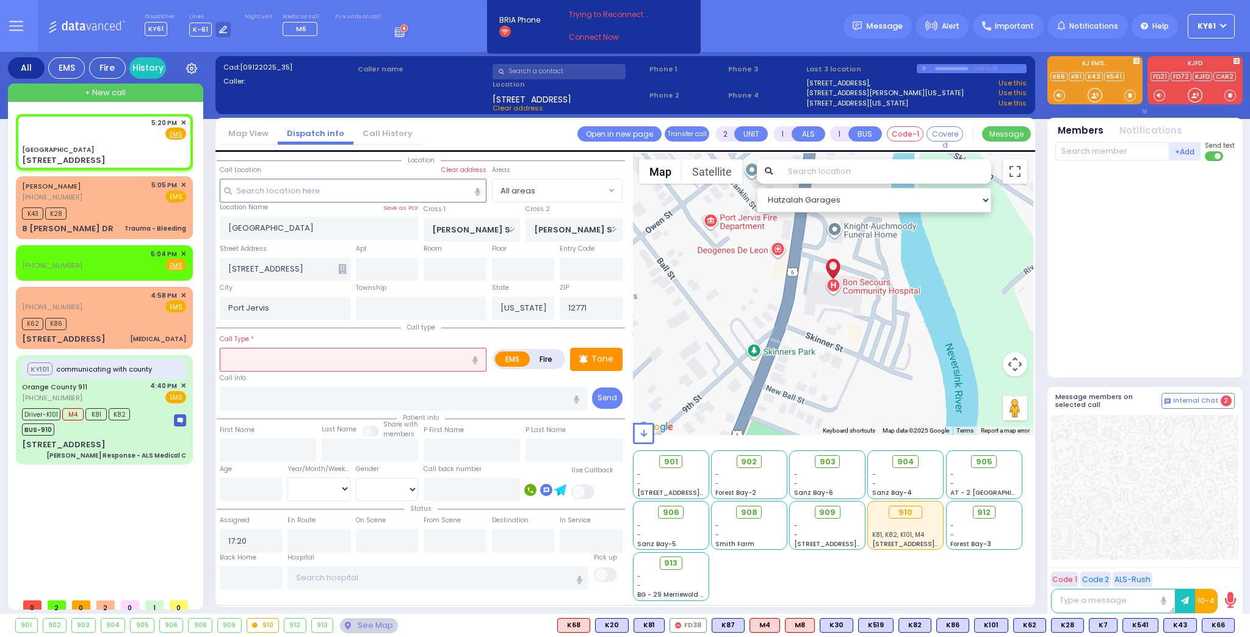
click at [272, 354] on input "text" at bounding box center [353, 359] width 267 height 23
click at [251, 381] on span "Stroke/CVA" at bounding box center [248, 383] width 51 height 12
type input "Stroke/CVA"
select select
radio input "true"
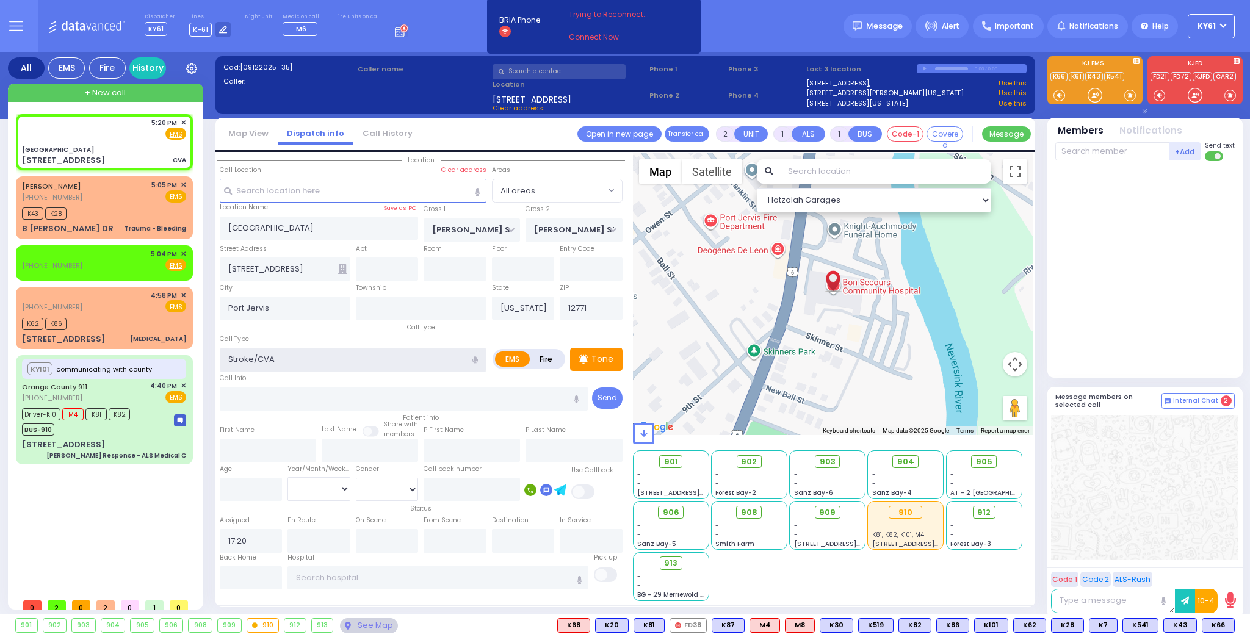
select select
type input "2"
select select "Hatzalah Garages"
select select
radio input "true"
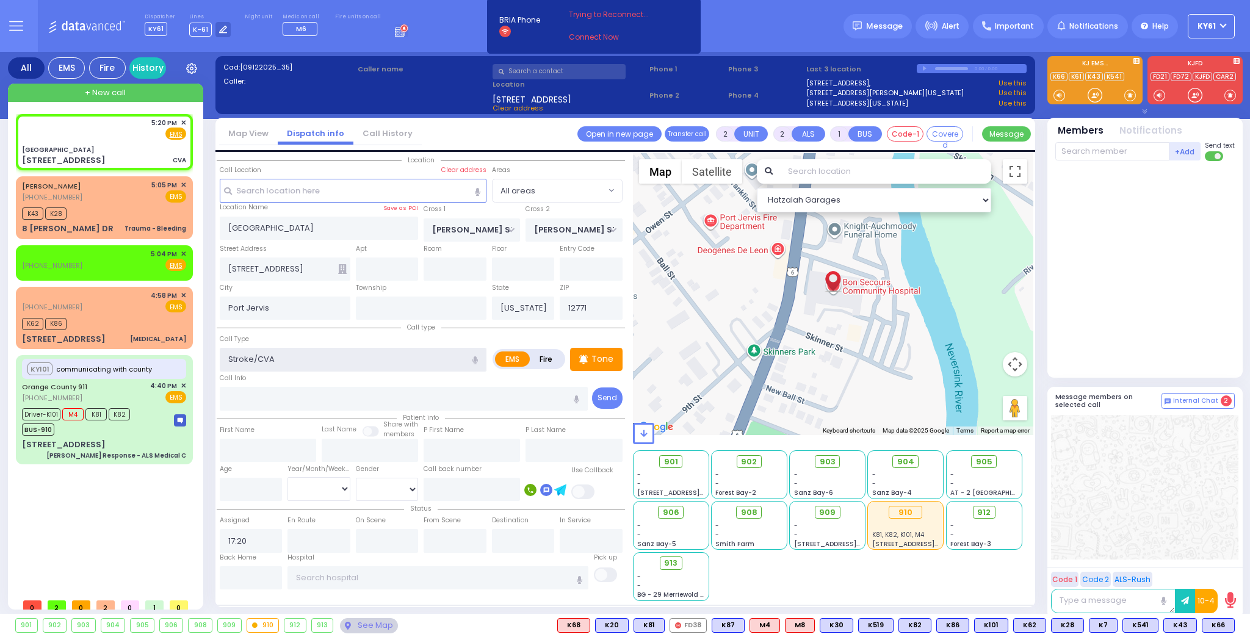
select select
select select "Hatzalah Garages"
click at [1000, 622] on span "K101" at bounding box center [991, 625] width 33 height 13
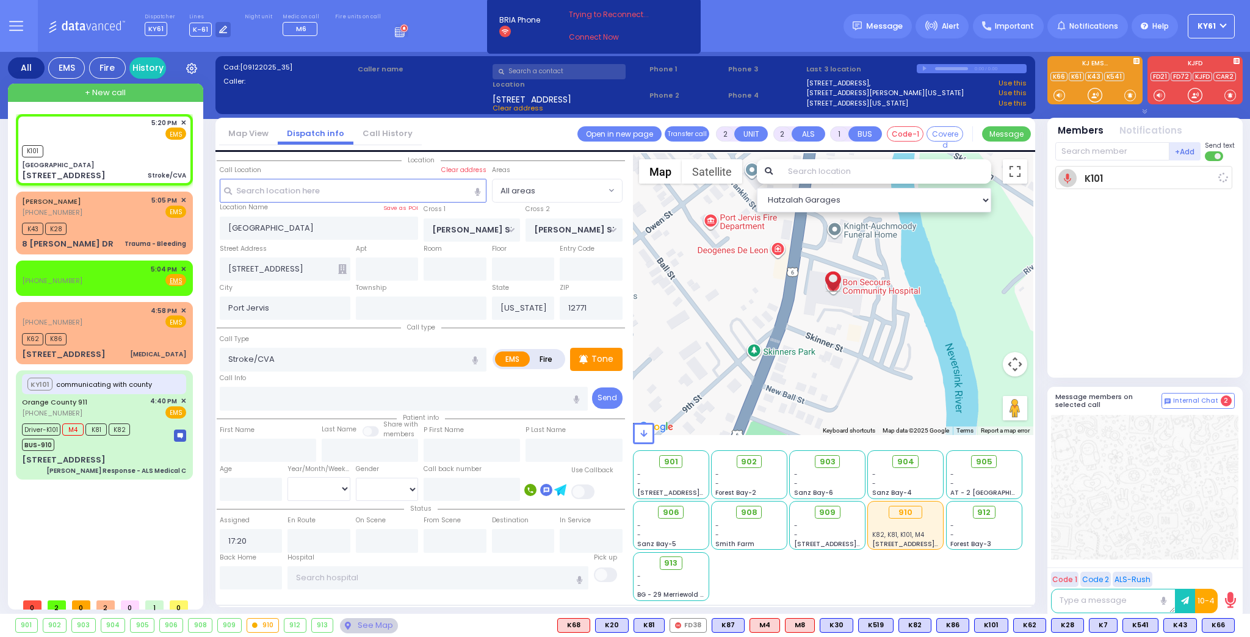
select select
radio input "true"
select select
type input "17:23"
select select "Hatzalah Garages"
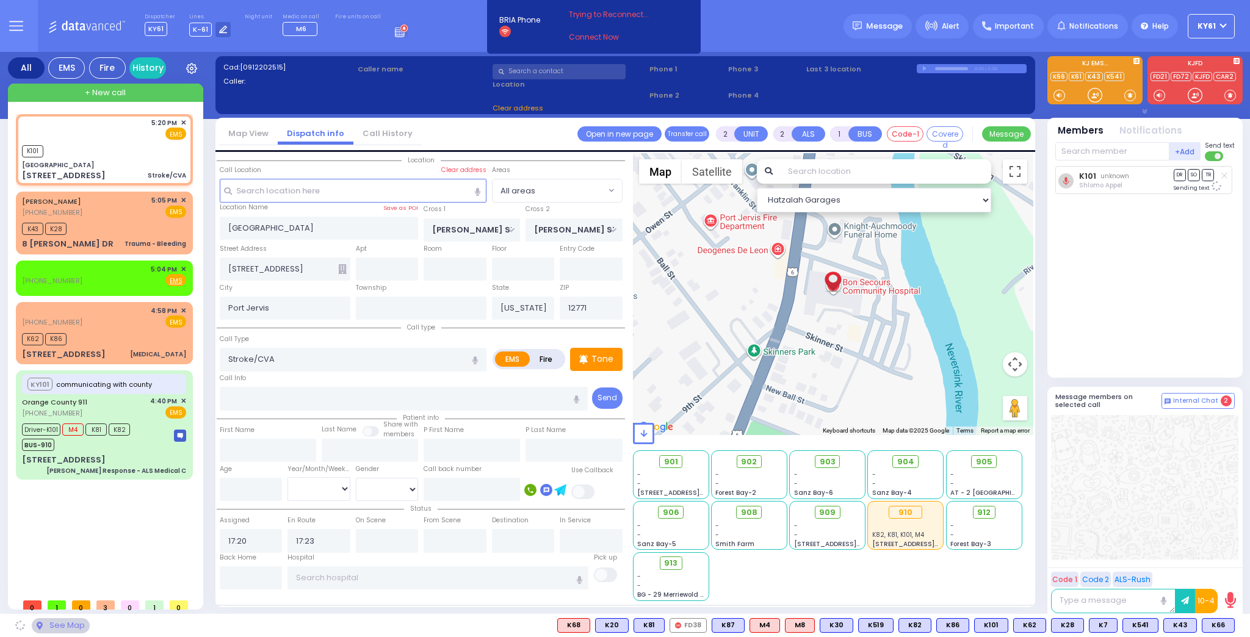
select select
radio input "true"
select select
select select "Hatzalah Garages"
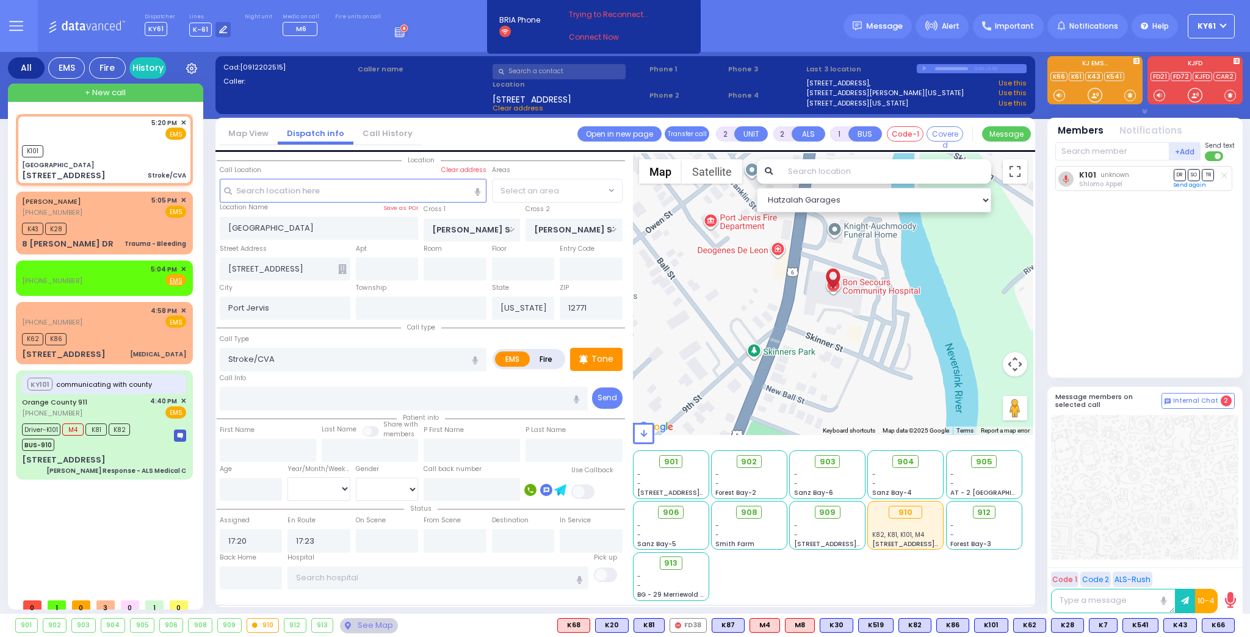
select select
radio input "true"
select select
select select "Hatzalah Garages"
click at [664, 624] on span "K81" at bounding box center [649, 625] width 30 height 13
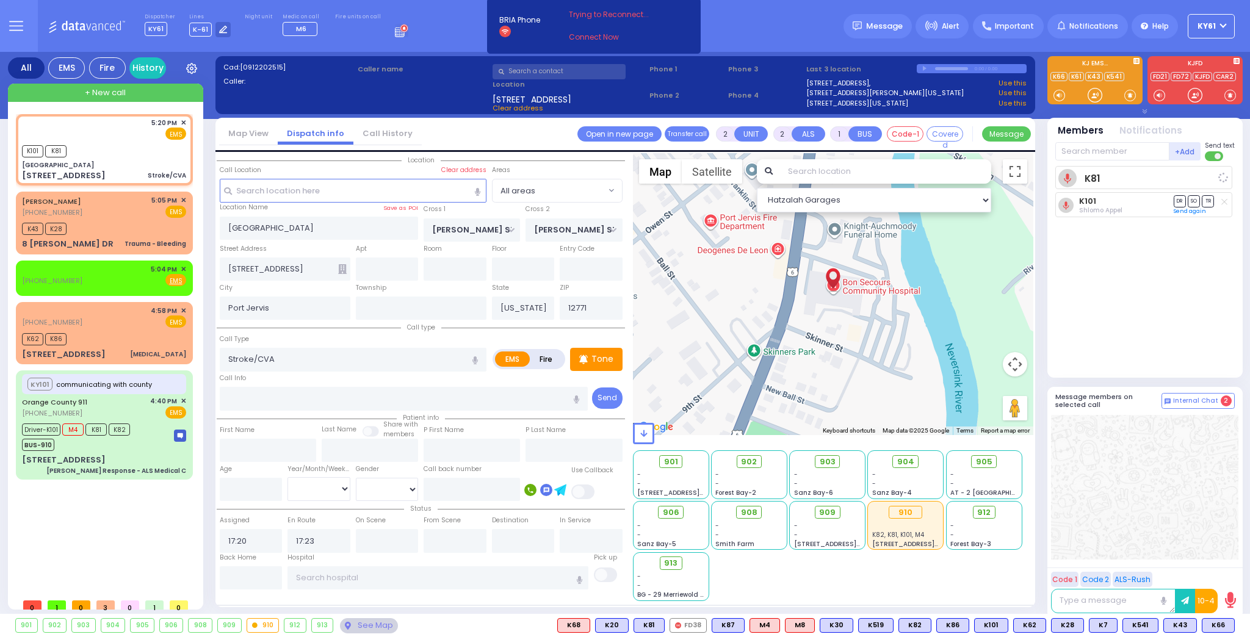
select select
radio input "true"
select select
select select "Hatzalah Garages"
drag, startPoint x: 1097, startPoint y: 156, endPoint x: 1109, endPoint y: 160, distance: 12.9
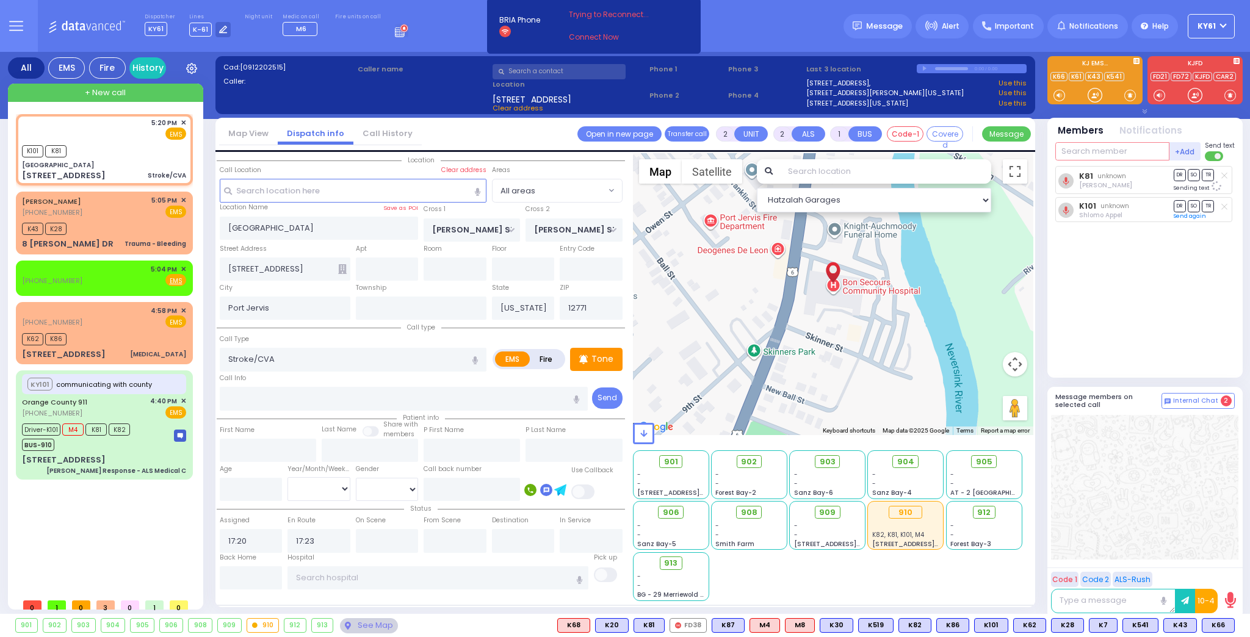
click at [1098, 157] on input "text" at bounding box center [1112, 151] width 114 height 18
type input "5"
click at [452, 262] on input "text" at bounding box center [454, 269] width 63 height 23
type input "7"
click at [525, 268] on input "text" at bounding box center [523, 269] width 63 height 23
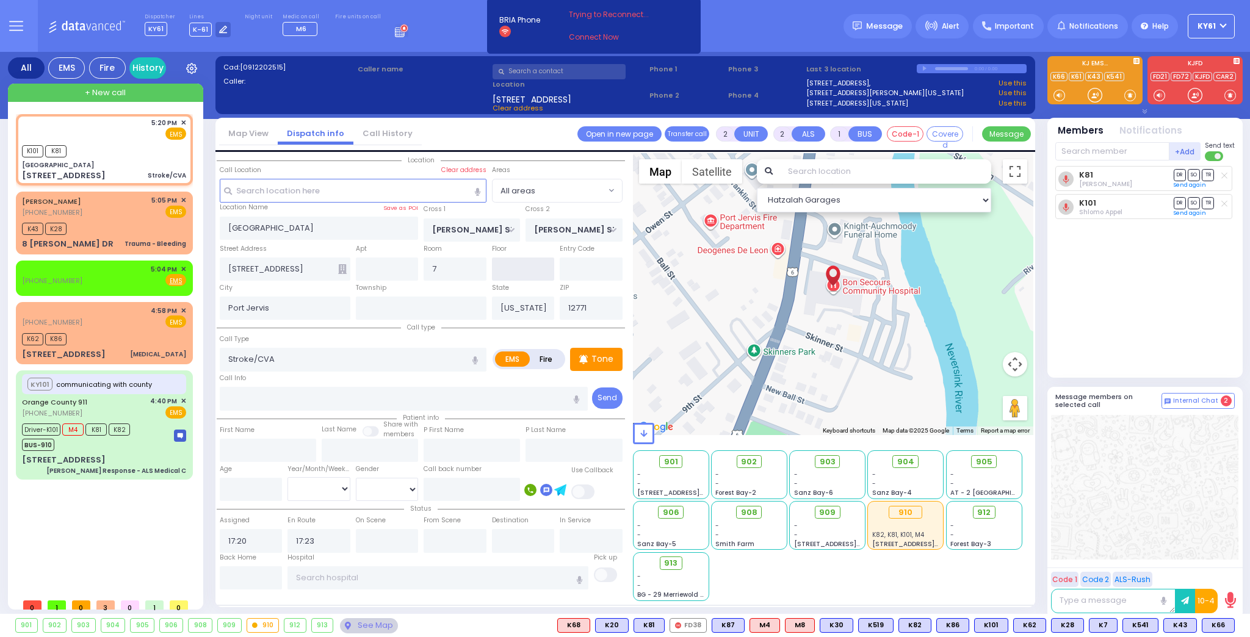
select select
radio input "true"
select select
select select "Hatzalah Garages"
type input "ED"
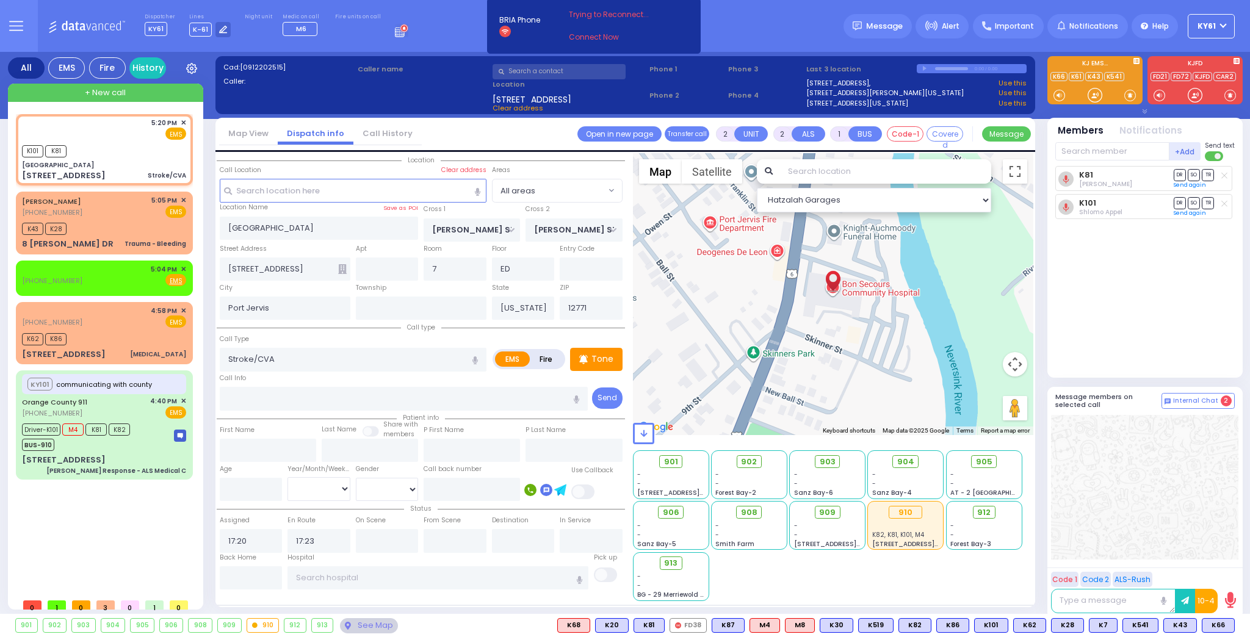
drag, startPoint x: 1190, startPoint y: 185, endPoint x: 1183, endPoint y: 195, distance: 11.8
click at [1191, 186] on link "Send again" at bounding box center [1189, 184] width 32 height 7
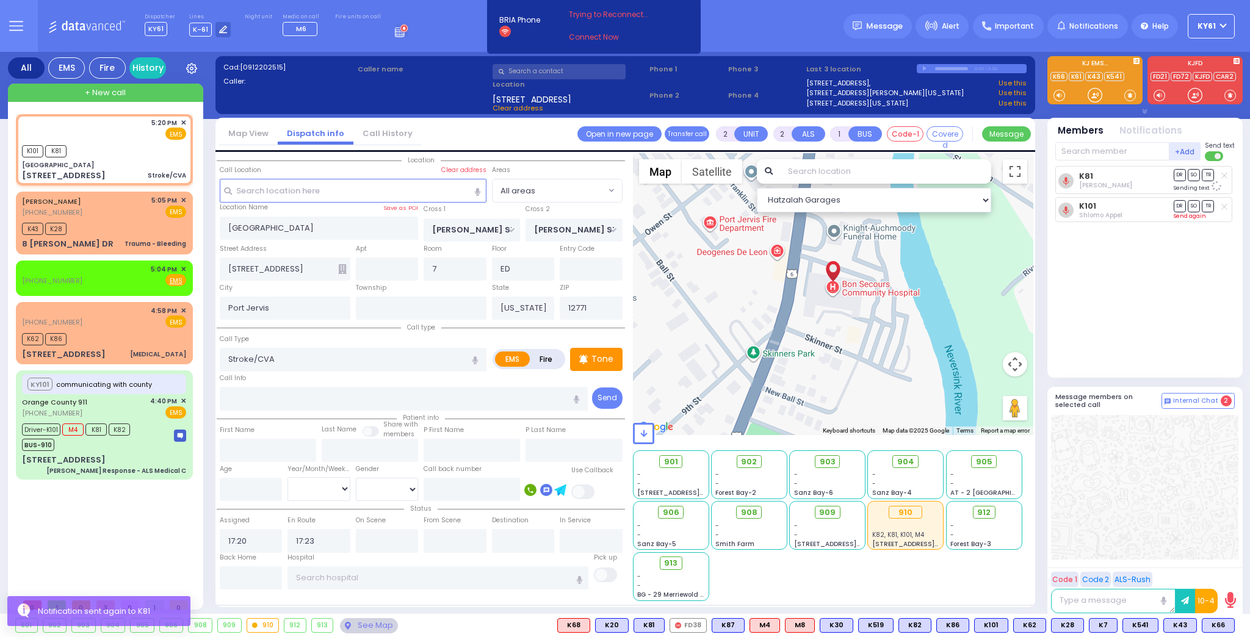
select select
radio input "true"
select select
select select "Hatzalah Garages"
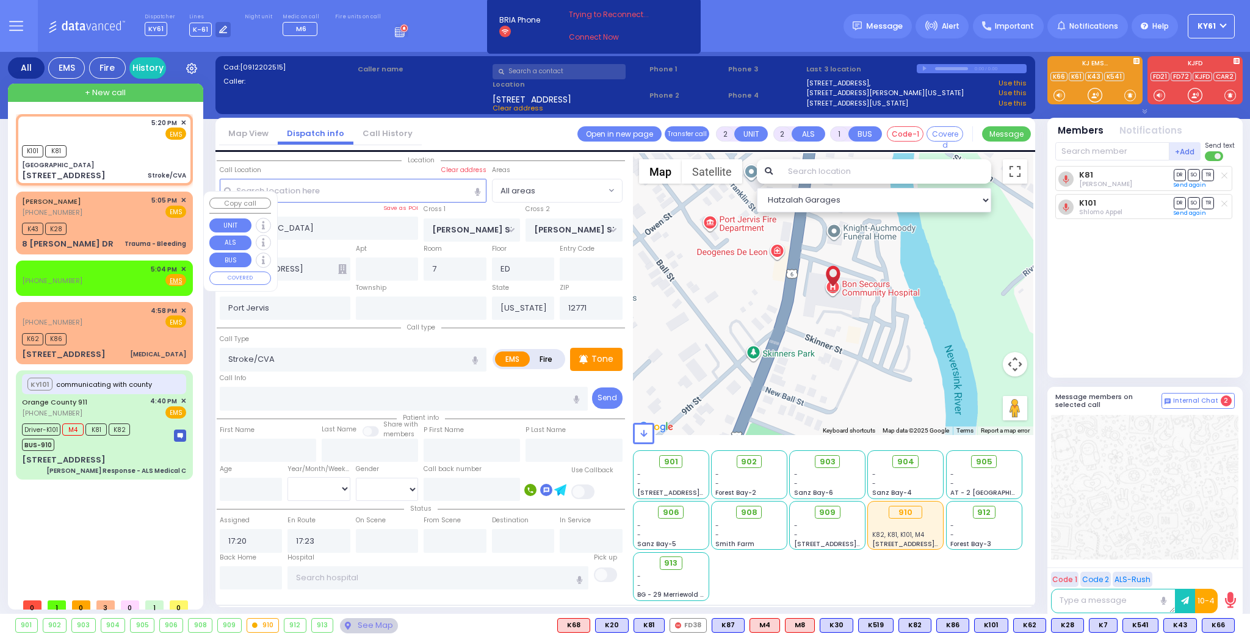
click at [183, 200] on span "✕" at bounding box center [183, 200] width 5 height 10
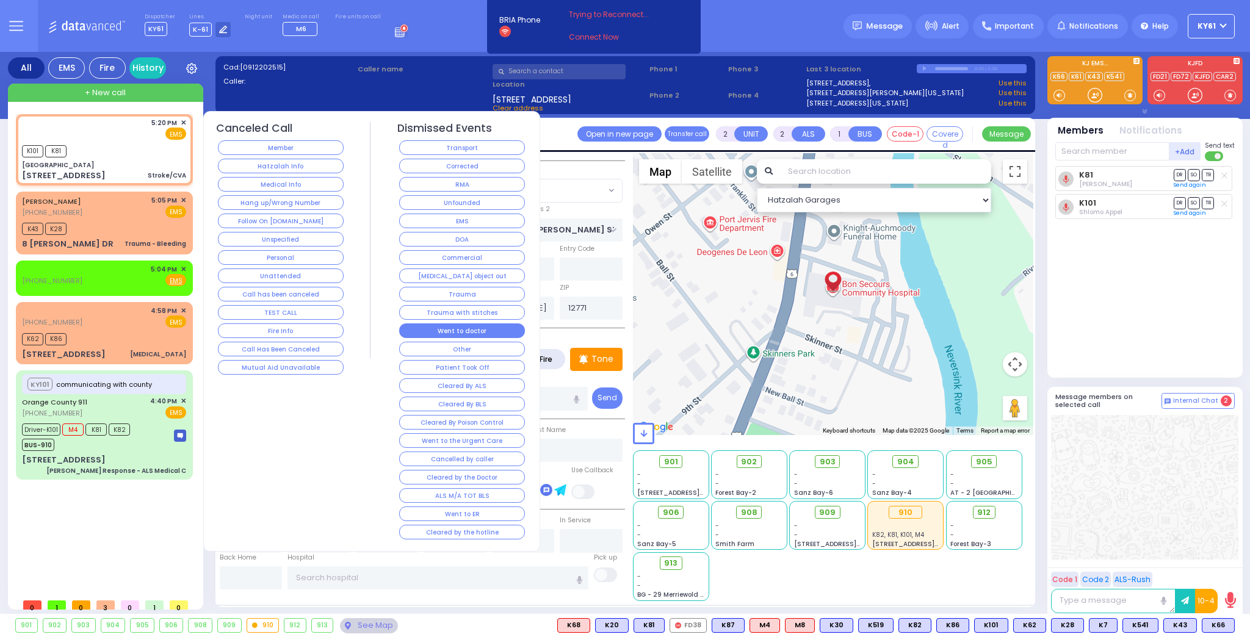
click at [492, 328] on button "Went to doctor" at bounding box center [462, 330] width 126 height 15
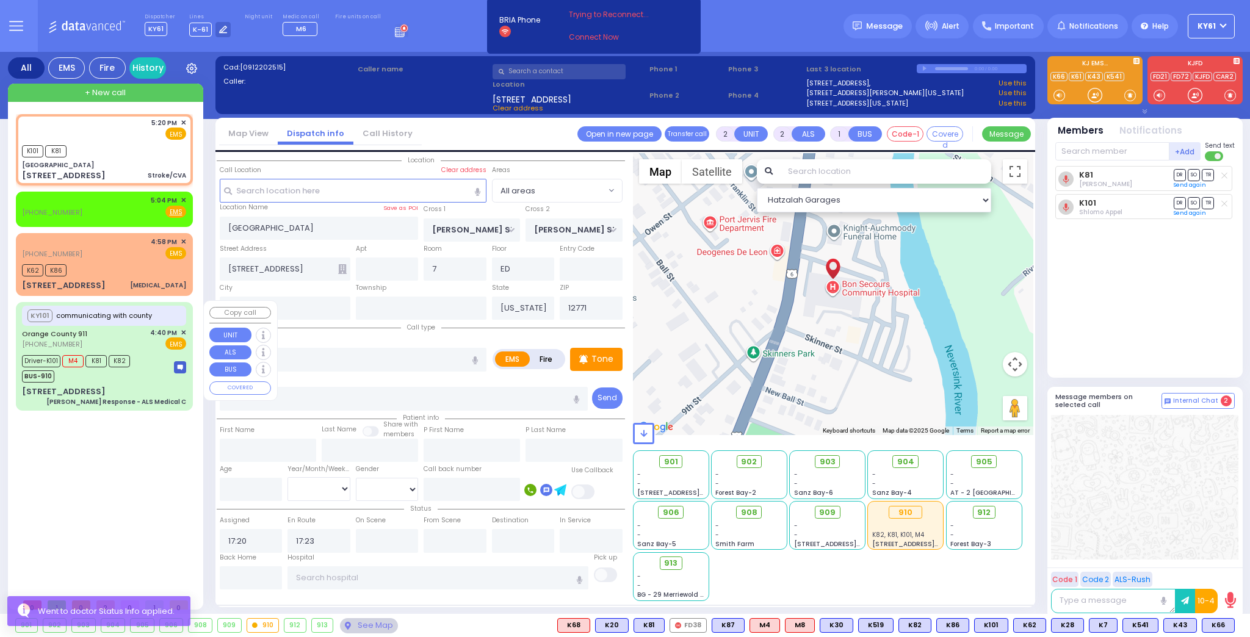
click at [182, 309] on div "KY101 communicating with county" at bounding box center [104, 316] width 164 height 20
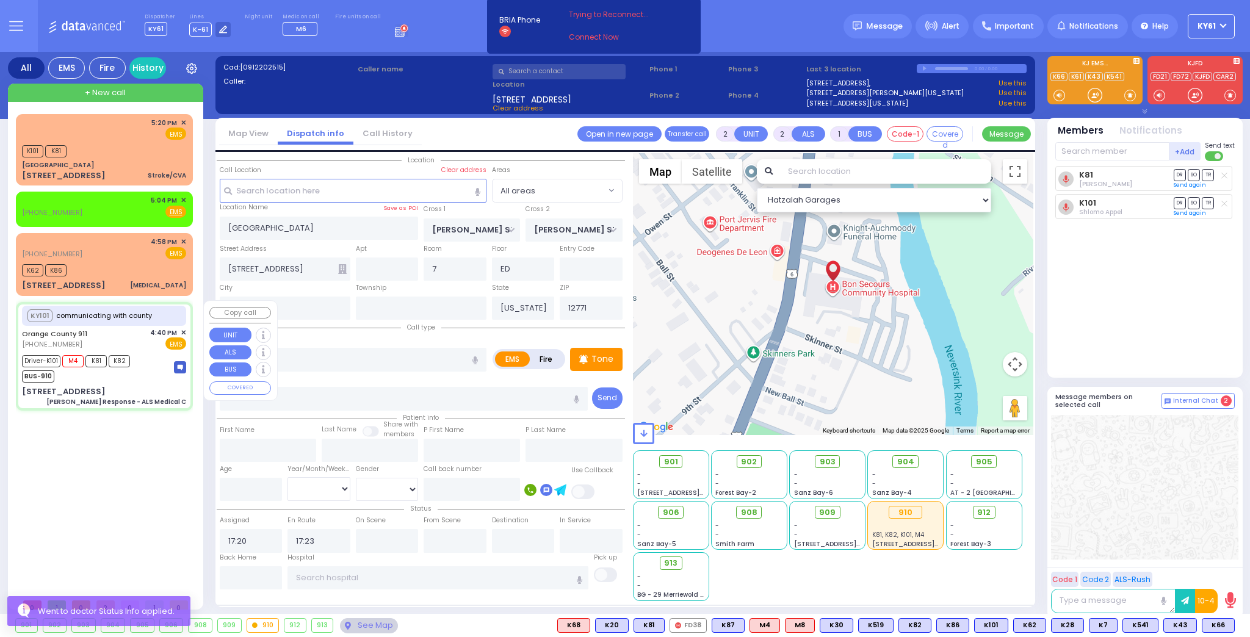
type input "6"
select select
type input "[PERSON_NAME] Response - ALS Medical C"
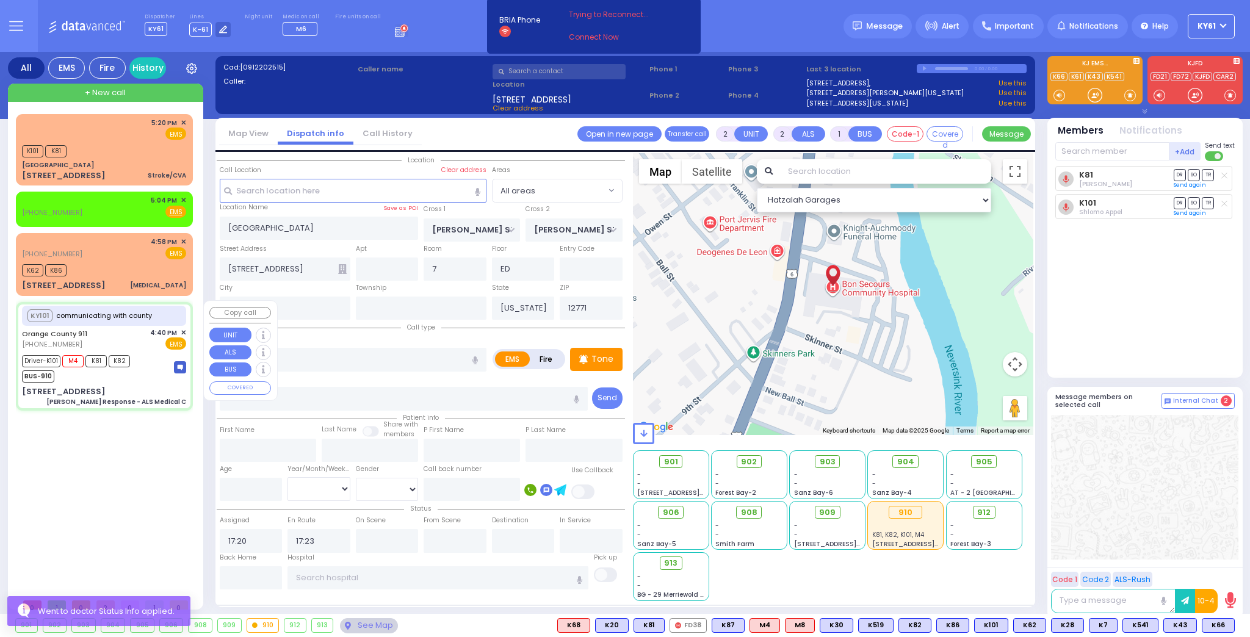
radio input "true"
type input "Nature: : Charlie Response - ALS Medical C Address: : [STREET_ADDRESS][GEOGRAPH…"
type input "[PERSON_NAME]"
type input "9"
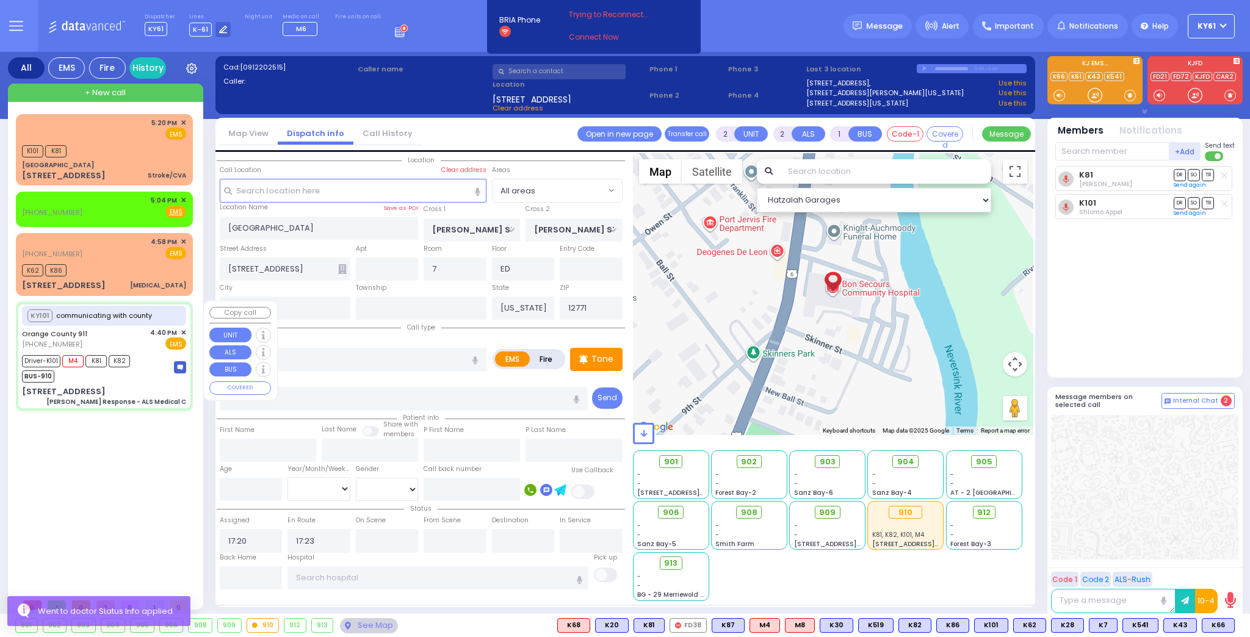
select select "Year"
select select "[DEMOGRAPHIC_DATA]"
type input "16:41"
type input "16:52"
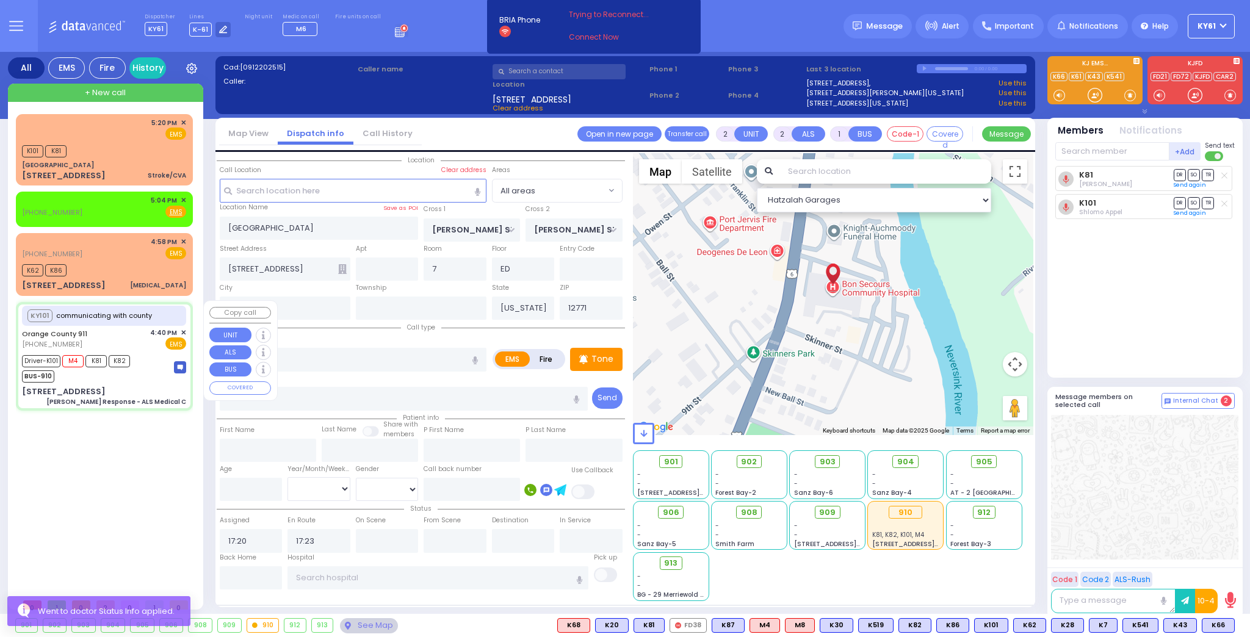
type input "17:00"
type input "17:15"
type input "17:25"
type input "[GEOGRAPHIC_DATA] [STREET_ADDRESS]"
select select "Hatzalah Garages"
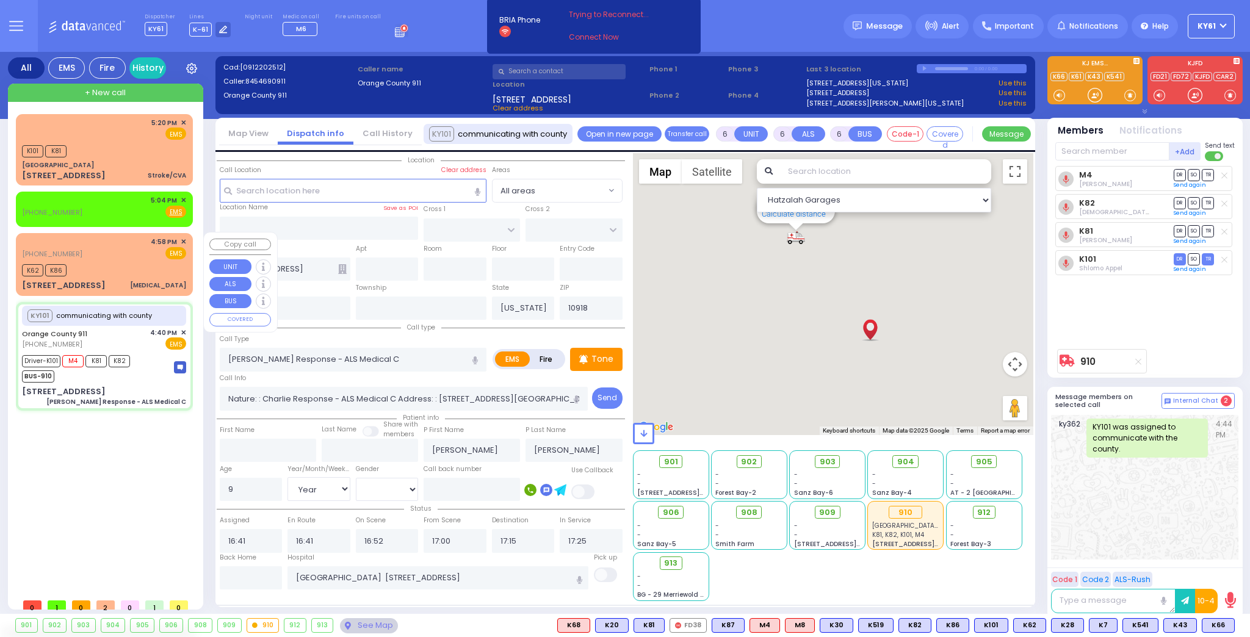
click at [183, 242] on span "✕" at bounding box center [183, 242] width 5 height 10
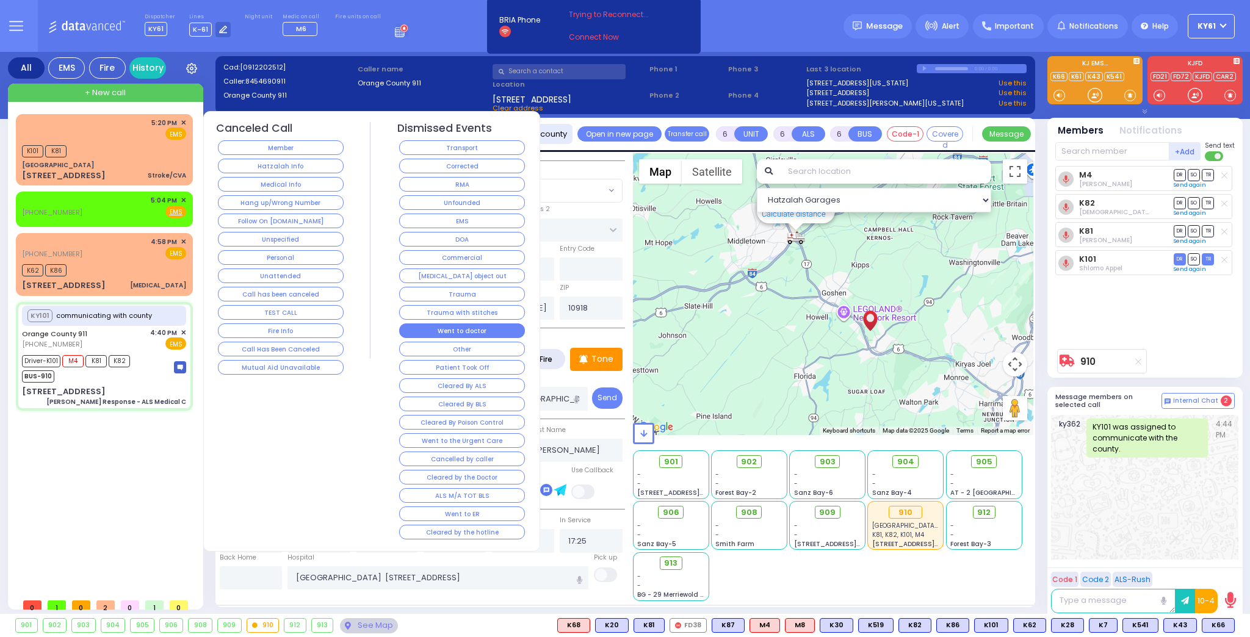
click at [467, 326] on button "Went to doctor" at bounding box center [462, 330] width 126 height 15
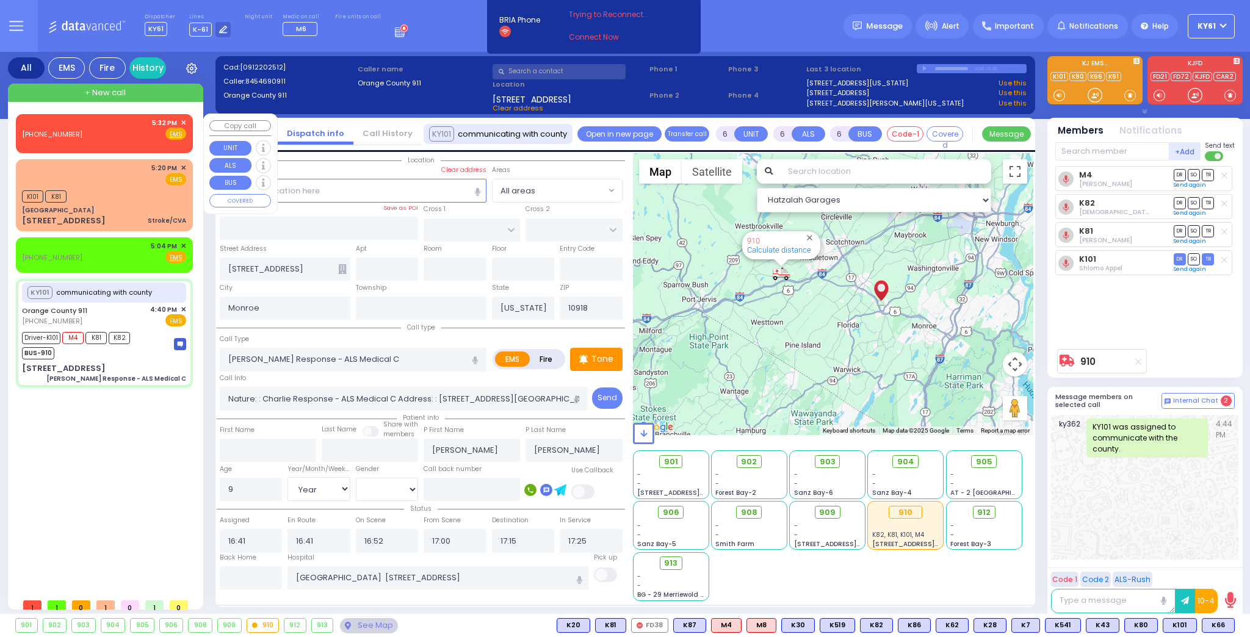
select select
select select "Year"
select select "[DEMOGRAPHIC_DATA]"
